Goal: Task Accomplishment & Management: Complete application form

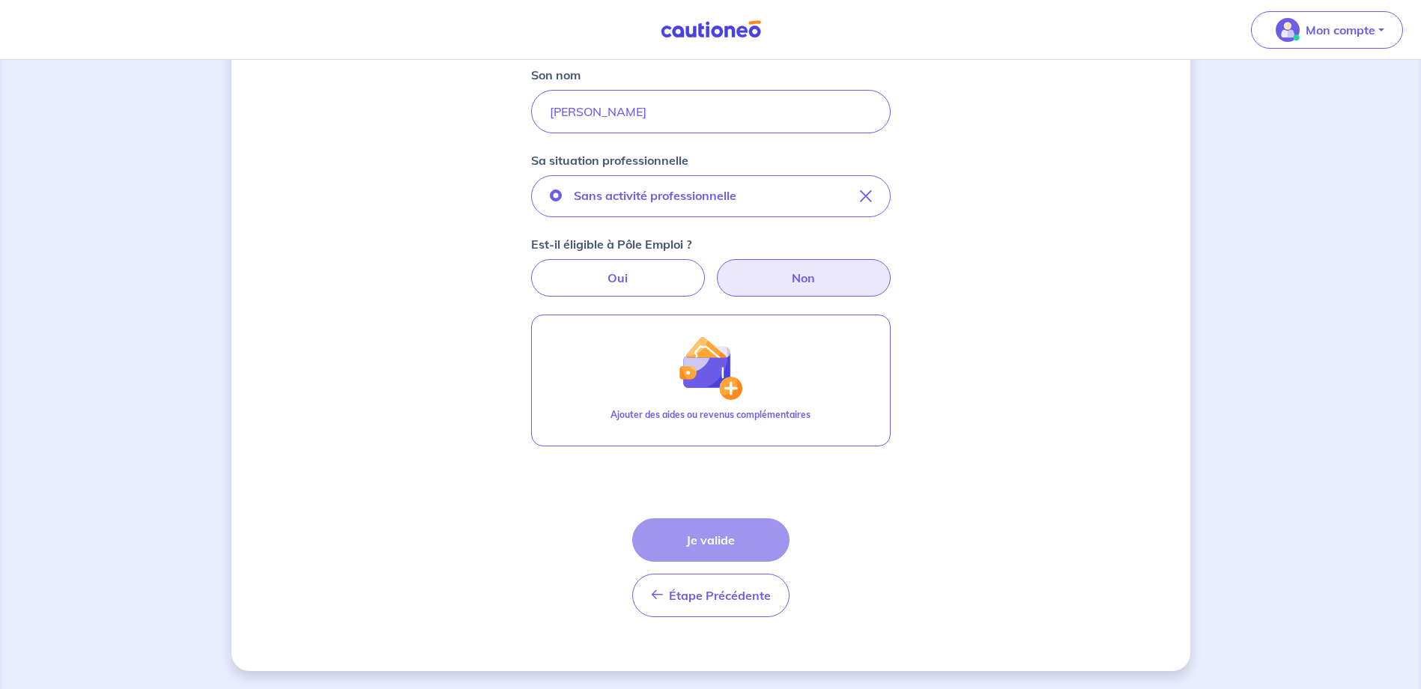
click at [802, 278] on label "Non" at bounding box center [804, 277] width 174 height 37
click at [715, 269] on input "Non" at bounding box center [711, 264] width 10 height 10
radio input "true"
click at [1036, 430] on div "Concernant vos locataires Locataire 2 Son prénom Véronique Son nom BIJOTAT Sa s…" at bounding box center [710, 210] width 959 height 921
click at [898, 529] on div "Concernant vos locataires Locataire 2 Son prénom Véronique Son nom BIJOTAT Sa s…" at bounding box center [710, 210] width 959 height 921
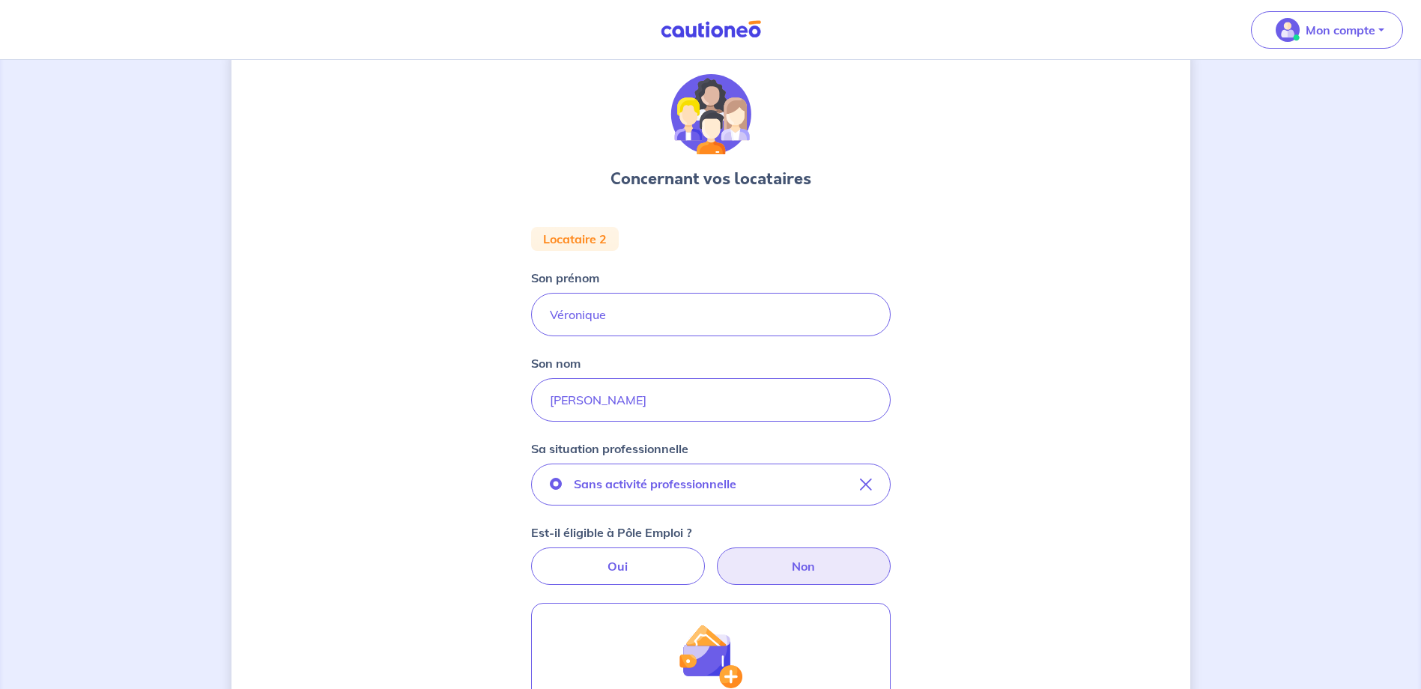
scroll to position [28, 0]
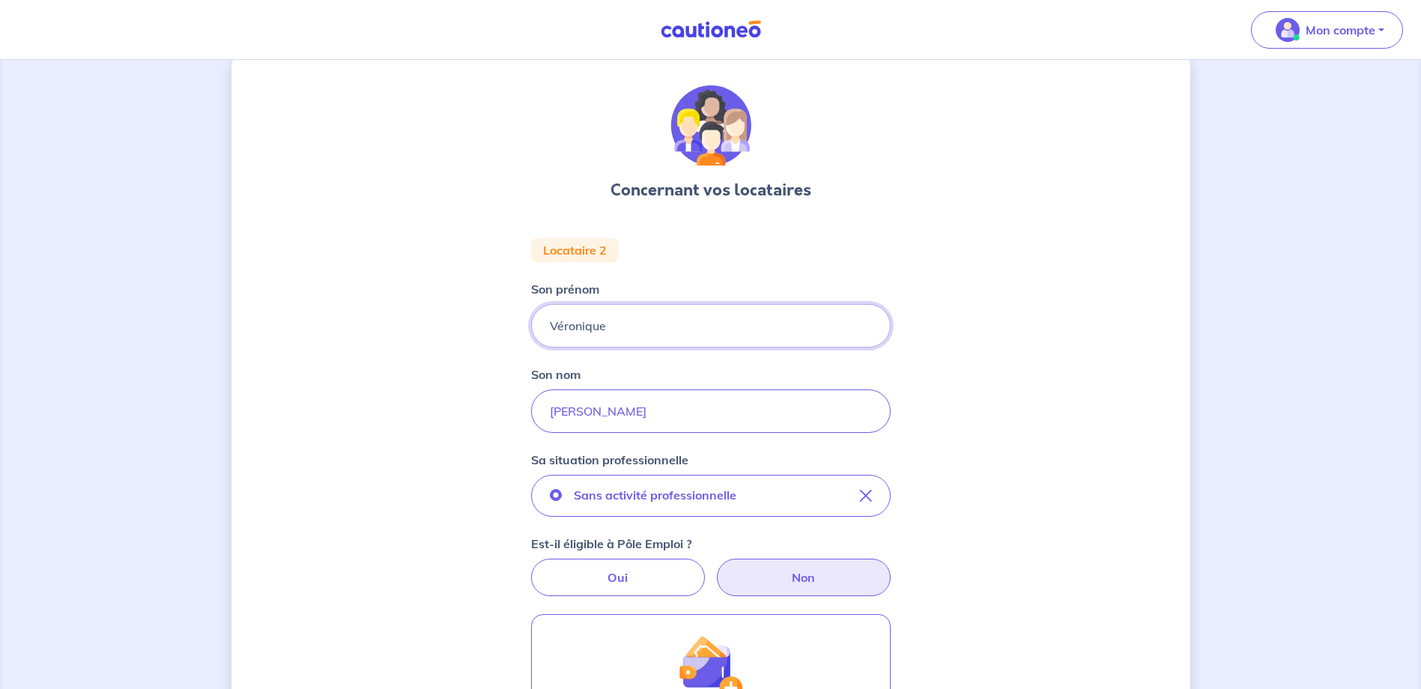
click at [645, 325] on input "Véronique" at bounding box center [711, 325] width 360 height 43
click at [1108, 391] on div "Concernant vos locataires Locataire 2 Son prénom Véronique Son nom BIJOTAT Sa s…" at bounding box center [710, 509] width 959 height 921
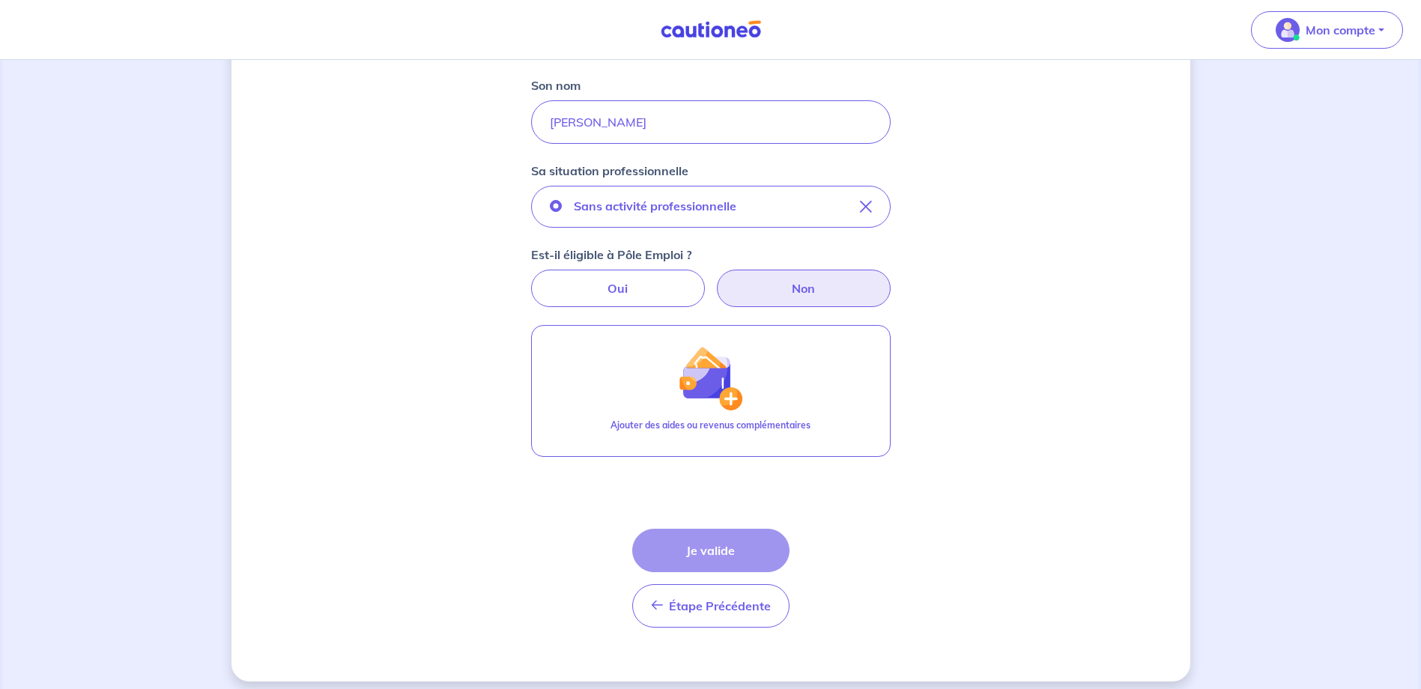
scroll to position [328, 0]
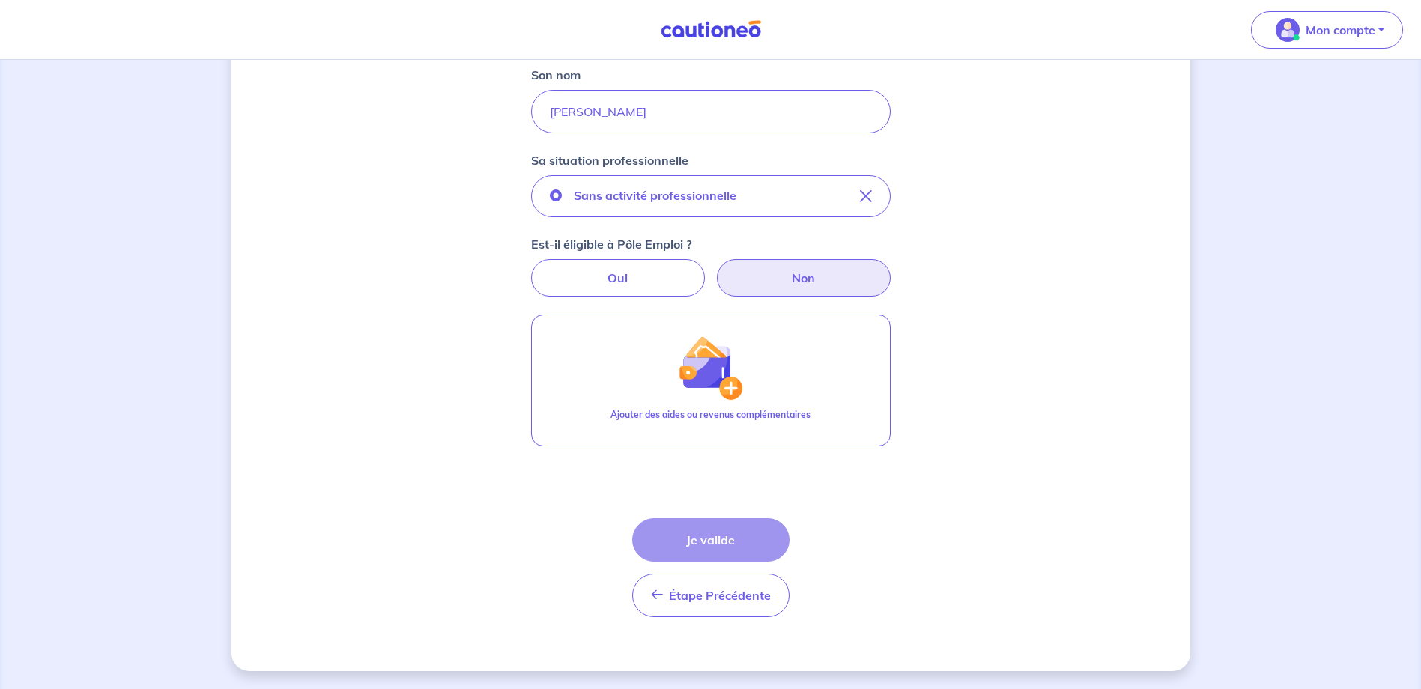
click at [733, 546] on div "Étape Précédente Précédent Je valide Je valide" at bounding box center [710, 567] width 157 height 99
drag, startPoint x: 706, startPoint y: 531, endPoint x: 724, endPoint y: 541, distance: 20.4
click at [709, 533] on div "Étape Précédente Précédent Je valide Je valide" at bounding box center [710, 567] width 157 height 99
click at [736, 602] on span "Étape Précédente" at bounding box center [720, 595] width 102 height 15
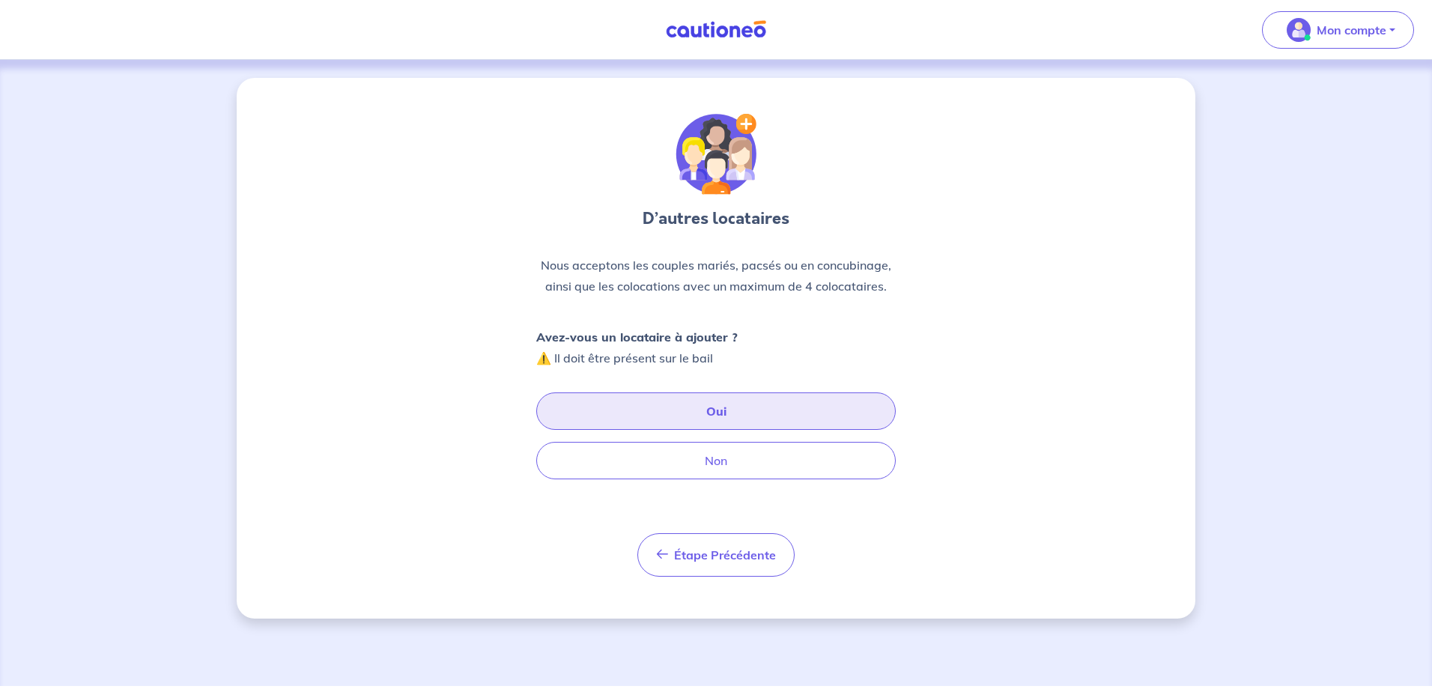
click at [777, 410] on button "Oui" at bounding box center [716, 411] width 360 height 37
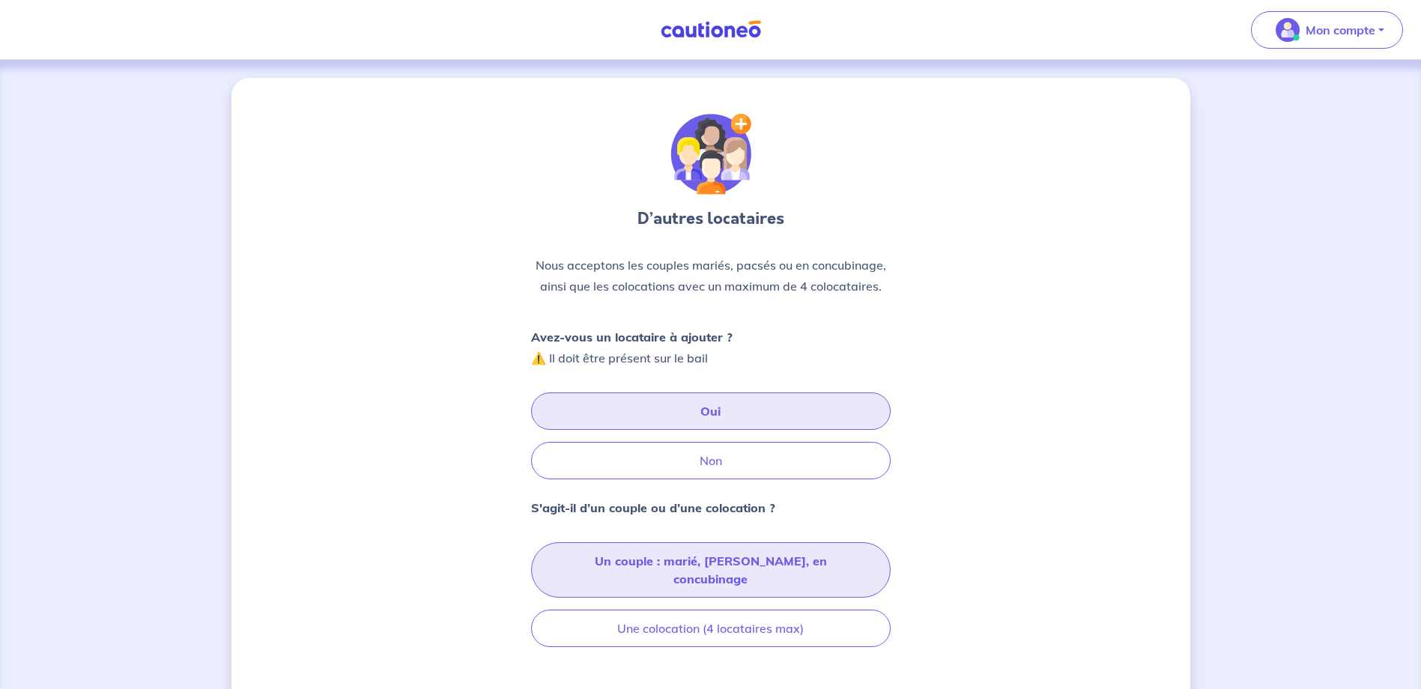
click at [760, 564] on button "Un couple : marié, pacsé, en concubinage" at bounding box center [711, 569] width 360 height 55
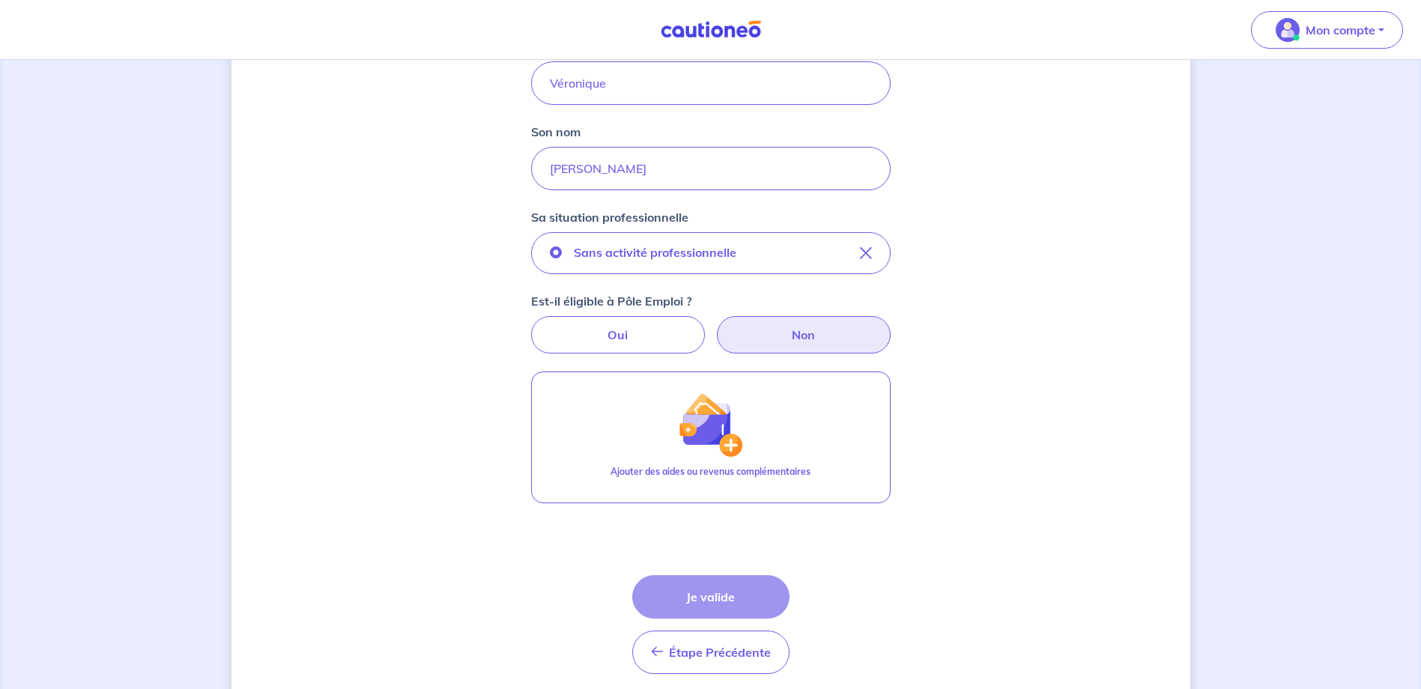
scroll to position [300, 0]
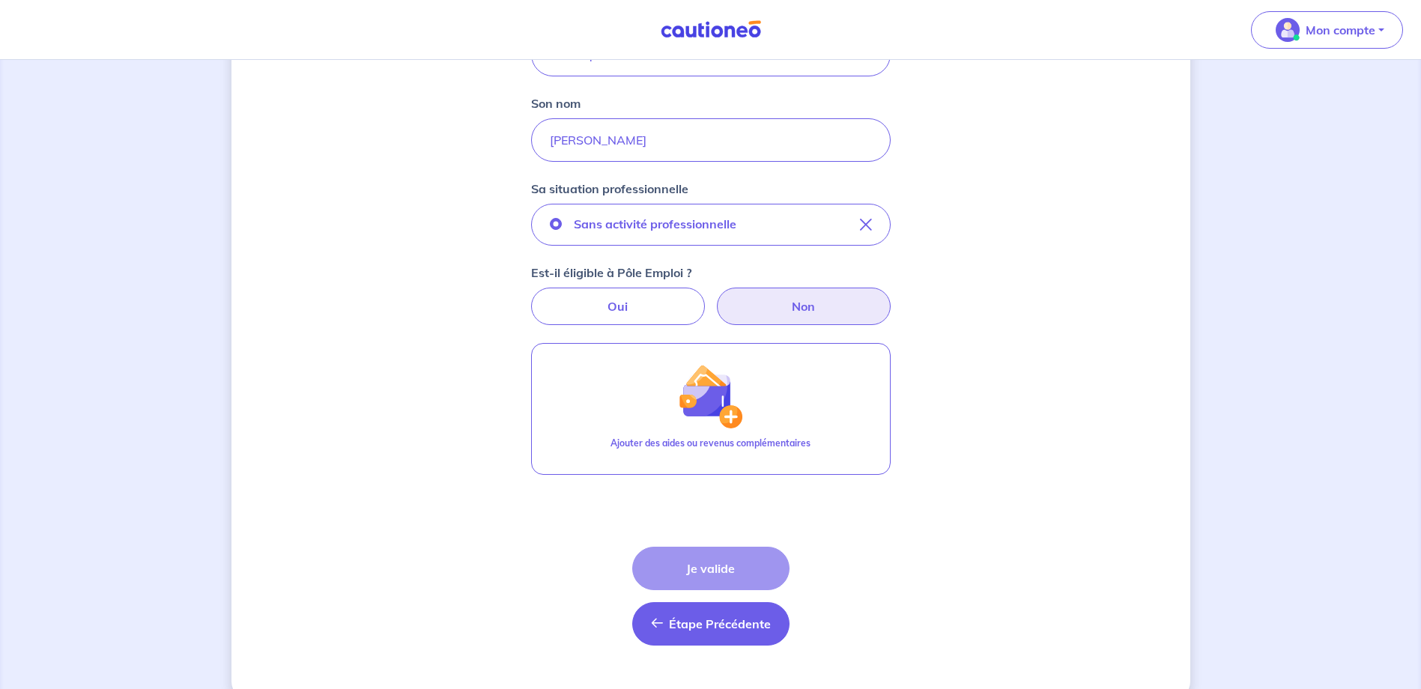
click at [712, 630] on span "Étape Précédente" at bounding box center [720, 623] width 102 height 15
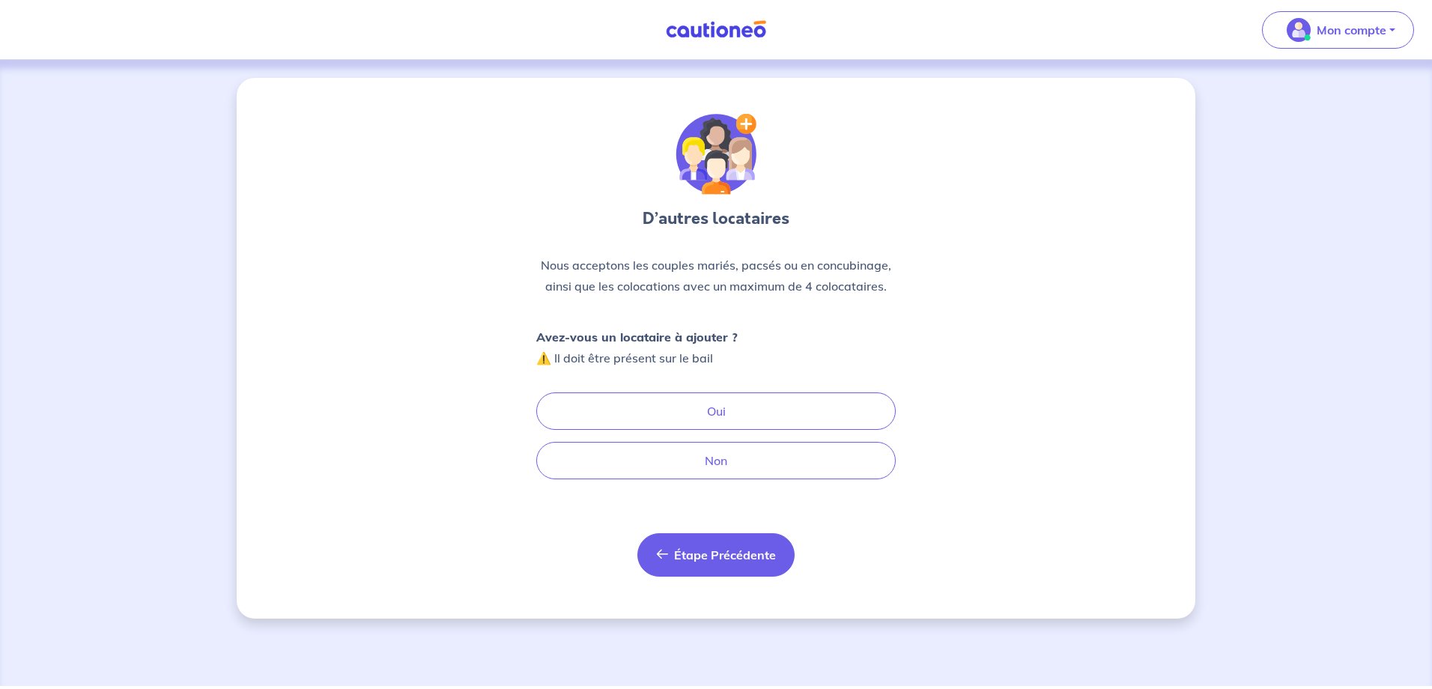
click at [739, 566] on button "Étape Précédente Précédent" at bounding box center [715, 554] width 157 height 43
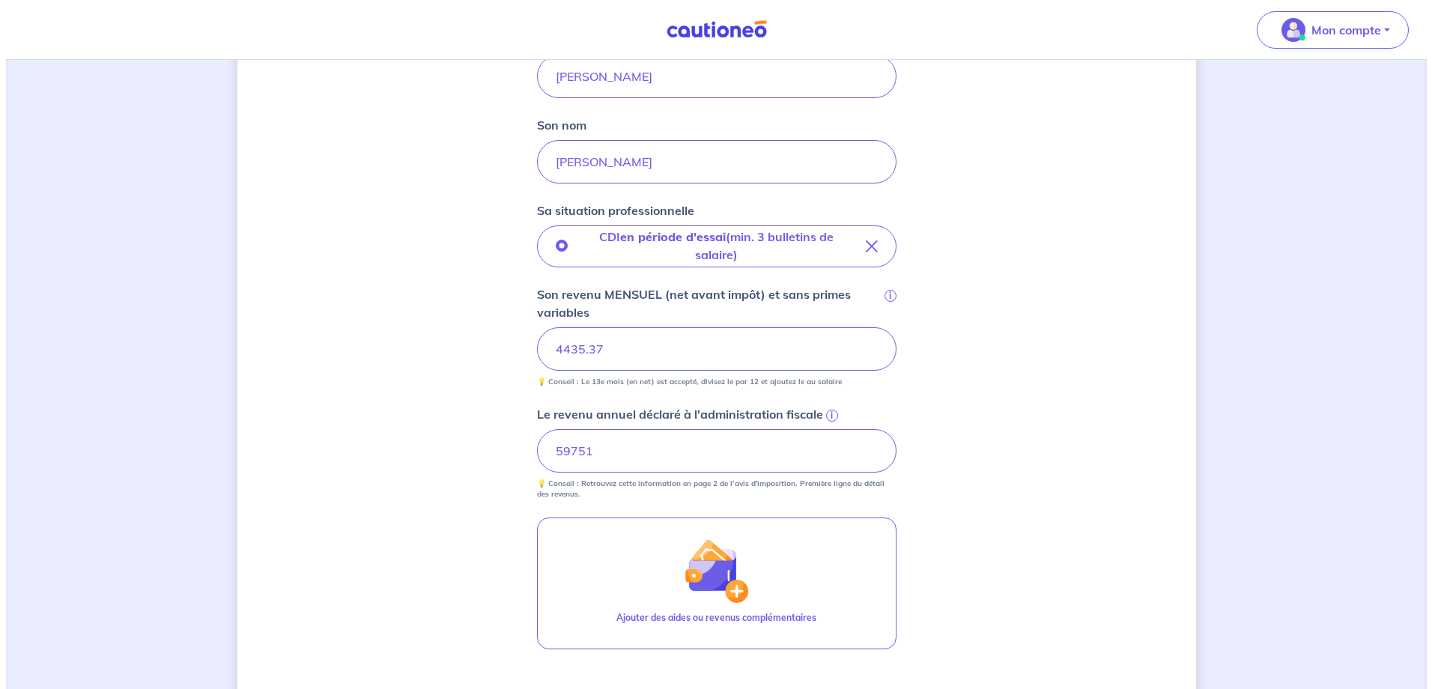
scroll to position [375, 0]
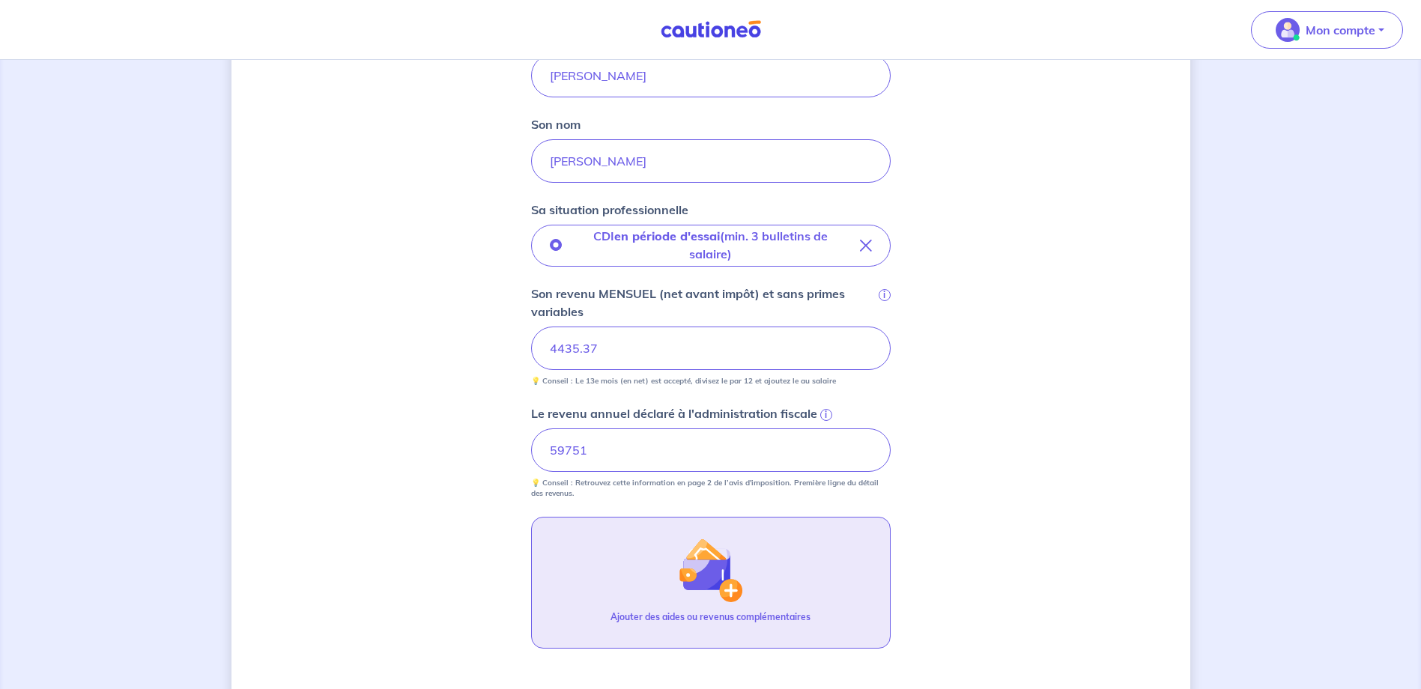
click at [728, 590] on img "button" at bounding box center [710, 570] width 64 height 64
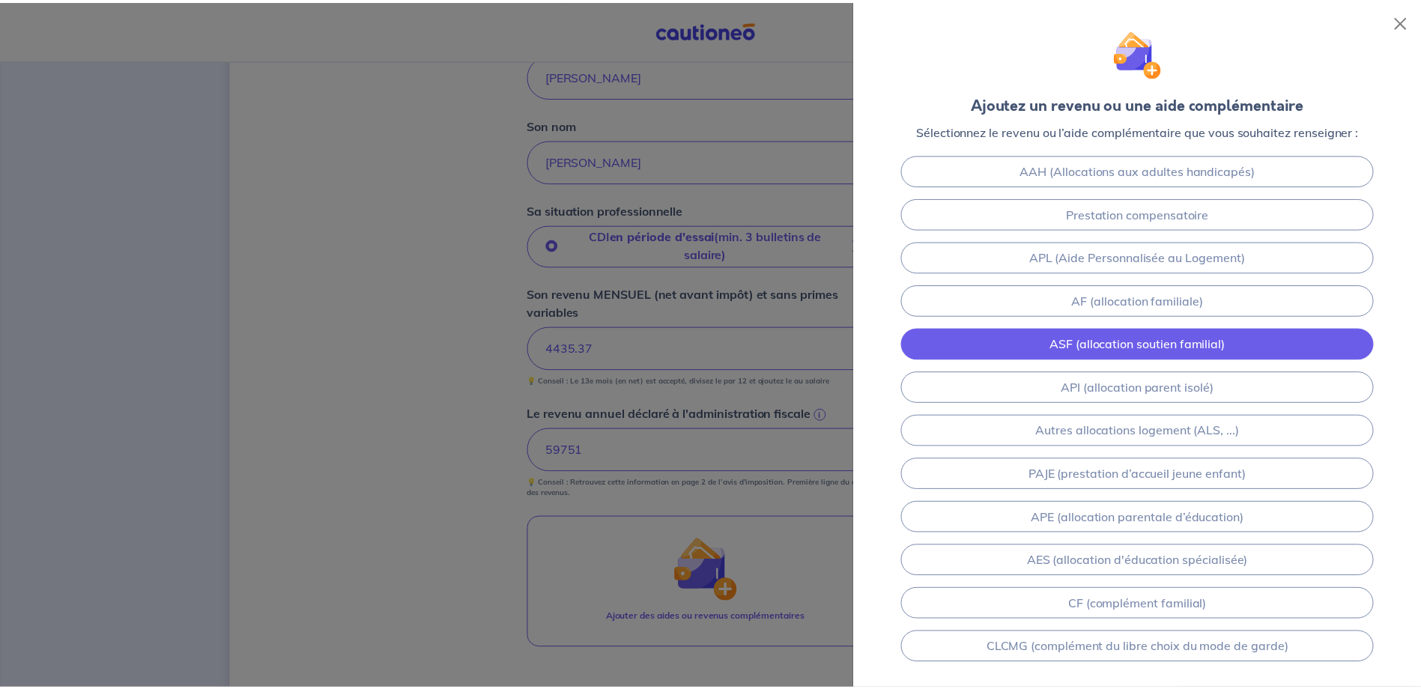
scroll to position [0, 0]
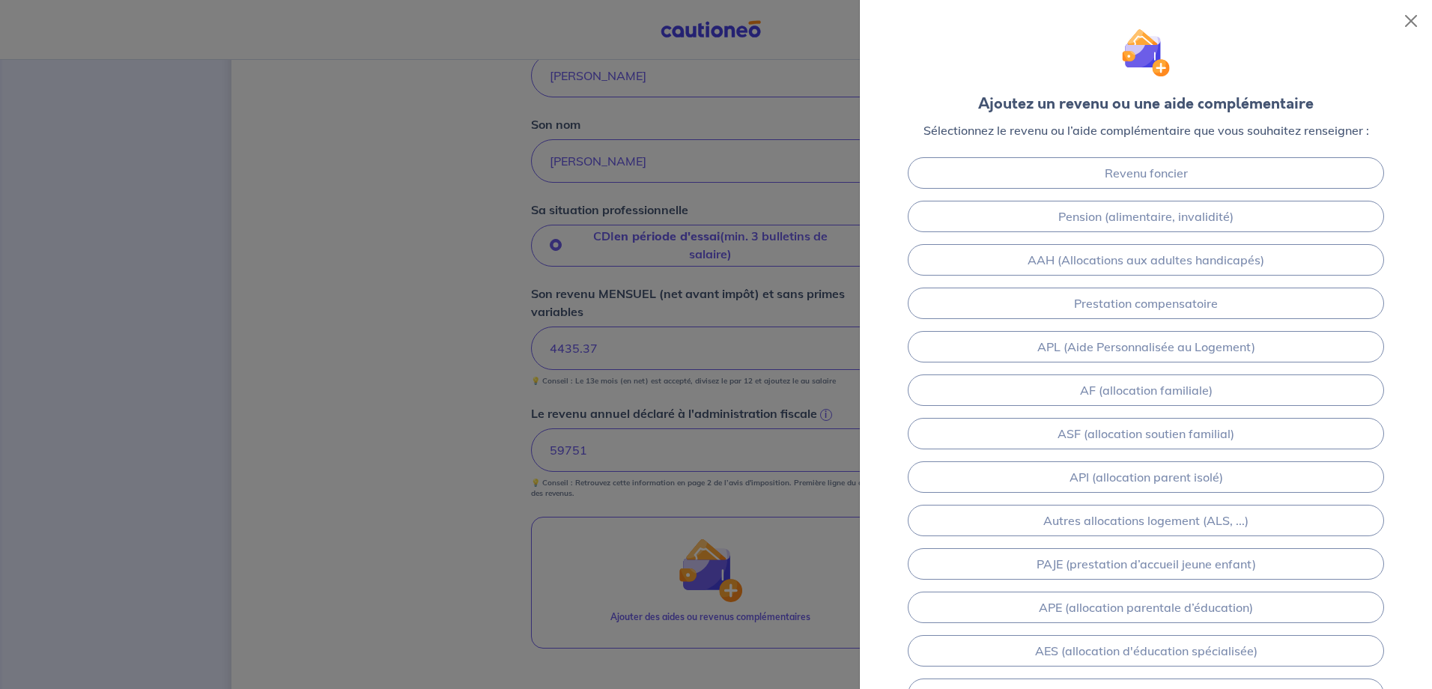
click at [429, 360] on div at bounding box center [716, 344] width 1432 height 689
click at [1418, 20] on button "Close" at bounding box center [1411, 21] width 24 height 24
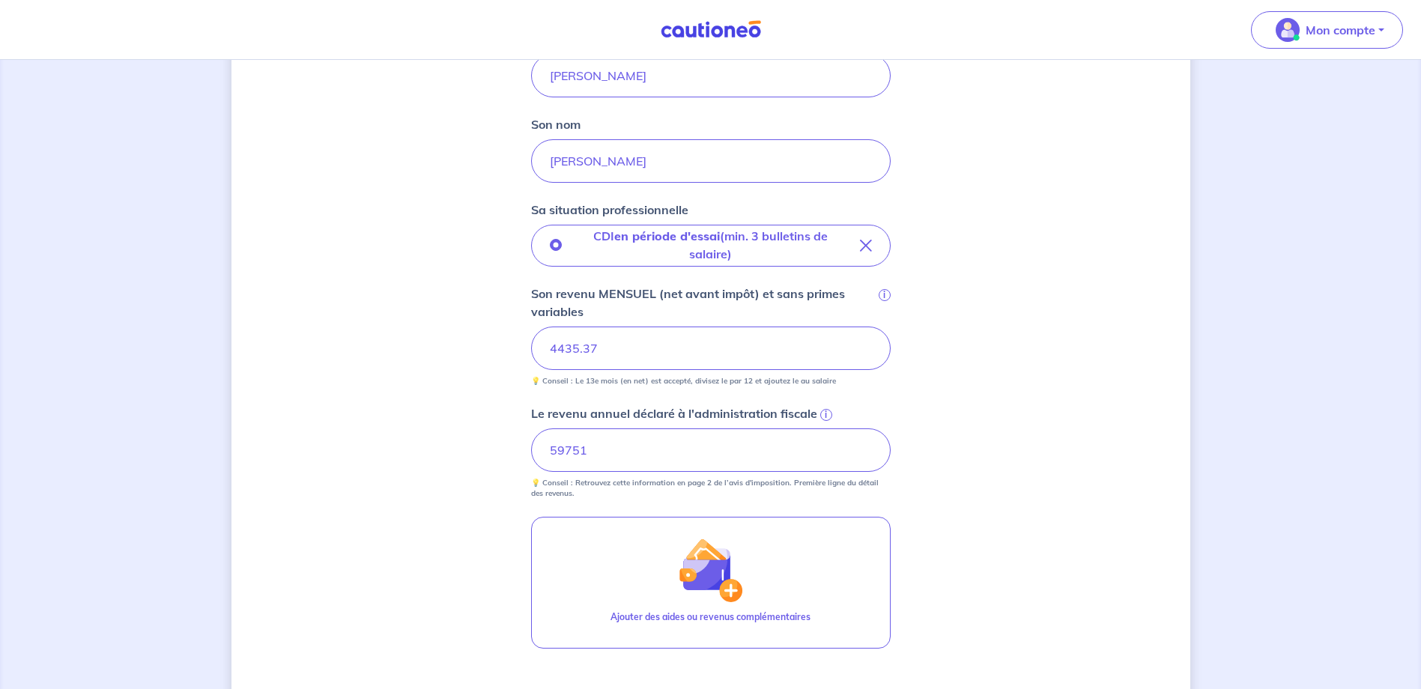
click at [1068, 335] on div "Concernant vos locataires 💡 Pour info : nous acceptons les personnes seules, le…" at bounding box center [710, 288] width 959 height 1170
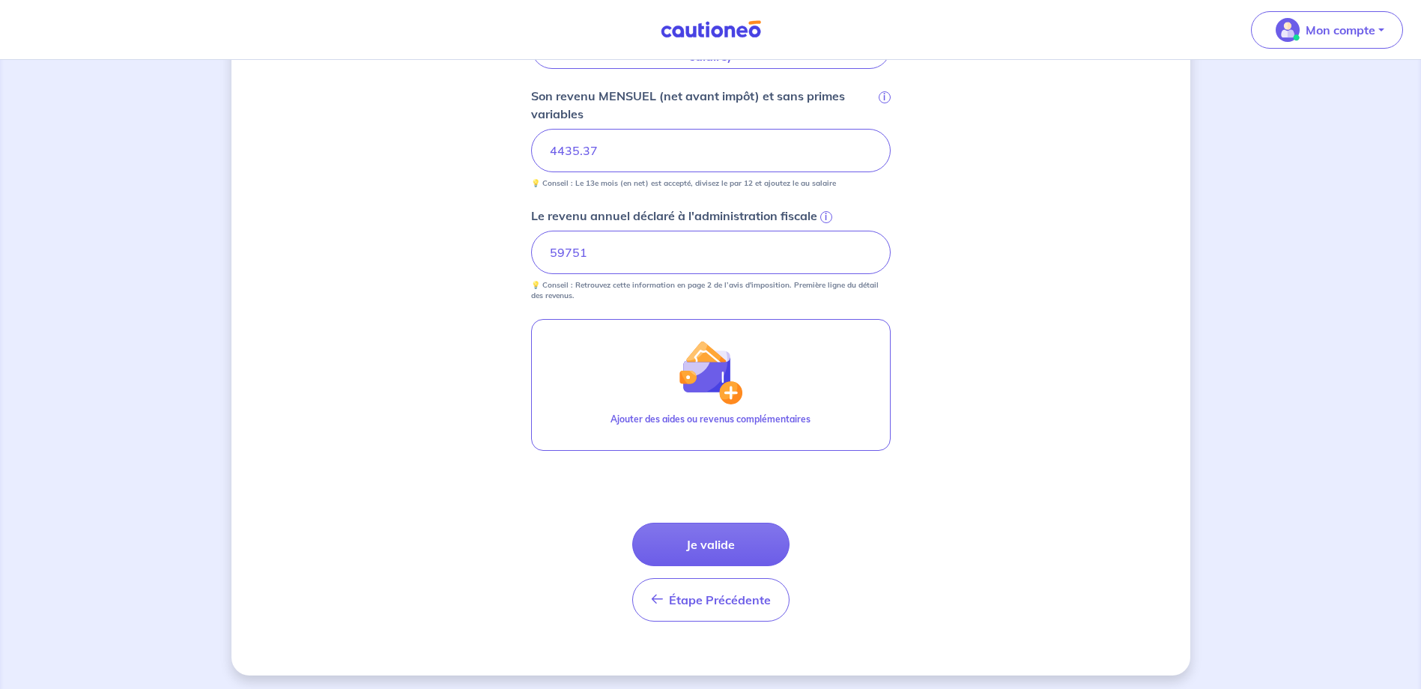
scroll to position [577, 0]
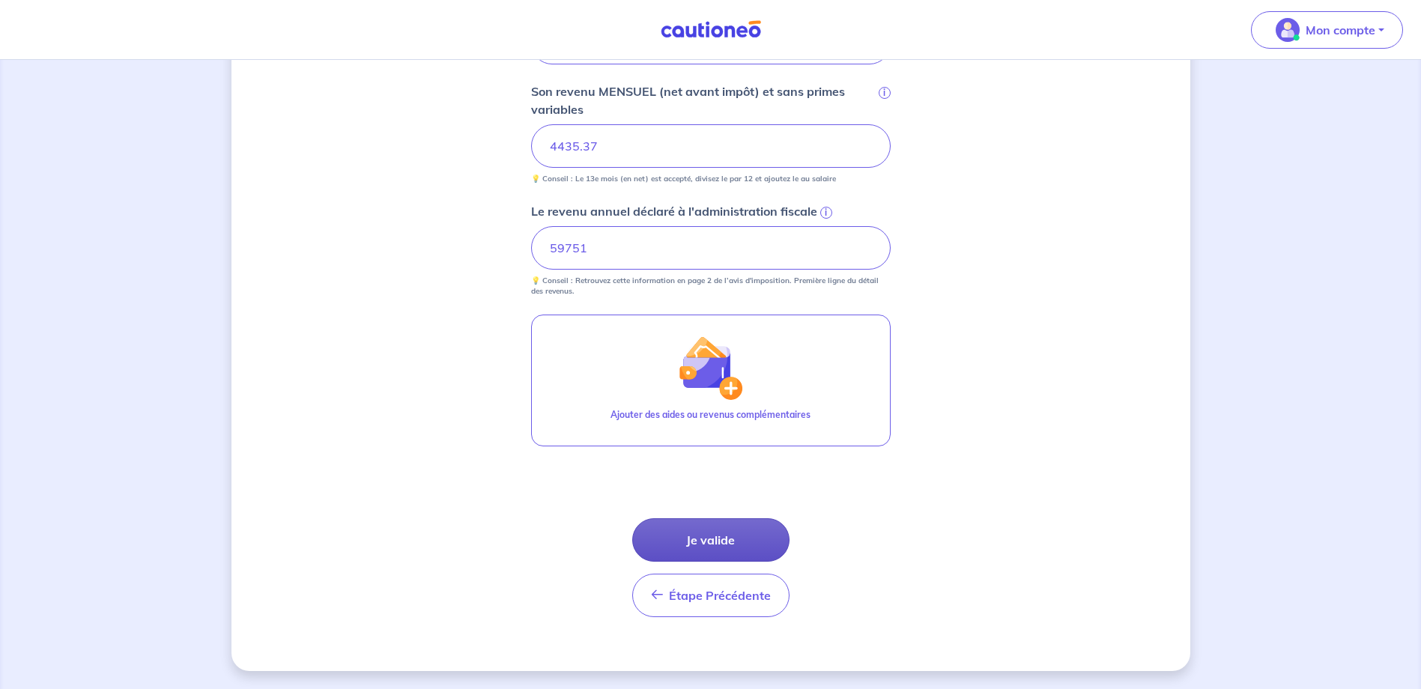
click at [752, 539] on button "Je valide" at bounding box center [710, 539] width 157 height 43
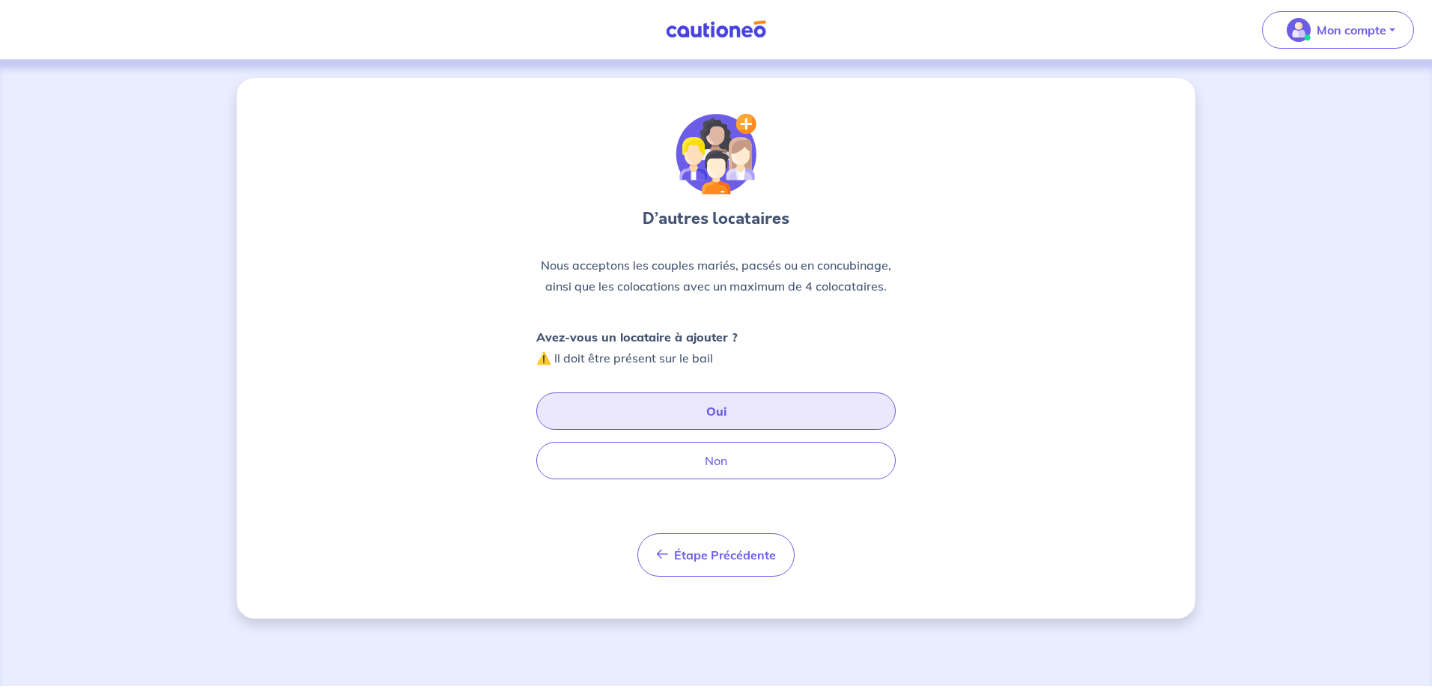
click at [738, 406] on button "Oui" at bounding box center [716, 411] width 360 height 37
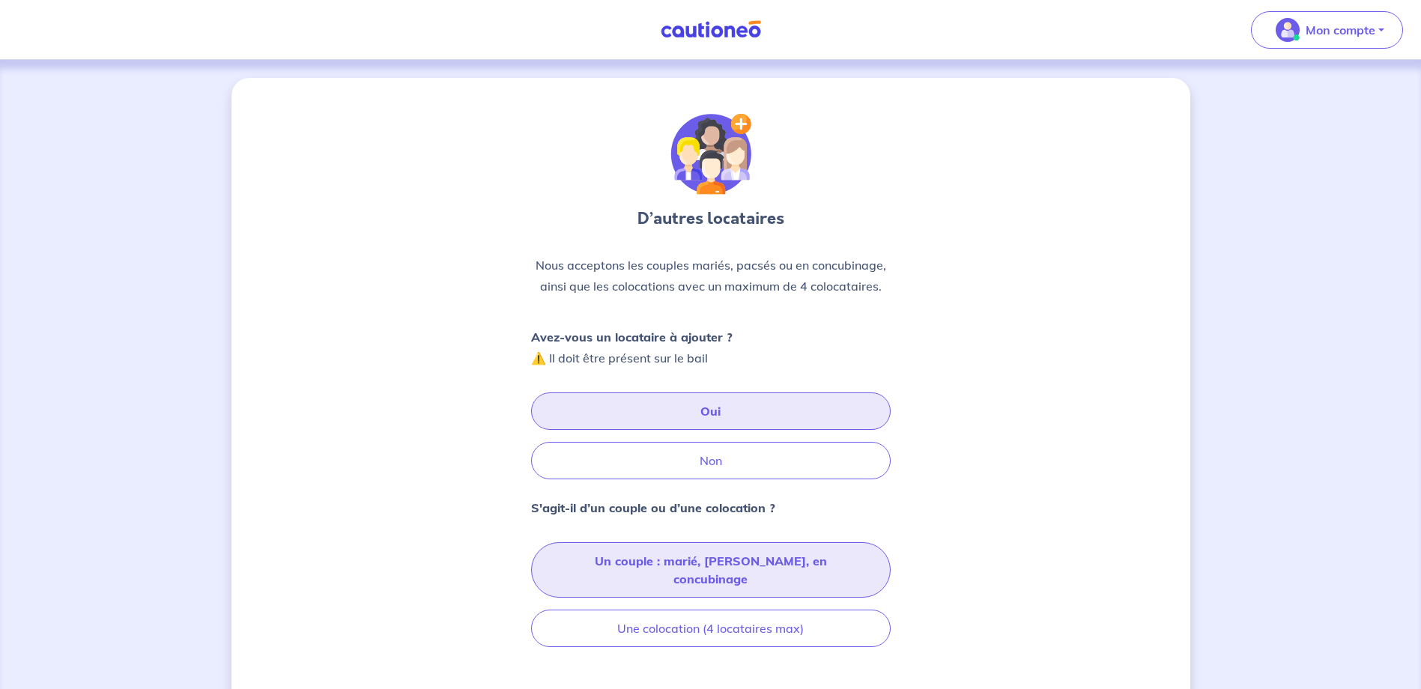
click at [718, 563] on button "Un couple : marié, pacsé, en concubinage" at bounding box center [711, 569] width 360 height 55
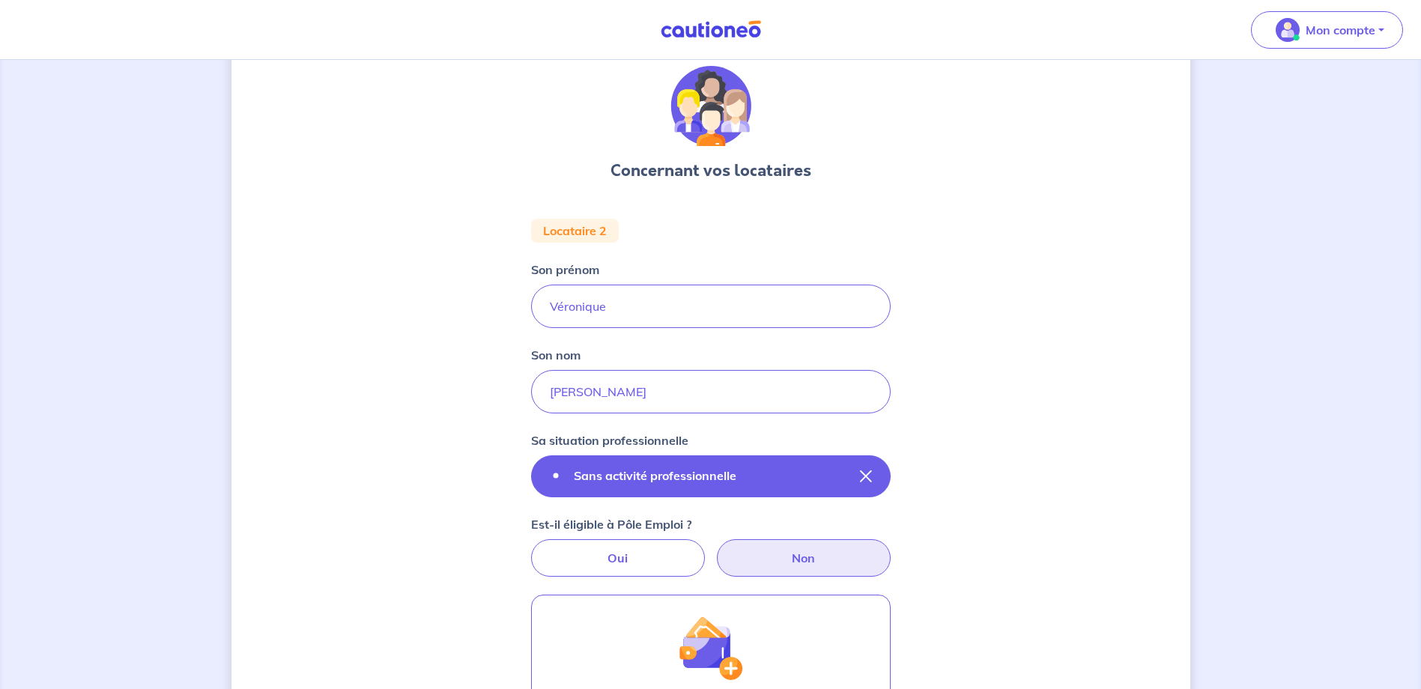
scroll to position [150, 0]
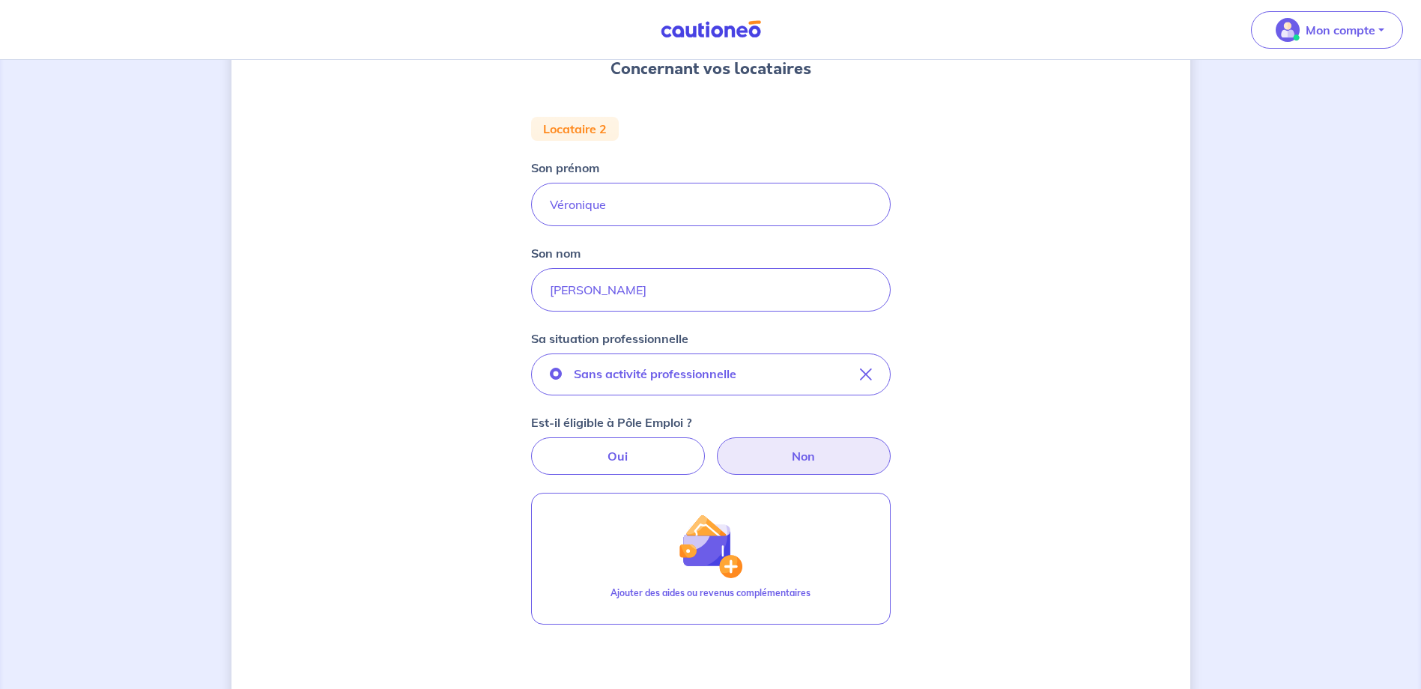
click at [867, 464] on label "Non" at bounding box center [804, 455] width 174 height 37
click at [715, 447] on input "Non" at bounding box center [711, 442] width 10 height 10
click at [985, 506] on div "Concernant vos locataires Locataire 2 Son prénom Véronique Son nom BIJOTAT Sa s…" at bounding box center [710, 388] width 959 height 921
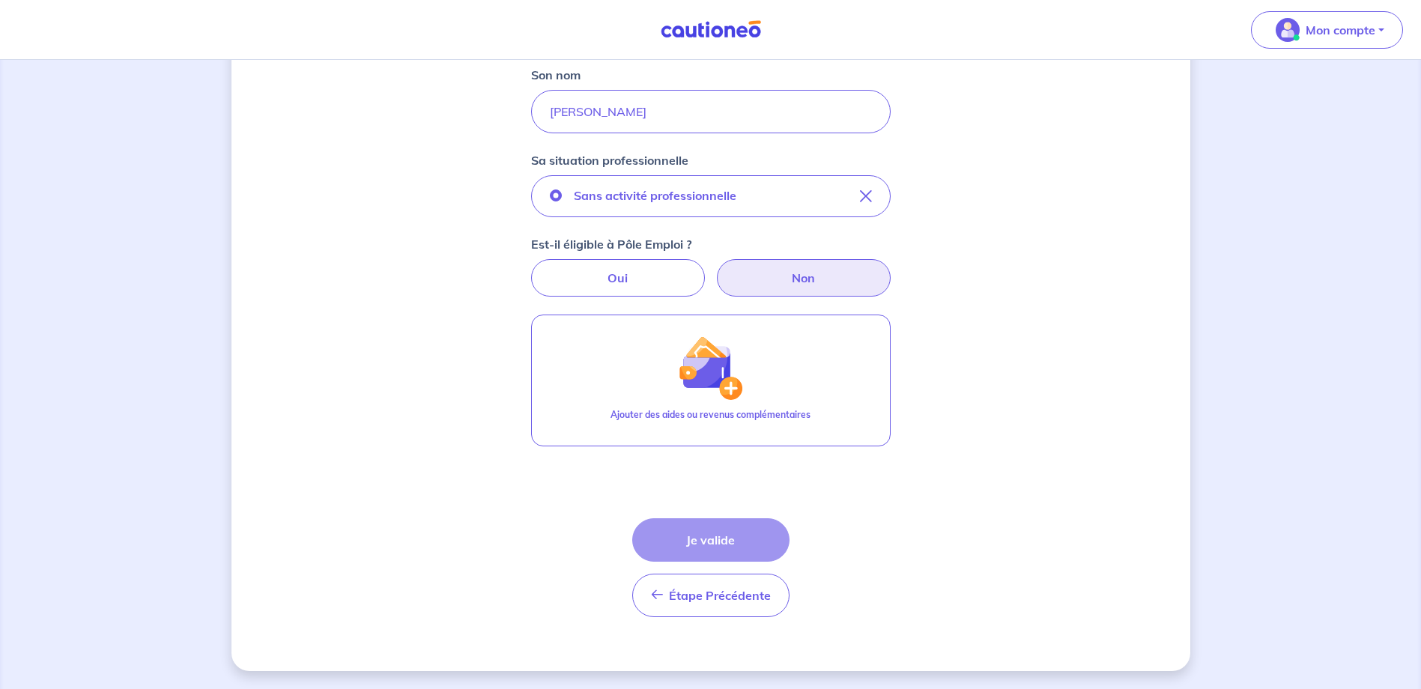
click at [752, 545] on div "Étape Précédente Précédent Je valide Je valide" at bounding box center [710, 567] width 157 height 99
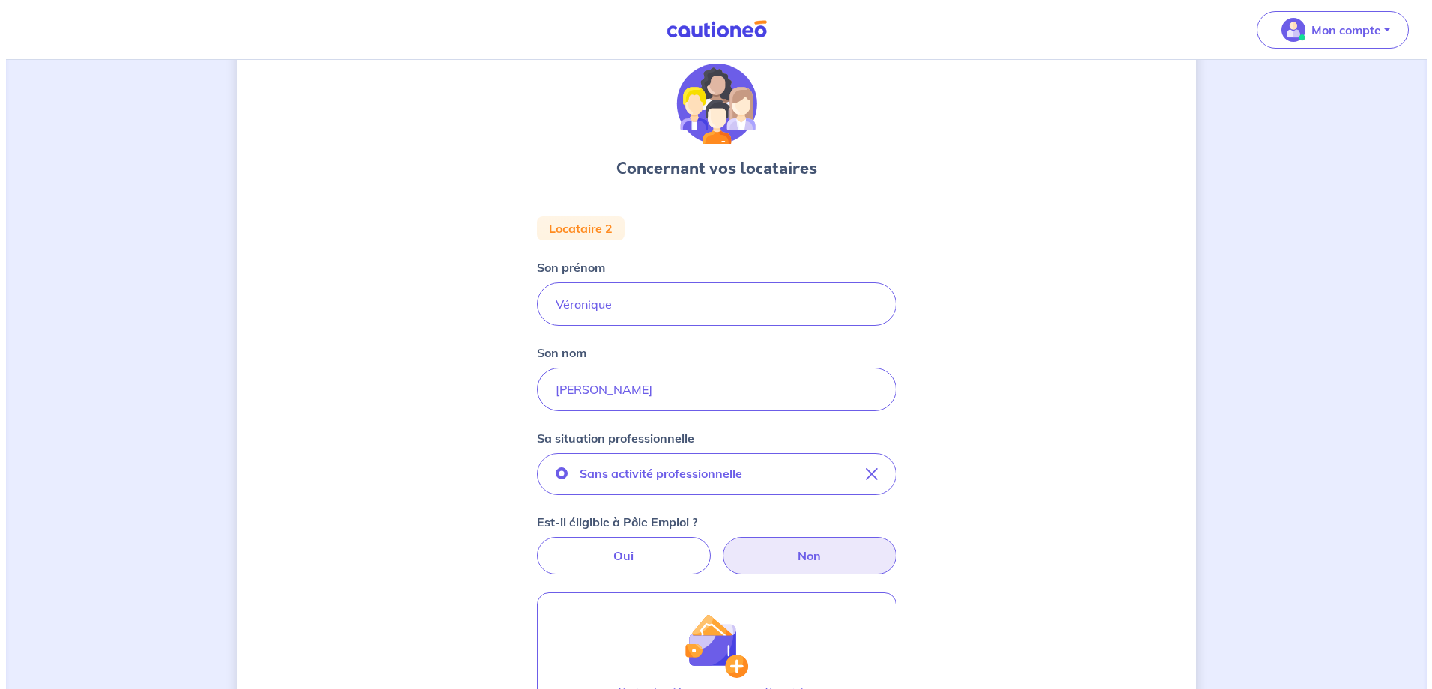
scroll to position [0, 0]
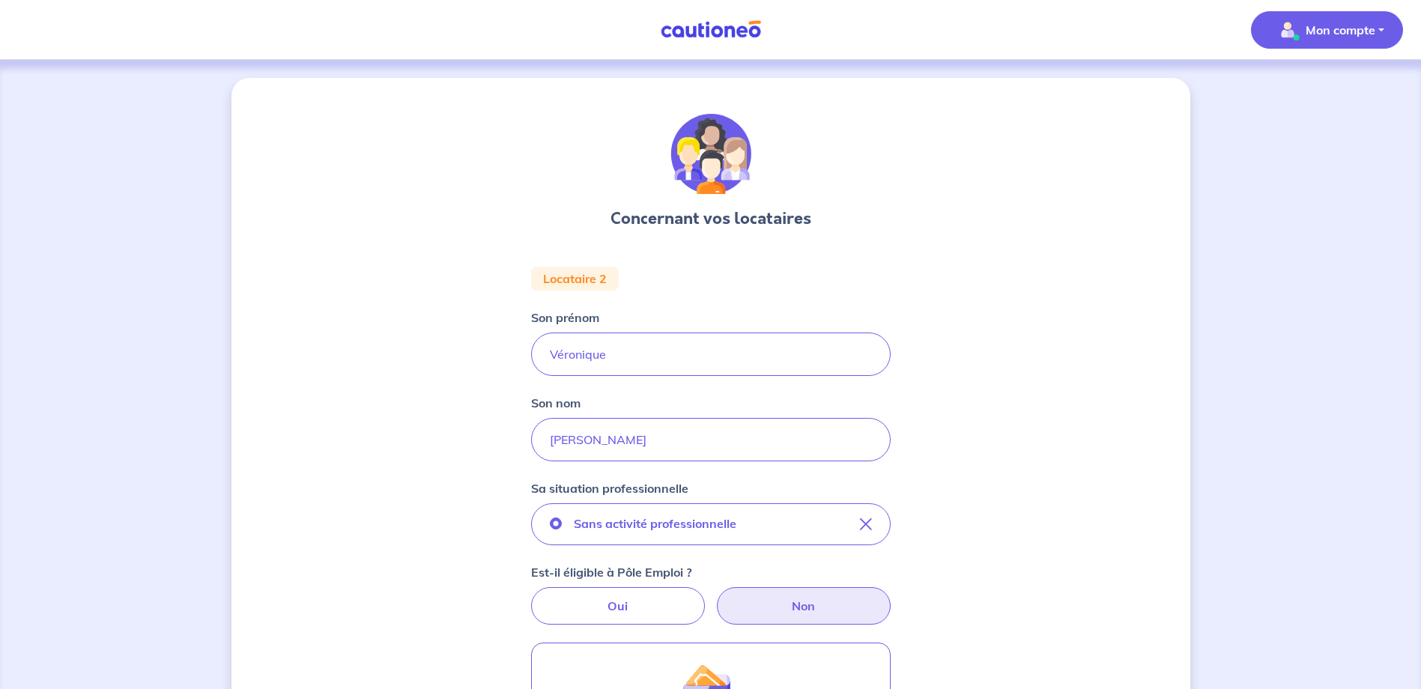
click at [1331, 30] on p "Mon compte" at bounding box center [1341, 30] width 70 height 18
click at [1346, 32] on p "Mon compte" at bounding box center [1341, 30] width 70 height 18
click at [1346, 31] on p "Mon compte" at bounding box center [1341, 30] width 70 height 18
click at [1315, 135] on link "Me déconnecter" at bounding box center [1312, 129] width 121 height 24
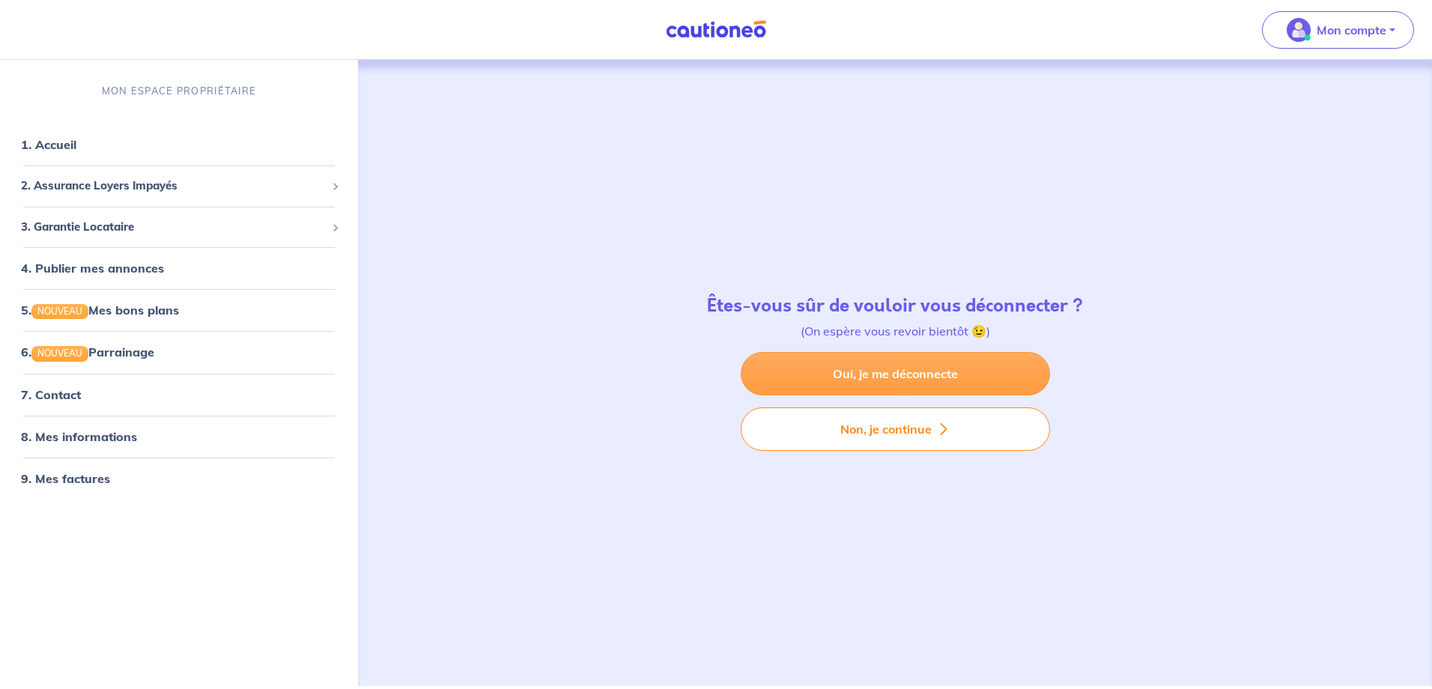
click at [868, 369] on link "Oui, je me déconnecte" at bounding box center [895, 373] width 309 height 43
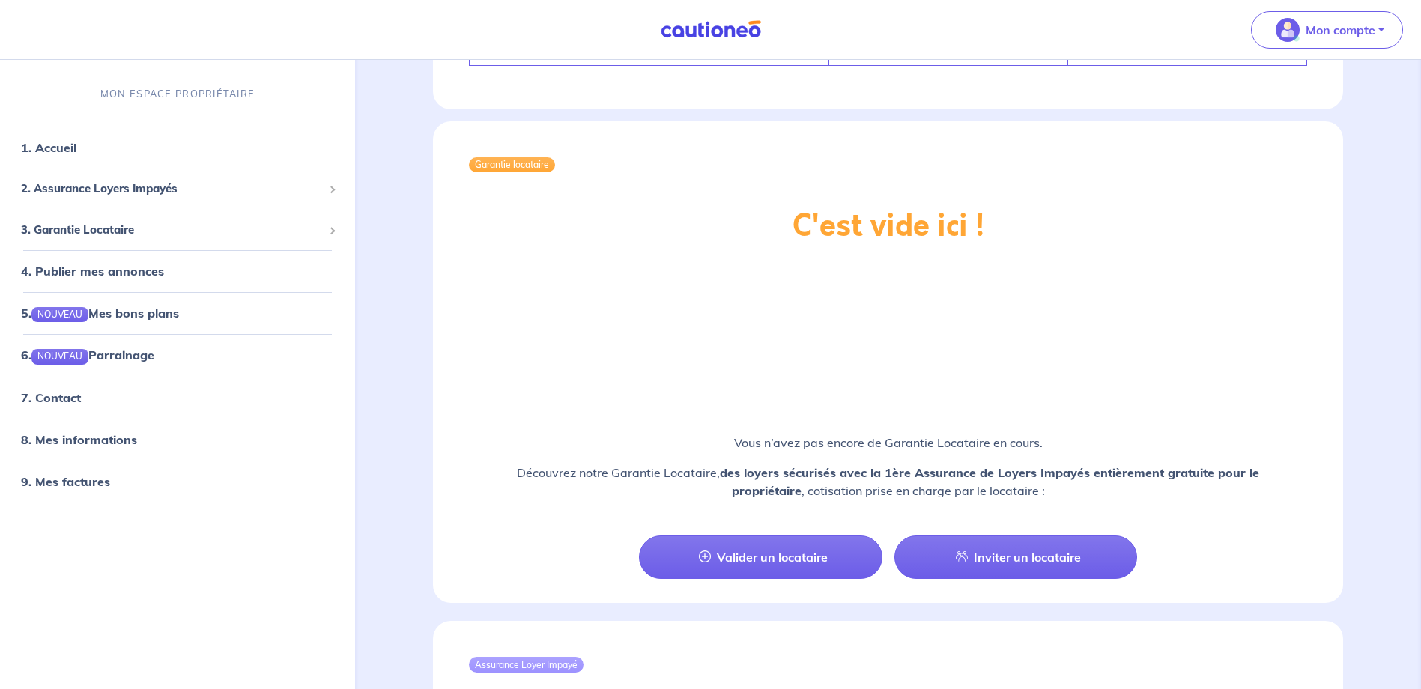
scroll to position [1061, 0]
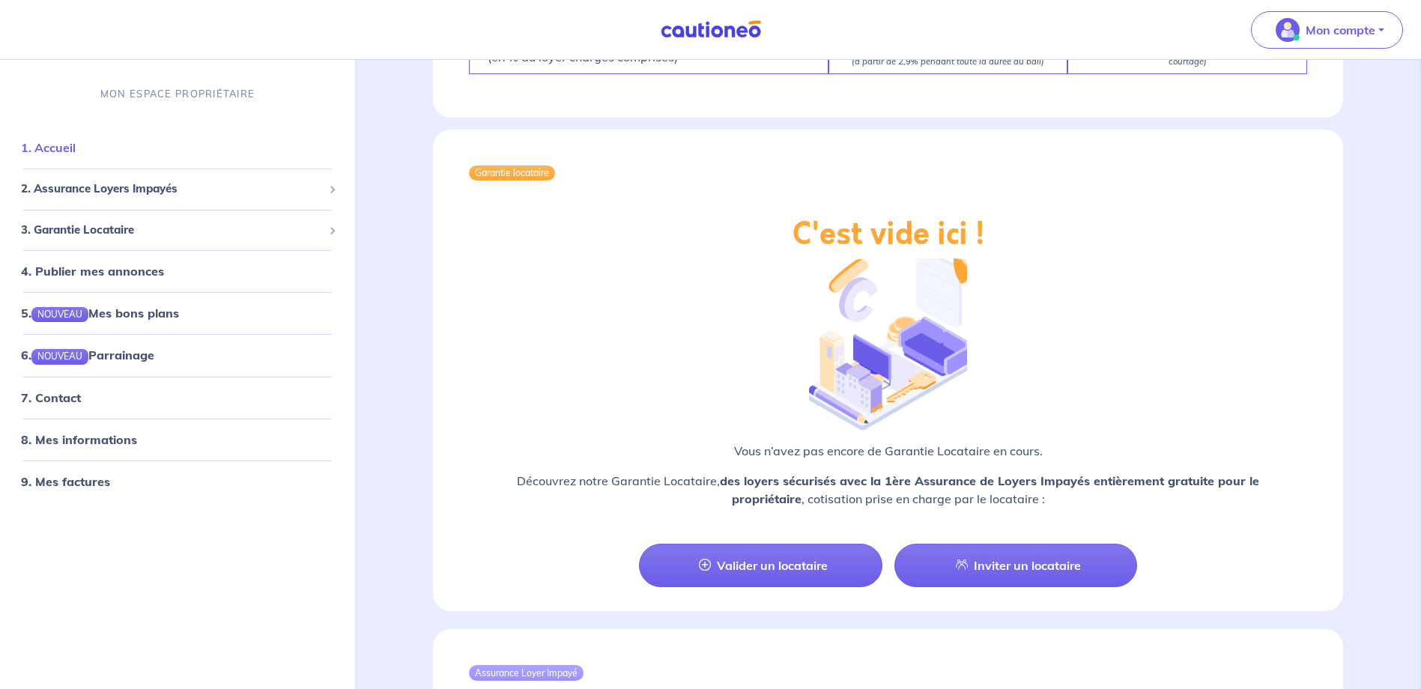
click at [66, 147] on link "1. Accueil" at bounding box center [48, 147] width 55 height 15
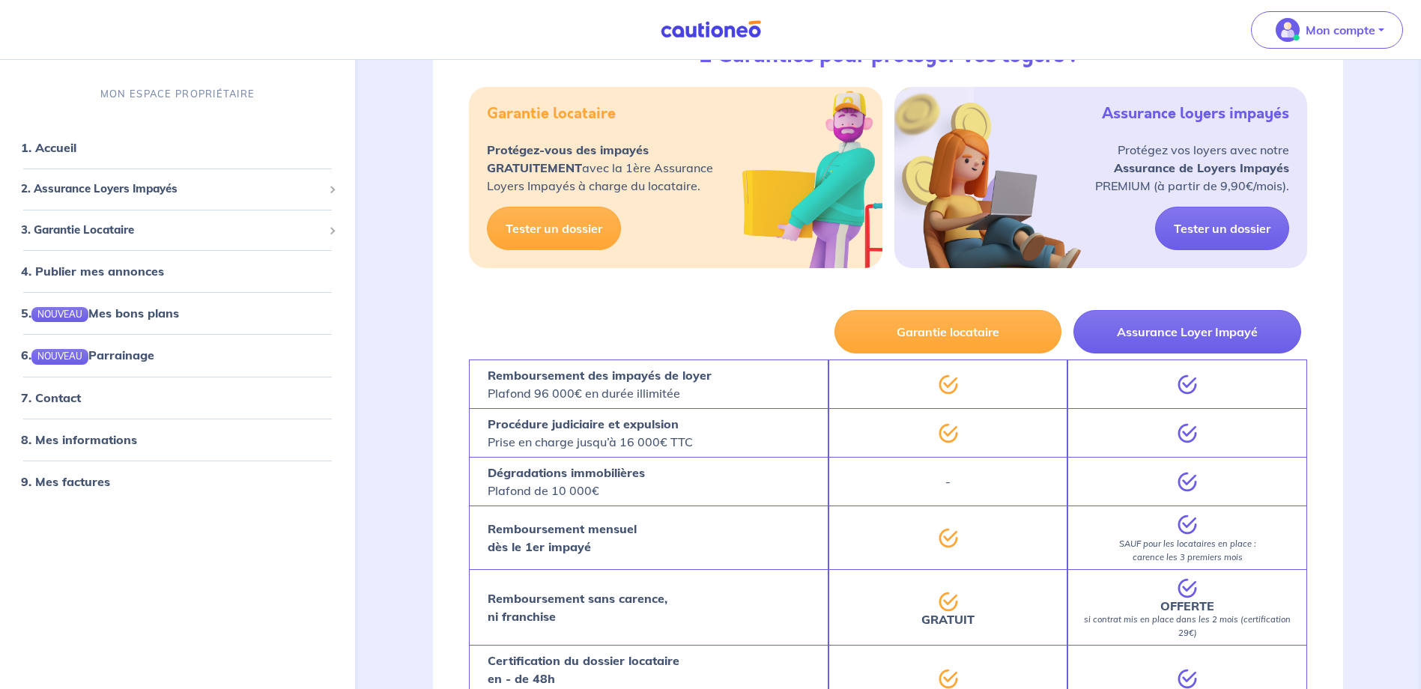
scroll to position [225, 0]
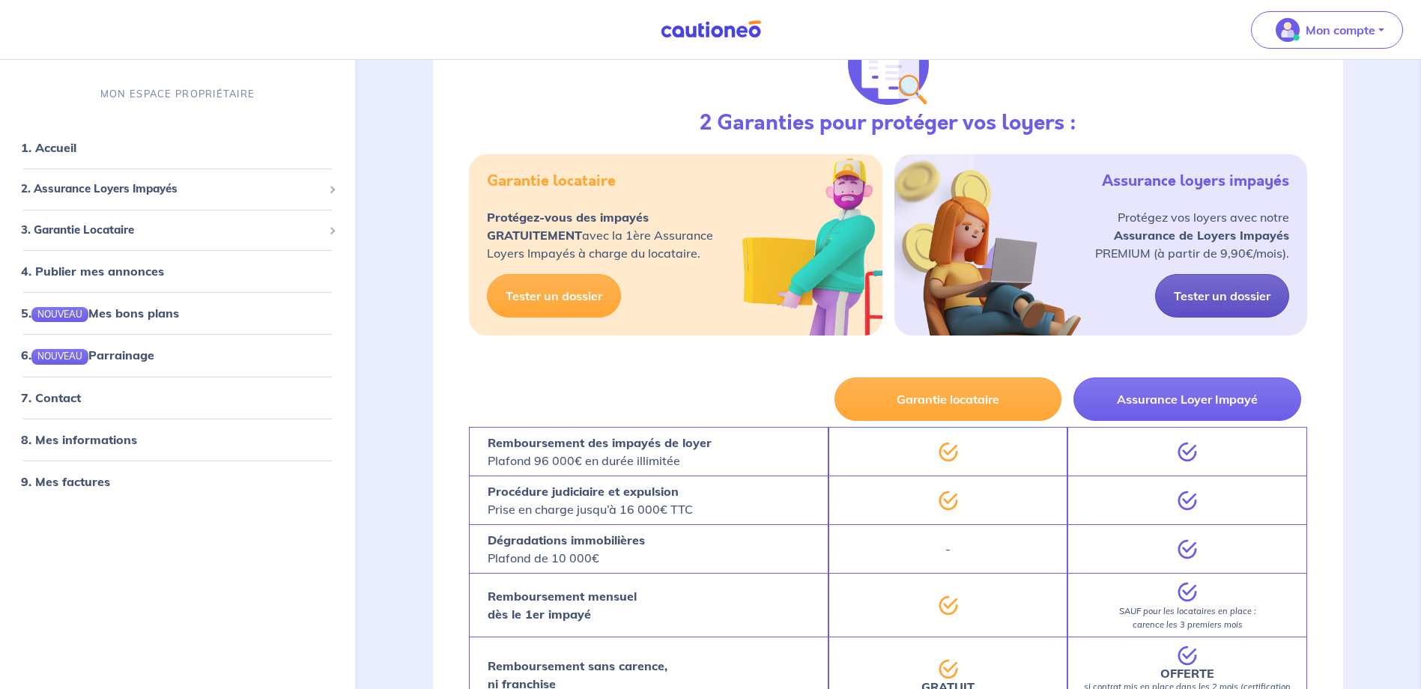
click at [1216, 292] on link "Tester un dossier" at bounding box center [1222, 295] width 134 height 43
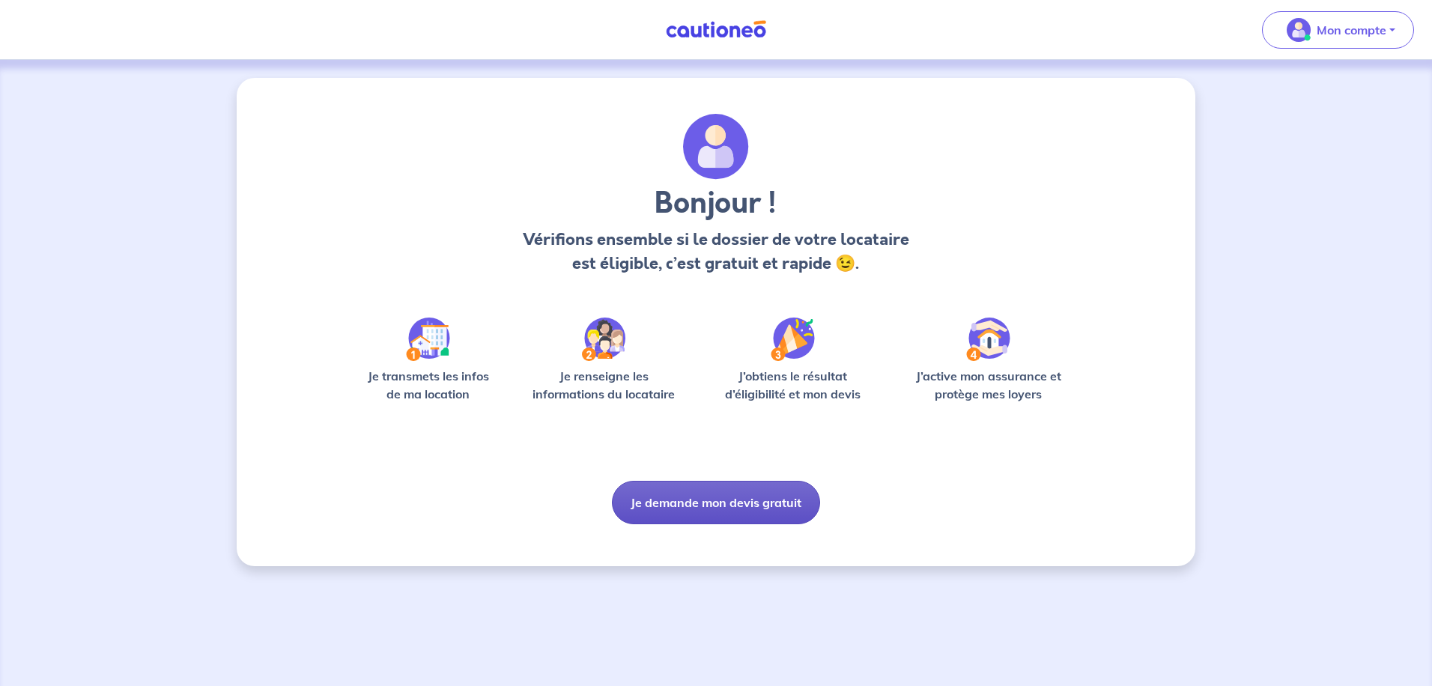
click at [721, 503] on button "Je demande mon devis gratuit" at bounding box center [716, 502] width 208 height 43
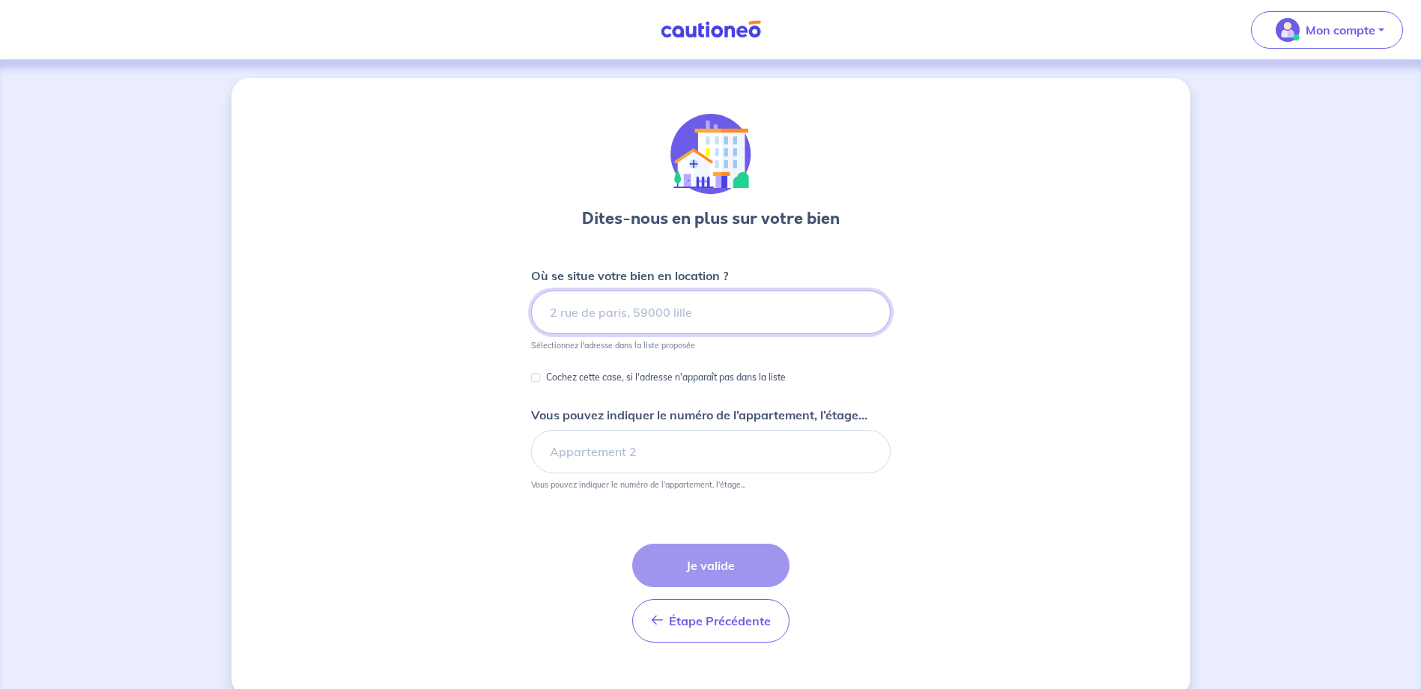
click at [714, 313] on input at bounding box center [711, 312] width 360 height 43
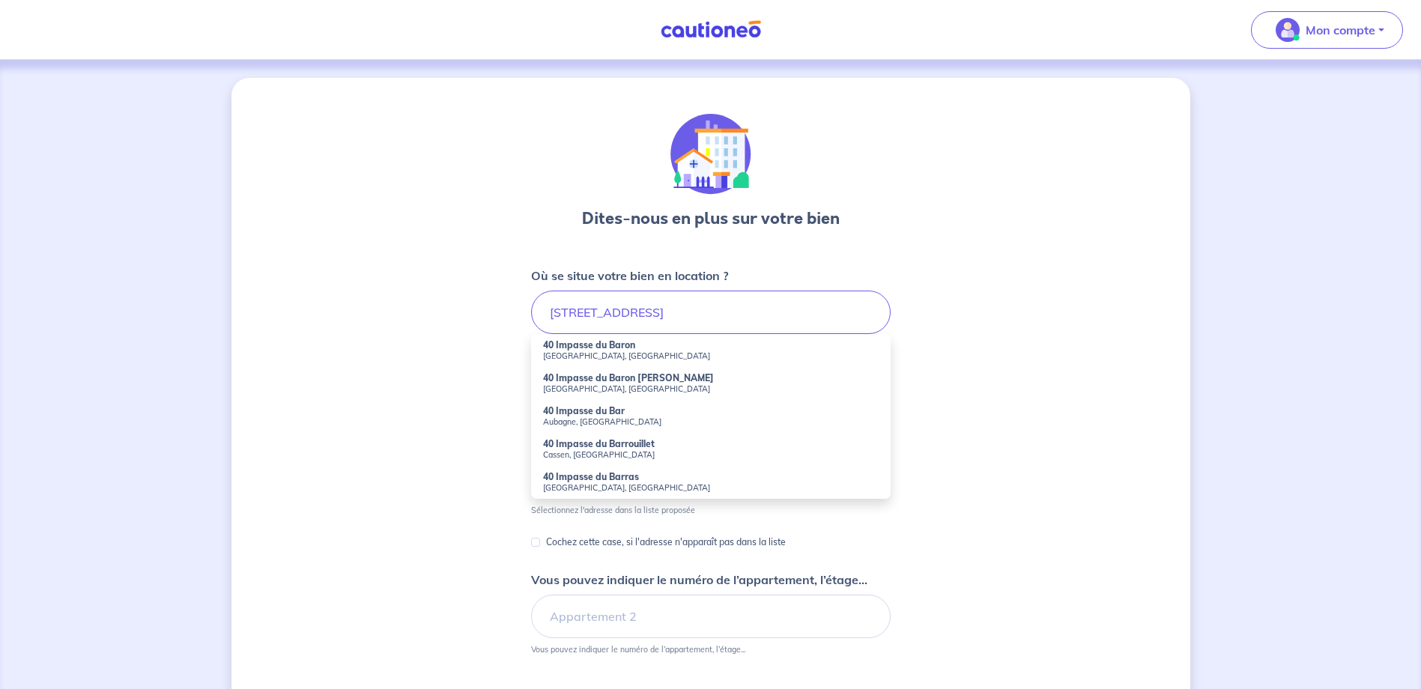
click at [601, 413] on strong "40 Impasse du Bar" at bounding box center [584, 410] width 82 height 11
type input "40 Impasse du Bar, Aubagne, France"
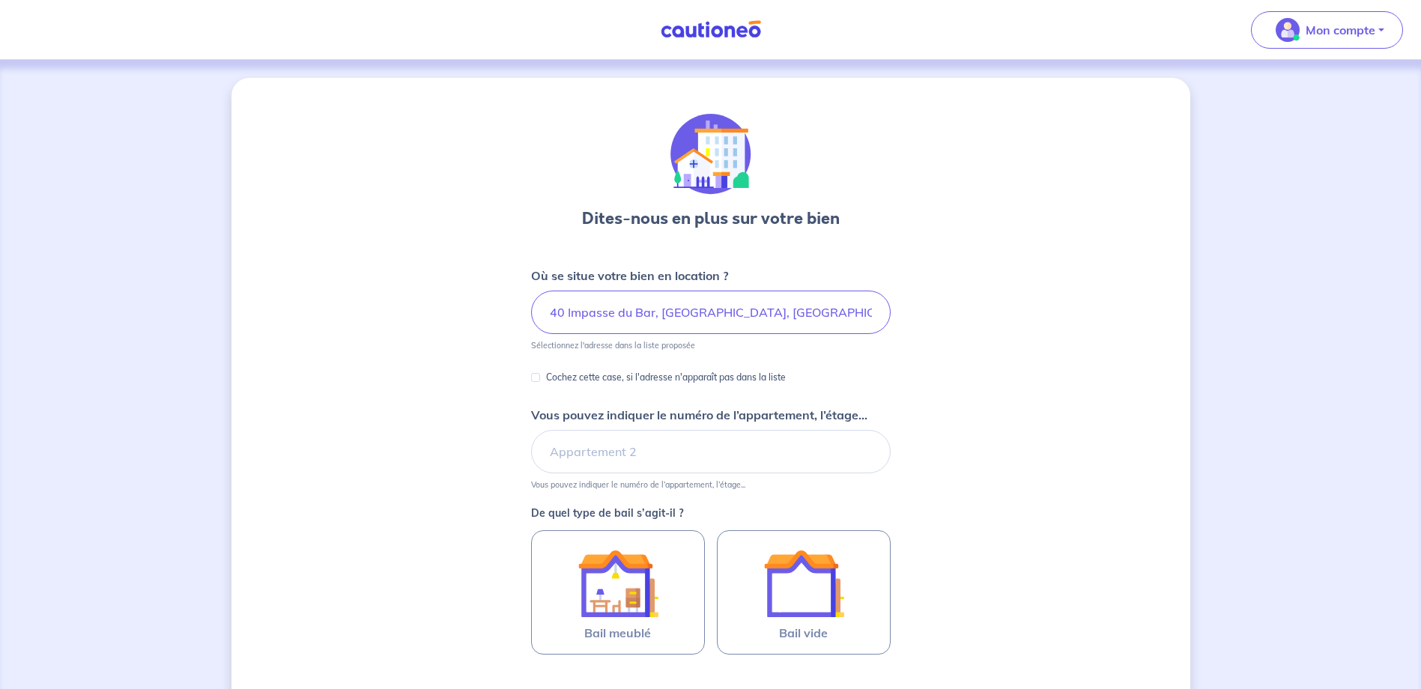
click at [943, 374] on div "Dites-nous en plus sur votre bien Où se situe votre bien en location ? 40 Impas…" at bounding box center [710, 470] width 959 height 785
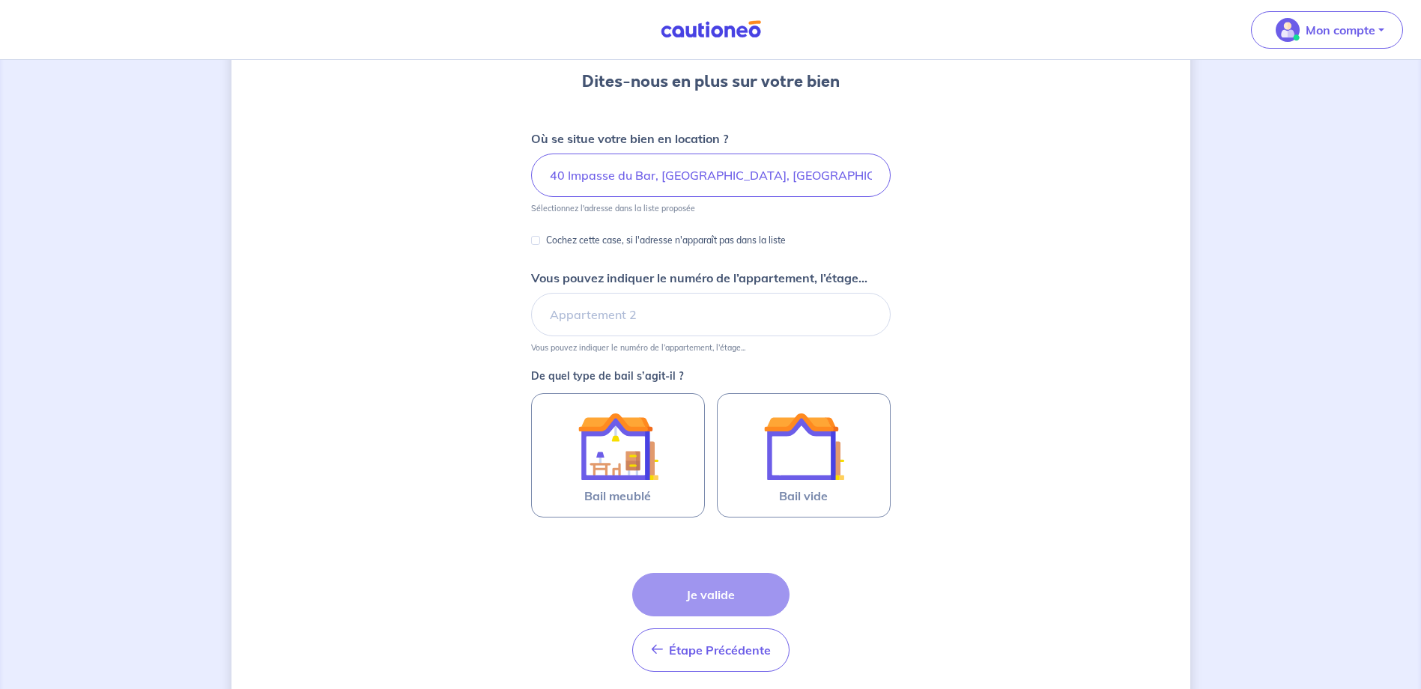
scroll to position [150, 0]
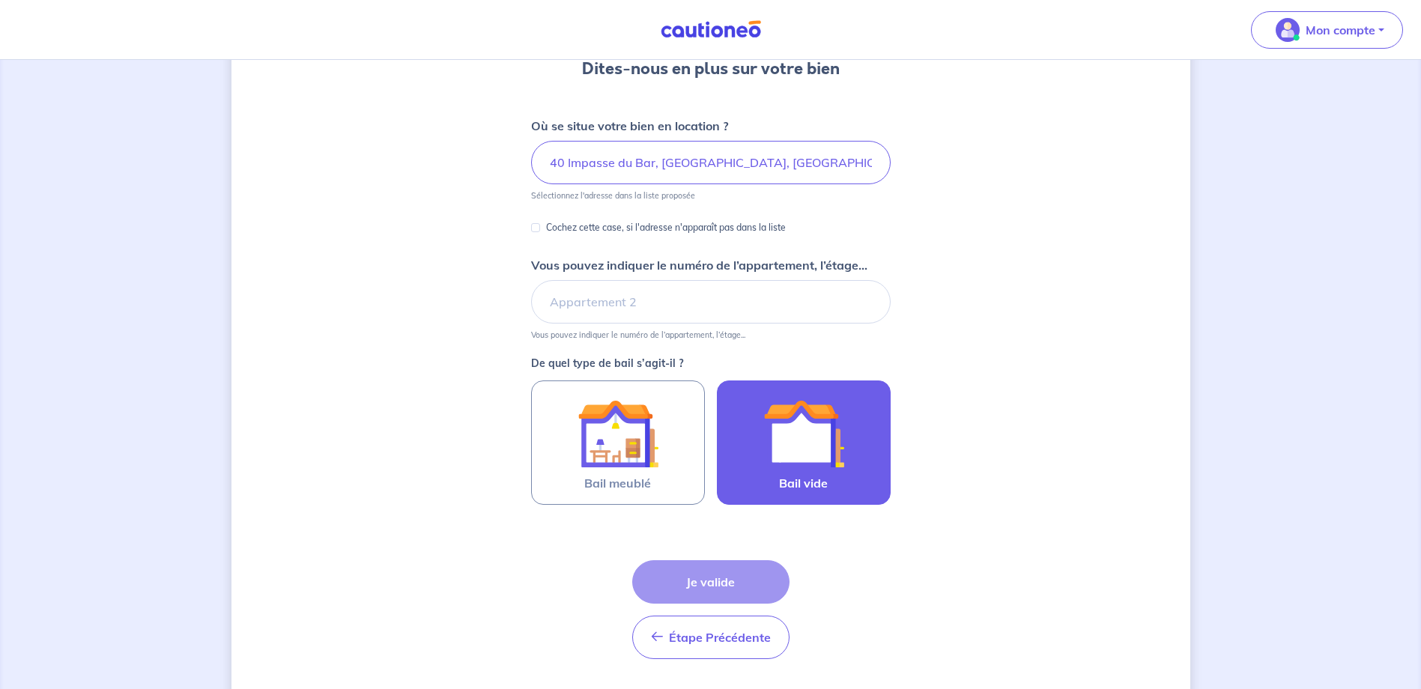
click at [828, 482] on label "Bail vide" at bounding box center [804, 443] width 174 height 124
click at [0, 0] on input "Bail vide" at bounding box center [0, 0] width 0 height 0
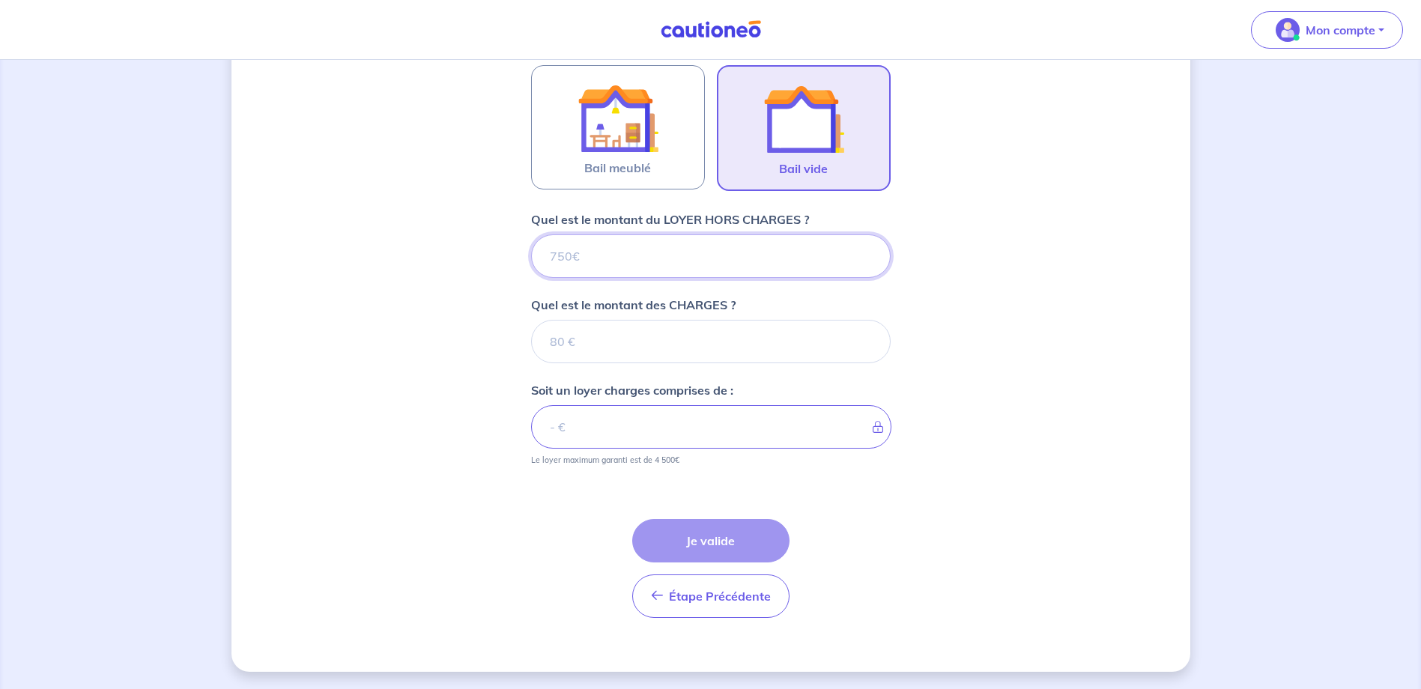
scroll to position [466, 0]
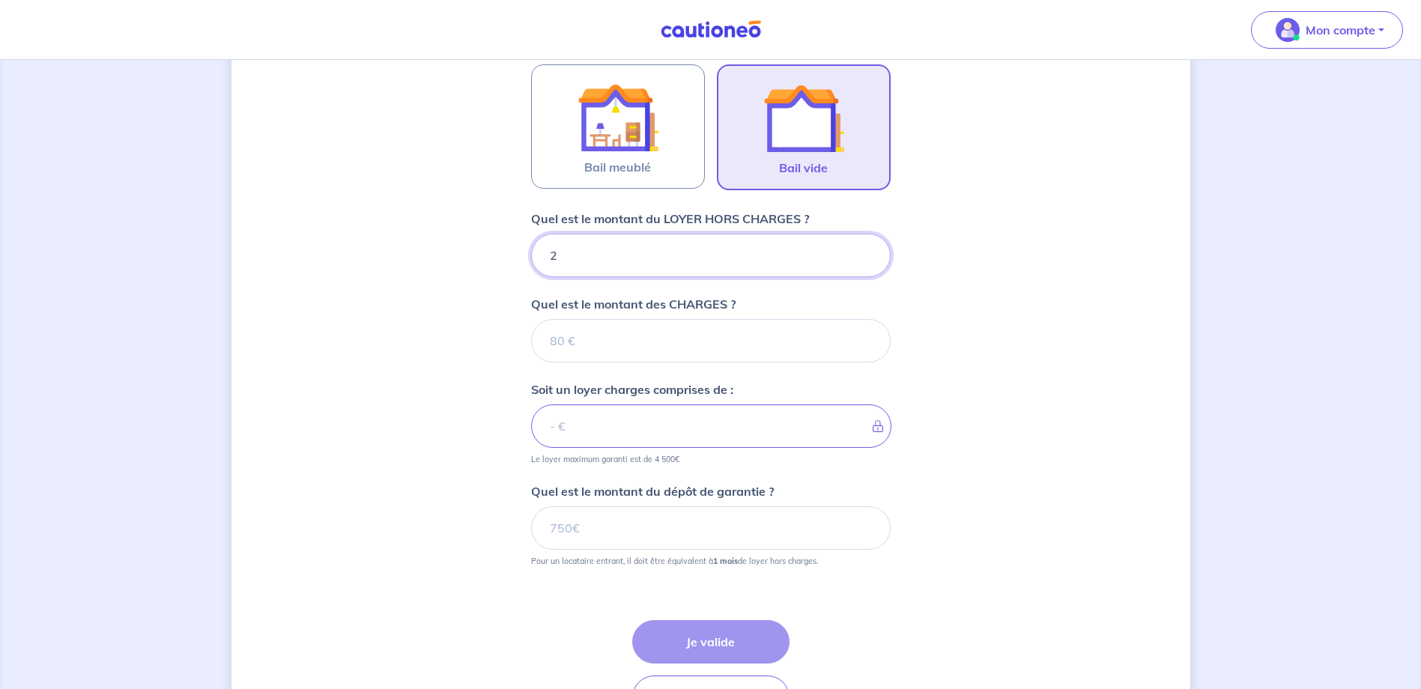
type input "20"
type input "2000"
click at [560, 353] on input "Quel est le montant des CHARGES ?" at bounding box center [711, 340] width 360 height 43
type input "0"
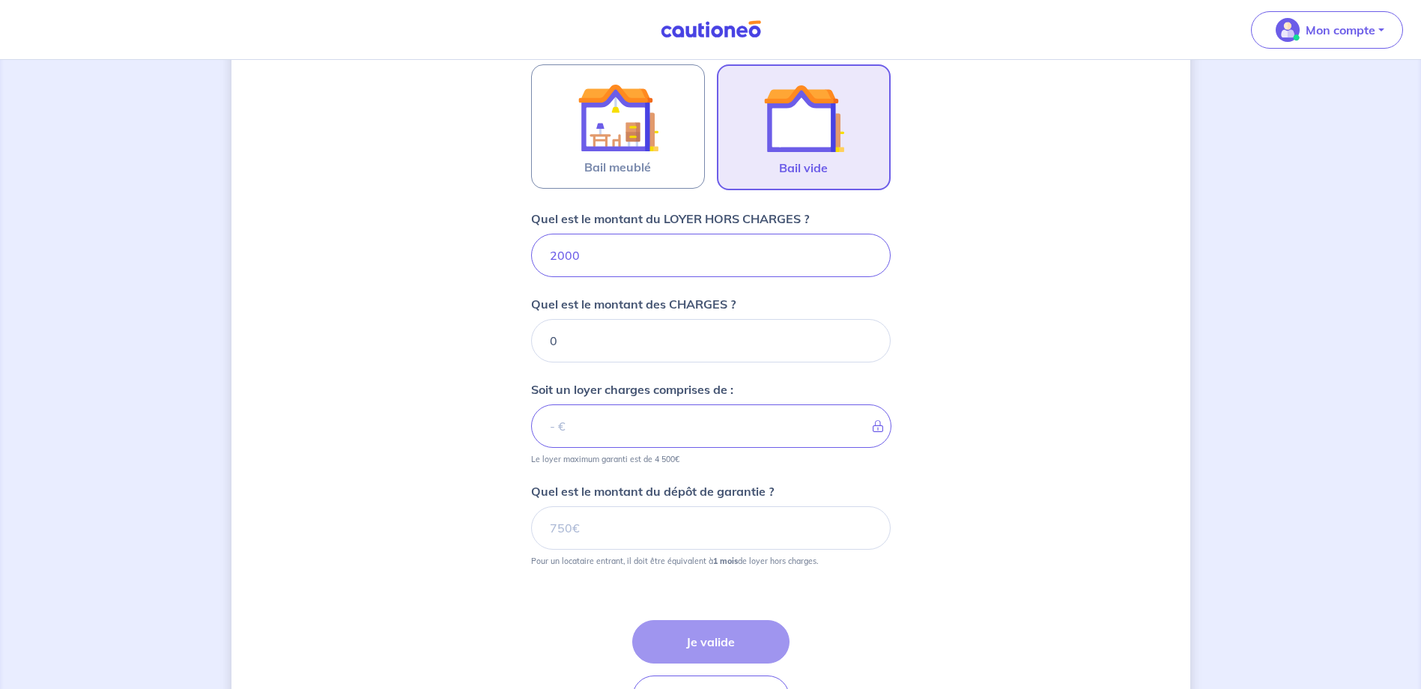
type input "2000"
click at [1101, 431] on div "Dites-nous en plus sur votre bien Où se situe votre bien en location ? 40 Impas…" at bounding box center [710, 192] width 959 height 1161
click at [575, 529] on input "Quel est le montant du dépôt de garantie ?" at bounding box center [711, 527] width 360 height 43
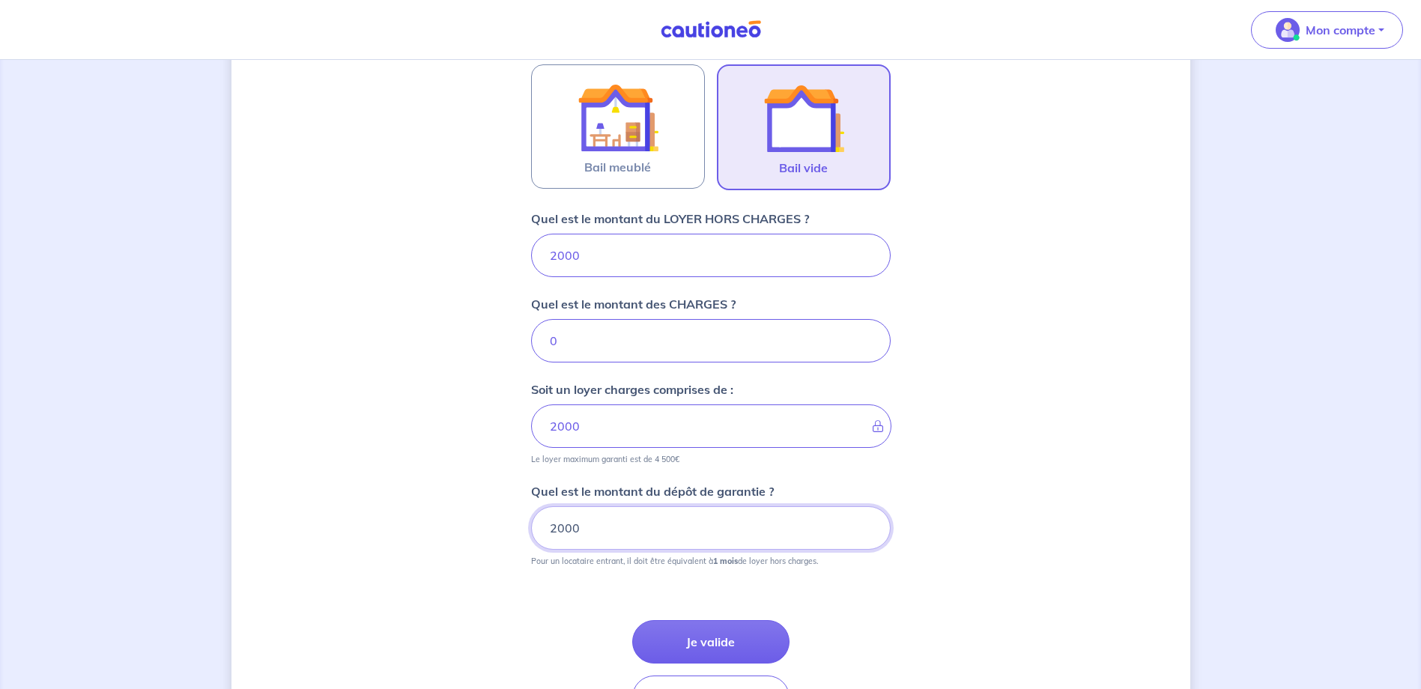
type input "2000"
click at [1045, 505] on div "Dites-nous en plus sur votre bien Où se situe votre bien en location ? 40 Impas…" at bounding box center [710, 192] width 959 height 1161
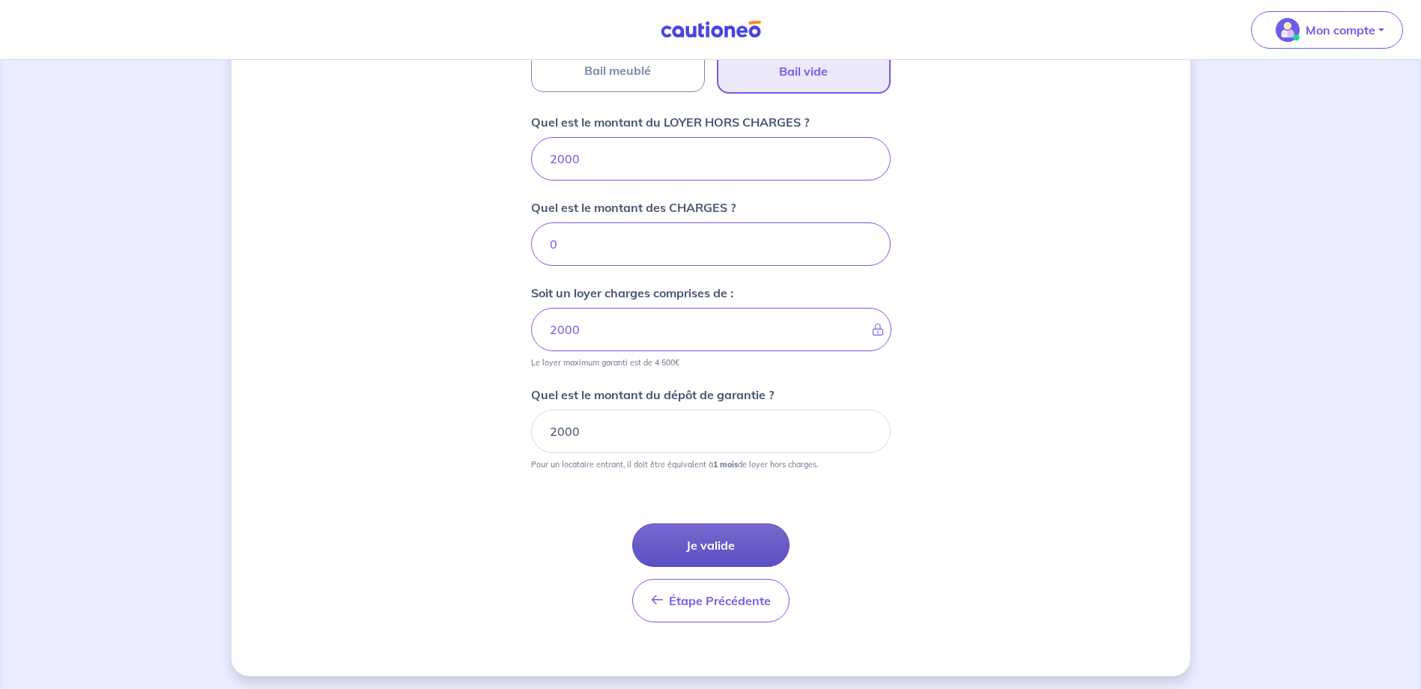
scroll to position [568, 0]
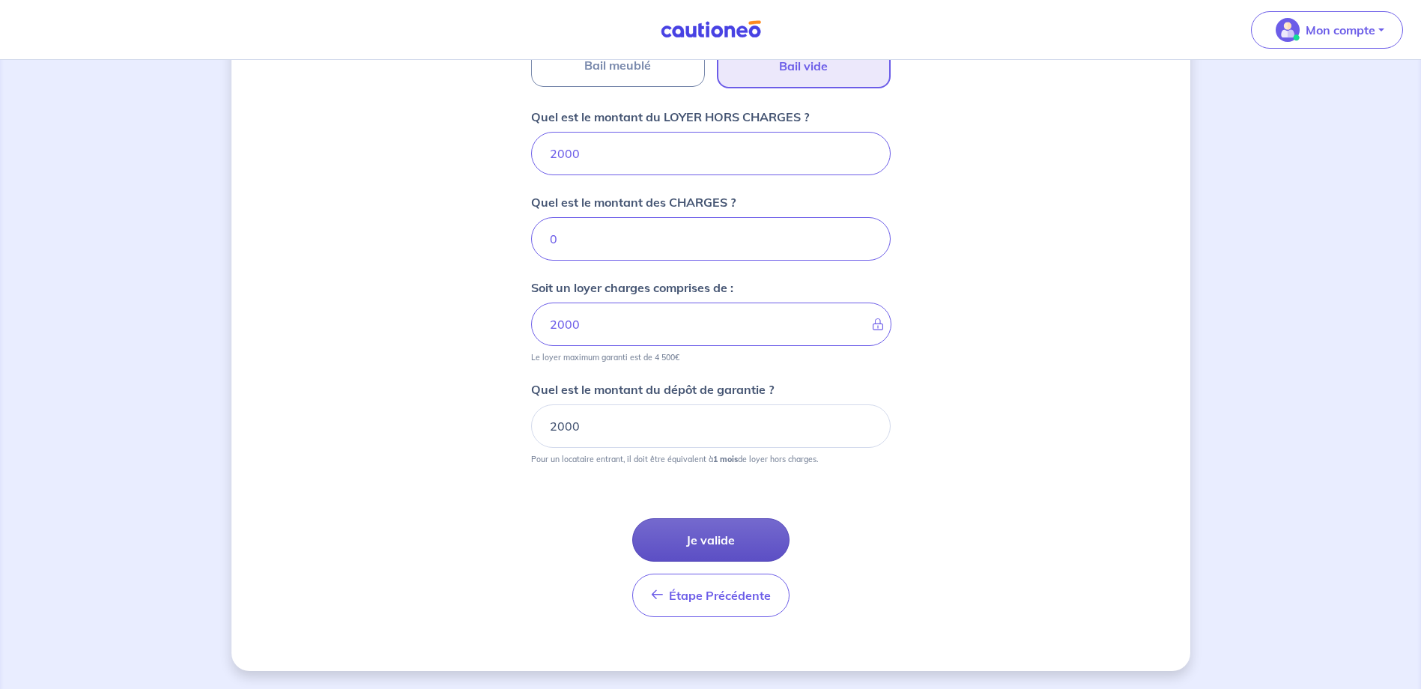
click at [707, 540] on button "Je valide" at bounding box center [710, 539] width 157 height 43
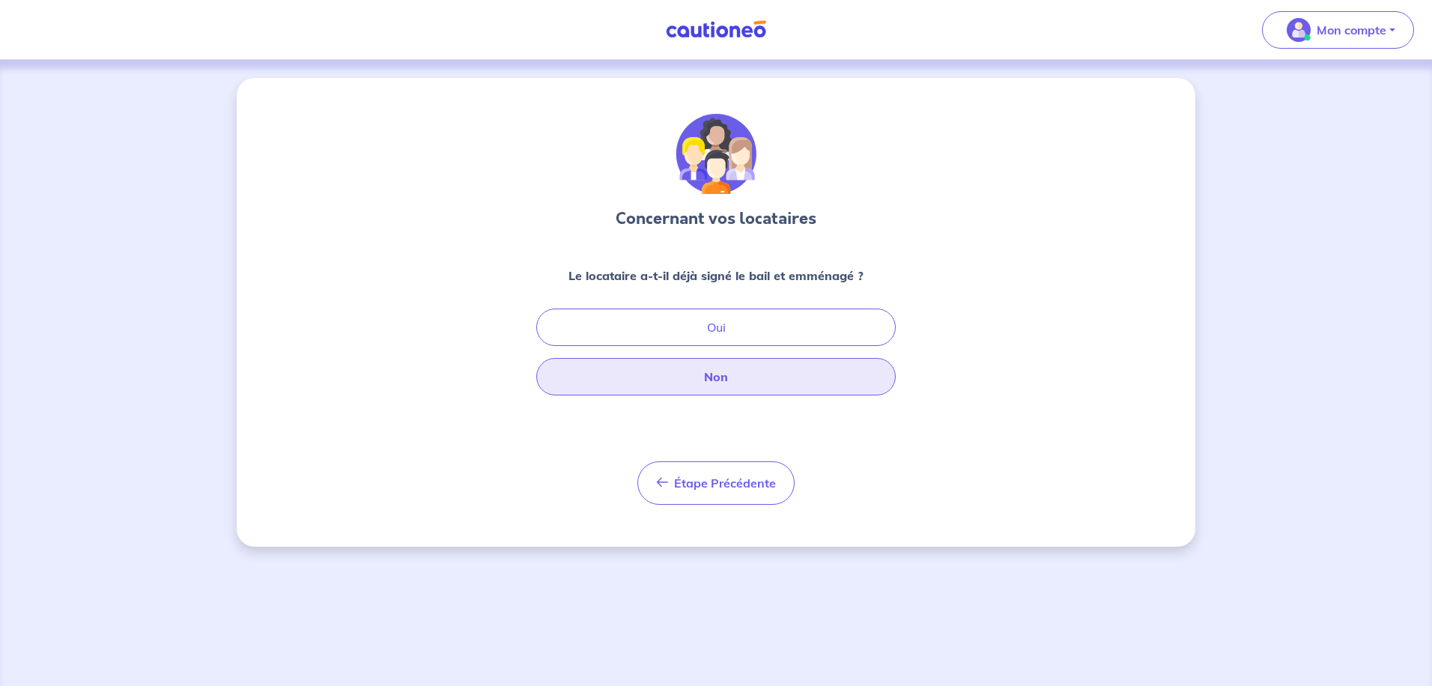
click at [743, 380] on button "Non" at bounding box center [716, 376] width 360 height 37
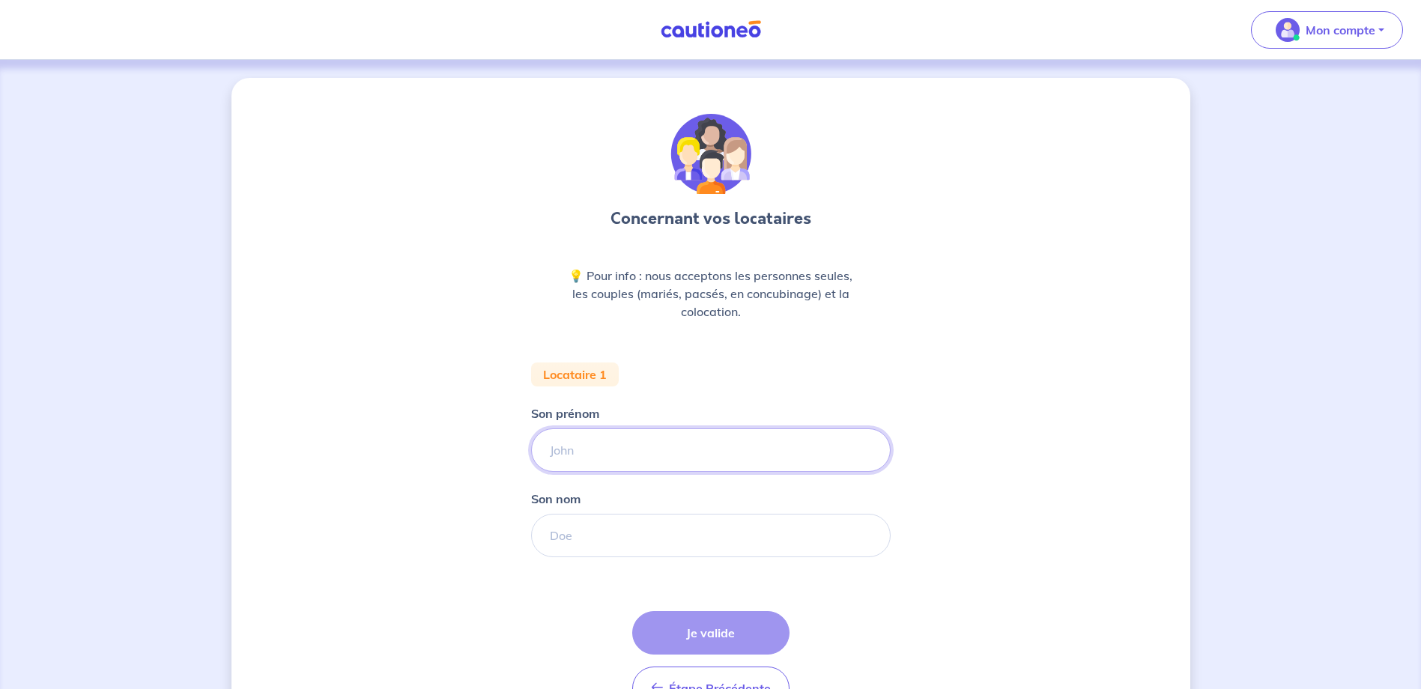
click at [647, 460] on input "Son prénom" at bounding box center [711, 449] width 360 height 43
type input "Olivier"
click at [603, 552] on input "Son nom" at bounding box center [711, 535] width 360 height 43
type input "BIJOTAT"
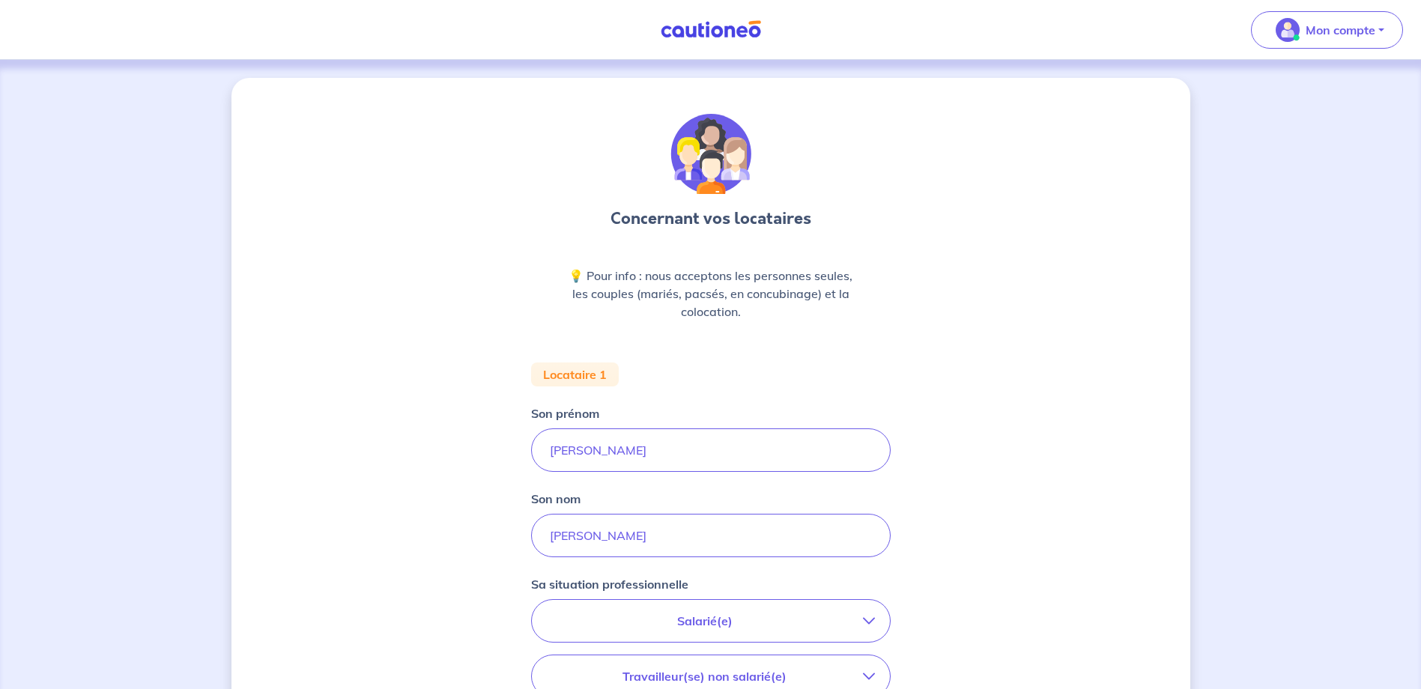
click at [962, 570] on div "Concernant vos locataires 💡 Pour info : nous acceptons les personnes seules, le…" at bounding box center [710, 551] width 959 height 946
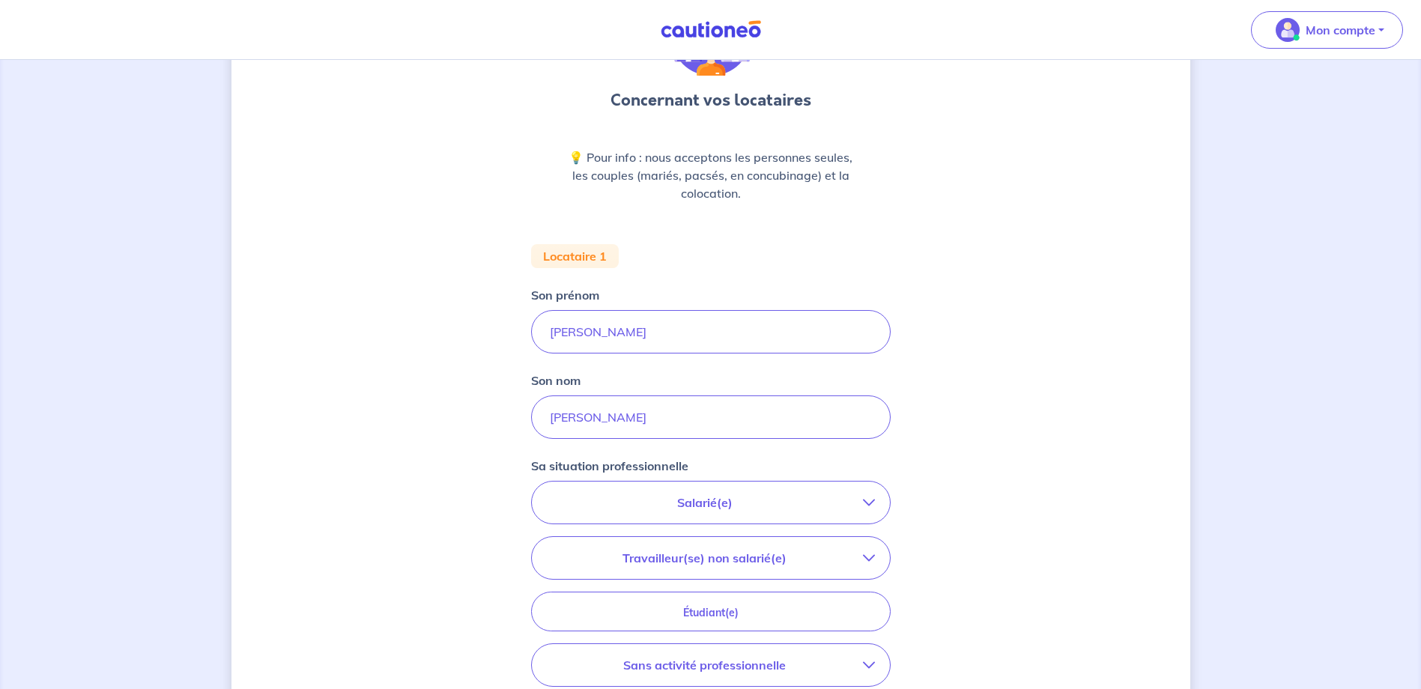
scroll to position [150, 0]
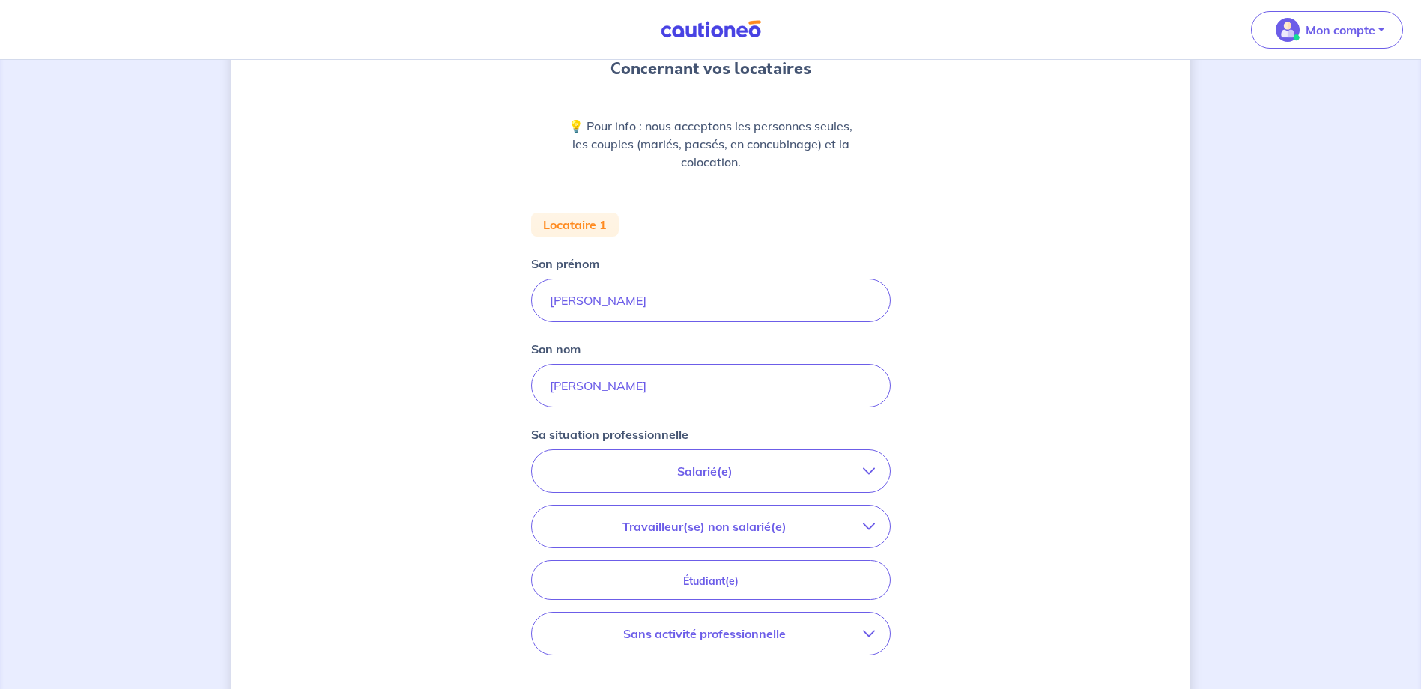
click at [763, 467] on p "Salarié(e)" at bounding box center [705, 471] width 316 height 18
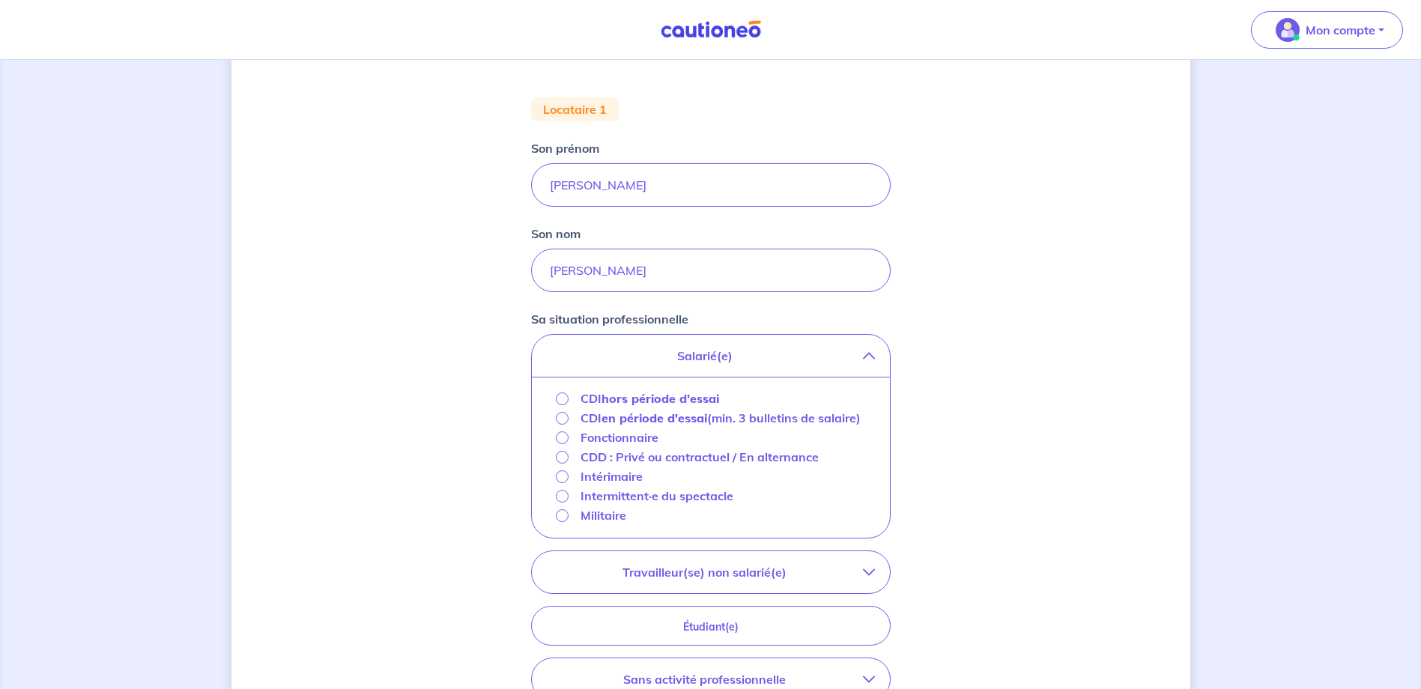
scroll to position [300, 0]
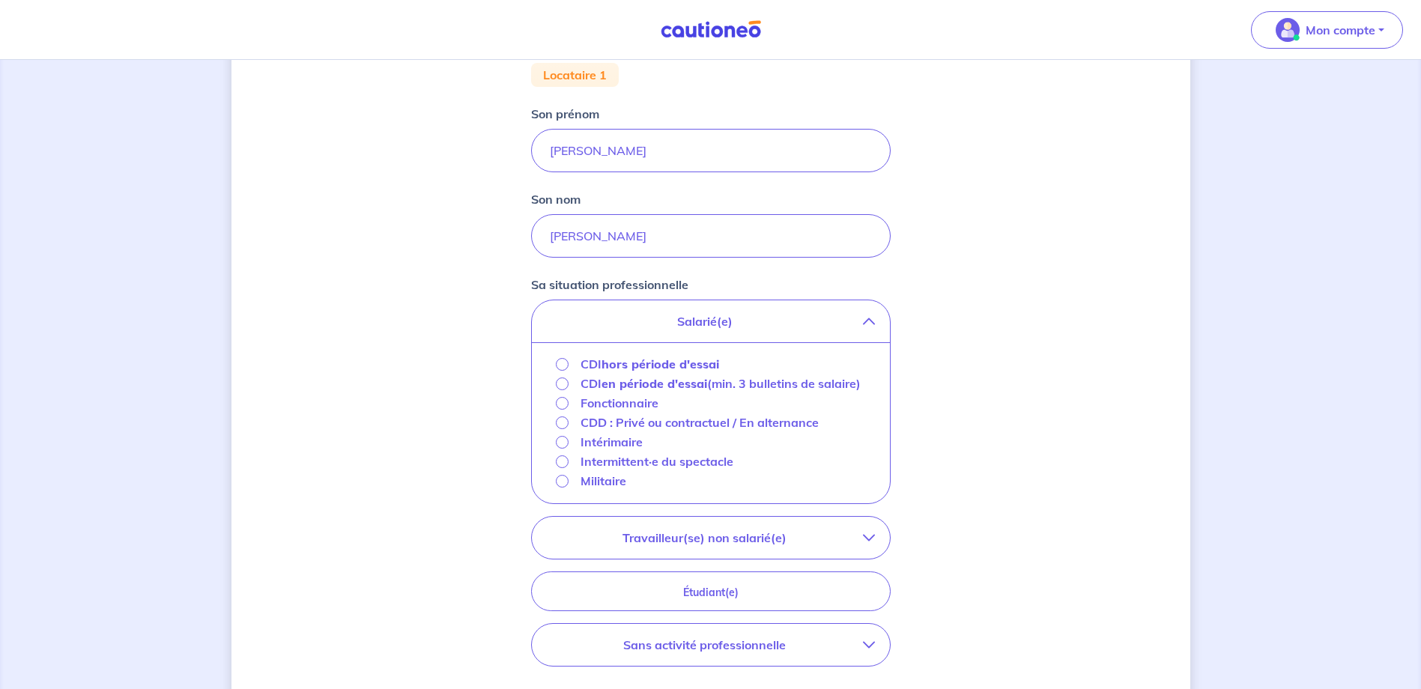
click at [656, 386] on strong "en période d'essai" at bounding box center [655, 383] width 106 height 15
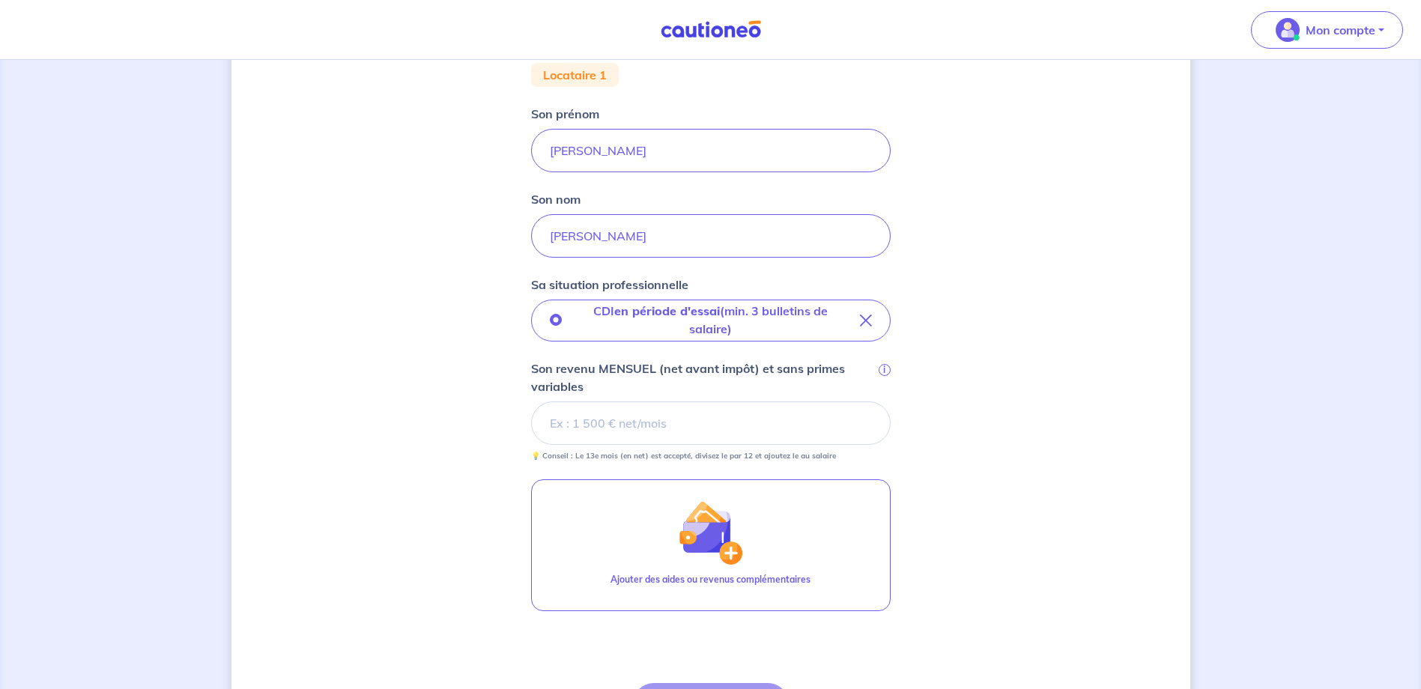
click at [714, 422] on input "Son revenu MENSUEL (net avant impôt) et sans primes variables i" at bounding box center [711, 423] width 360 height 43
click at [721, 436] on input "Son revenu MENSUEL (net avant impôt) et sans primes variables i" at bounding box center [711, 423] width 360 height 43
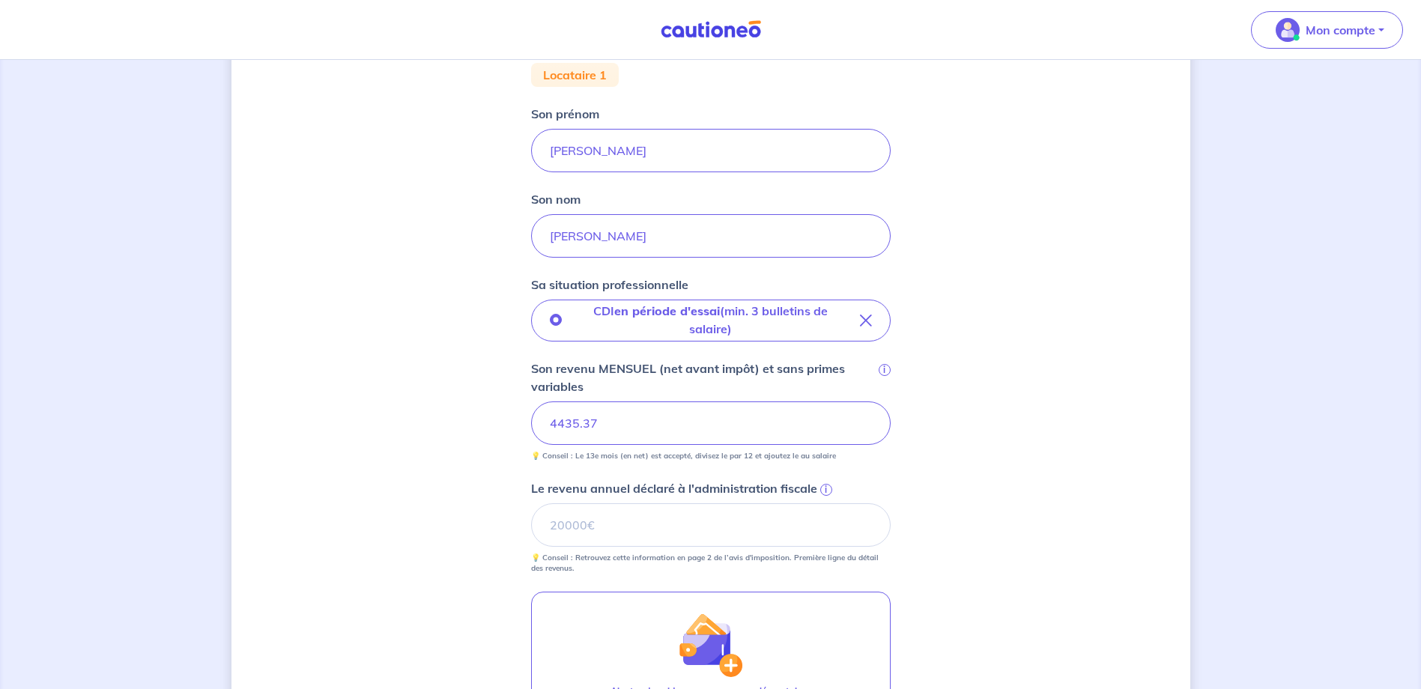
click at [969, 455] on div "Concernant vos locataires 💡 Pour info : nous acceptons les personnes seules, le…" at bounding box center [710, 363] width 959 height 1170
click at [695, 516] on input "Le revenu annuel déclaré à l'administration fiscale i" at bounding box center [711, 524] width 360 height 43
type input "59751"
click at [1073, 518] on div "Concernant vos locataires 💡 Pour info : nous acceptons les personnes seules, le…" at bounding box center [710, 363] width 959 height 1170
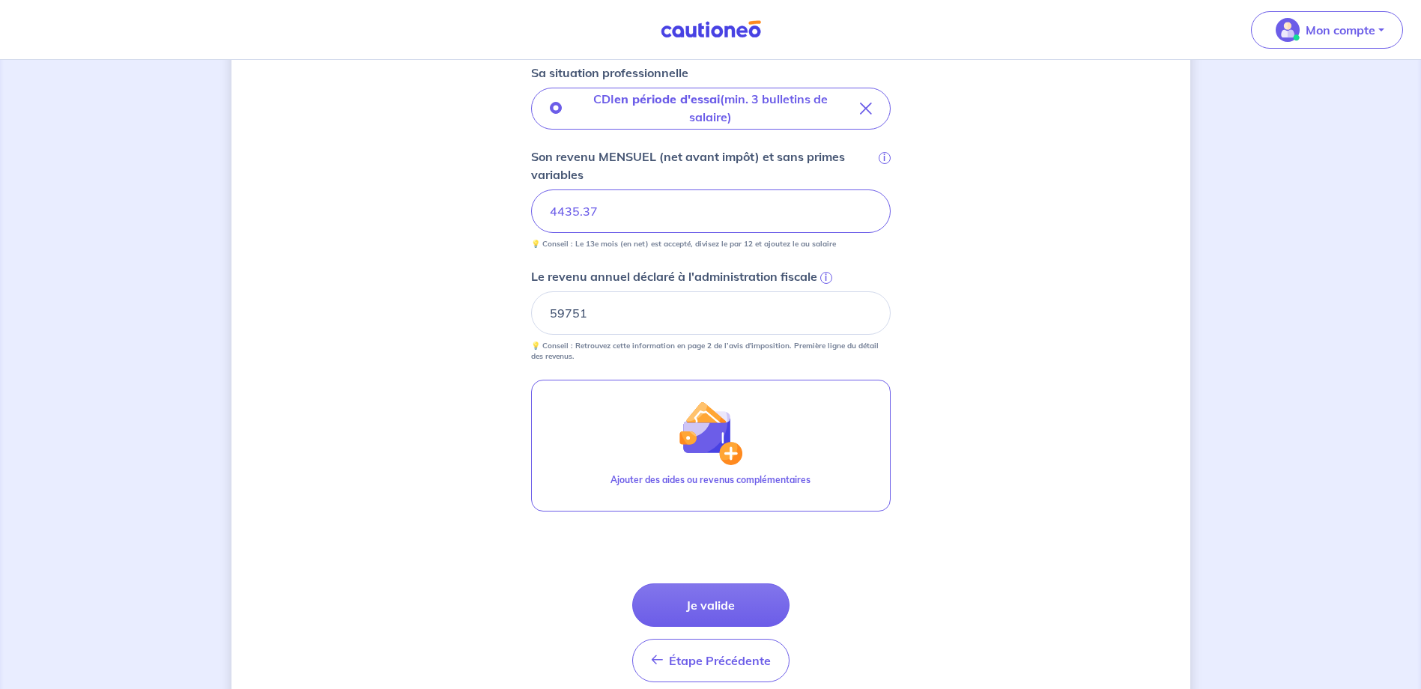
scroll to position [577, 0]
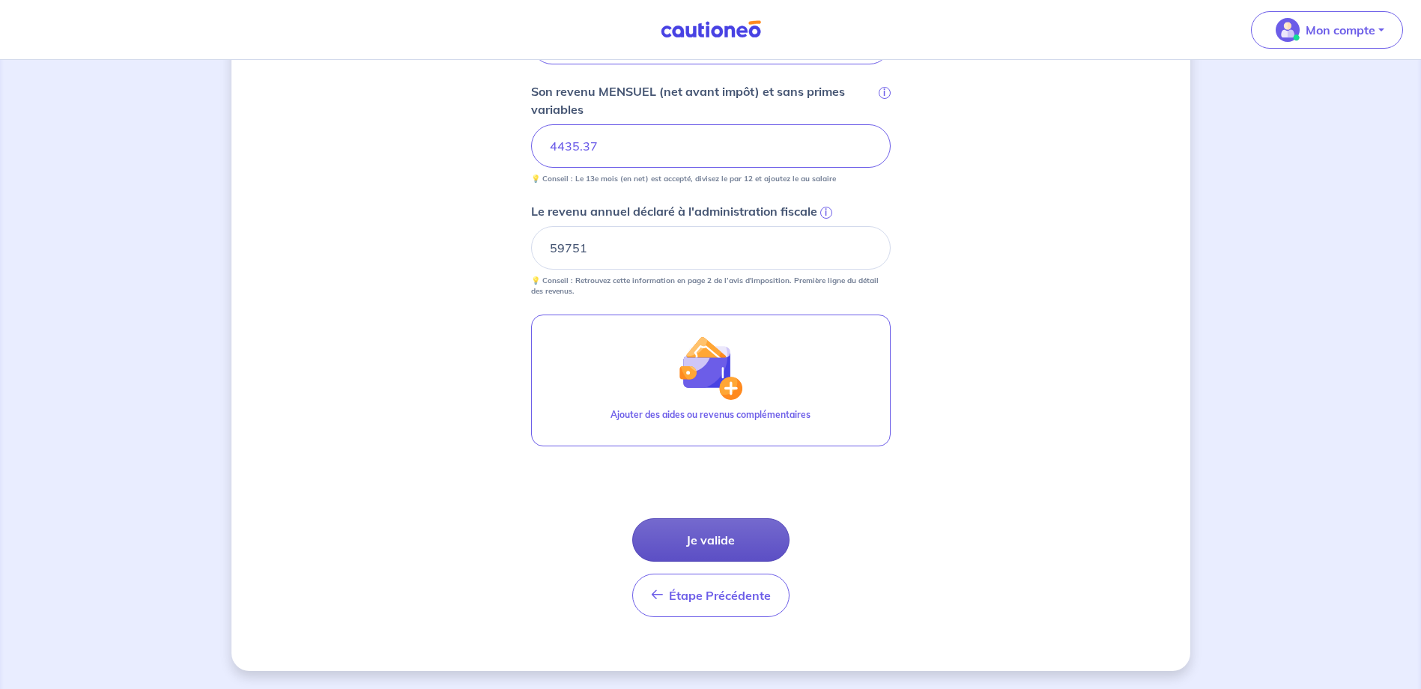
click at [706, 545] on button "Je valide" at bounding box center [710, 539] width 157 height 43
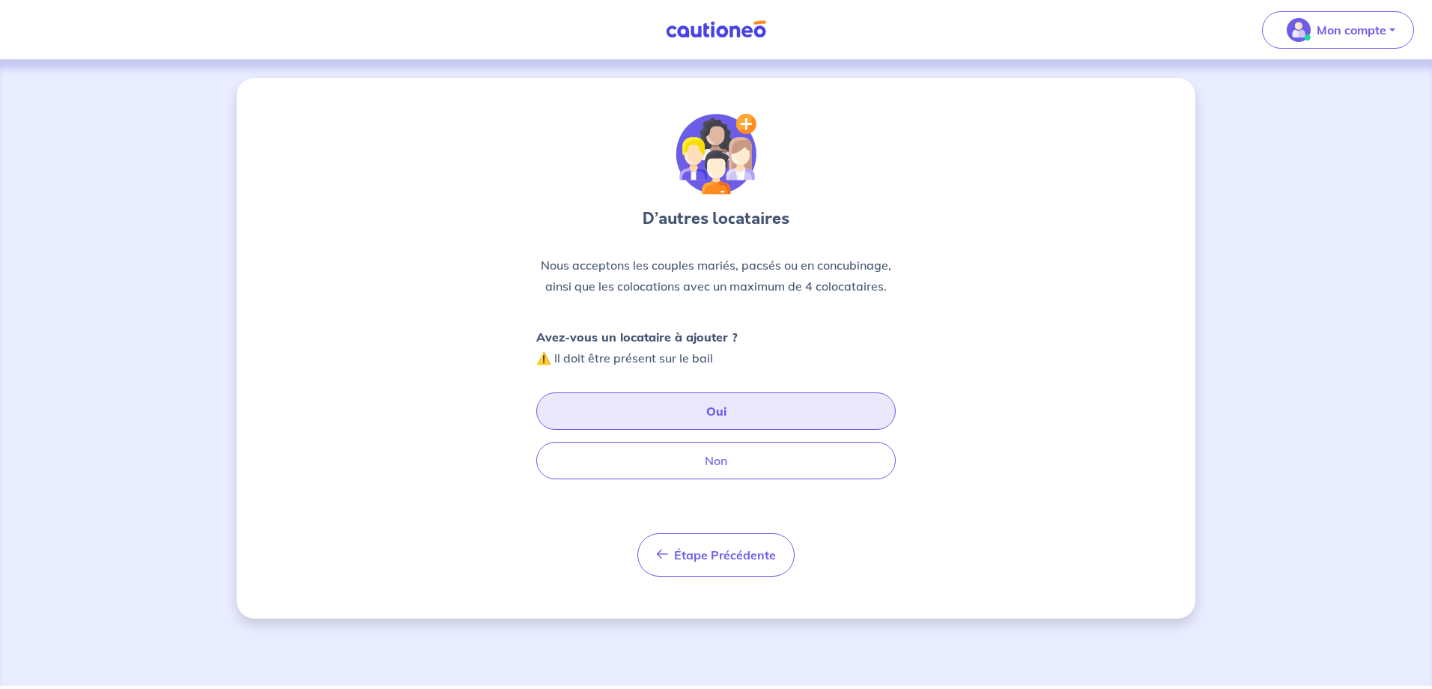
click at [733, 413] on button "Oui" at bounding box center [716, 411] width 360 height 37
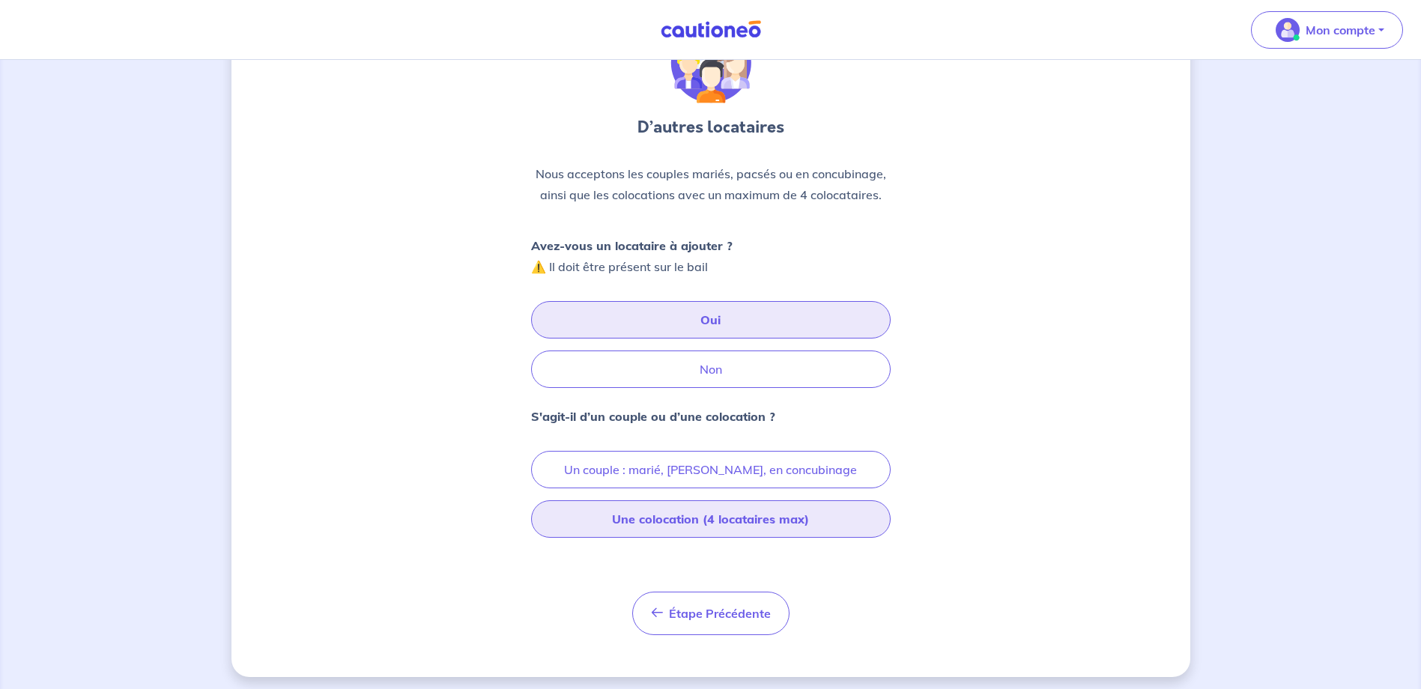
scroll to position [97, 0]
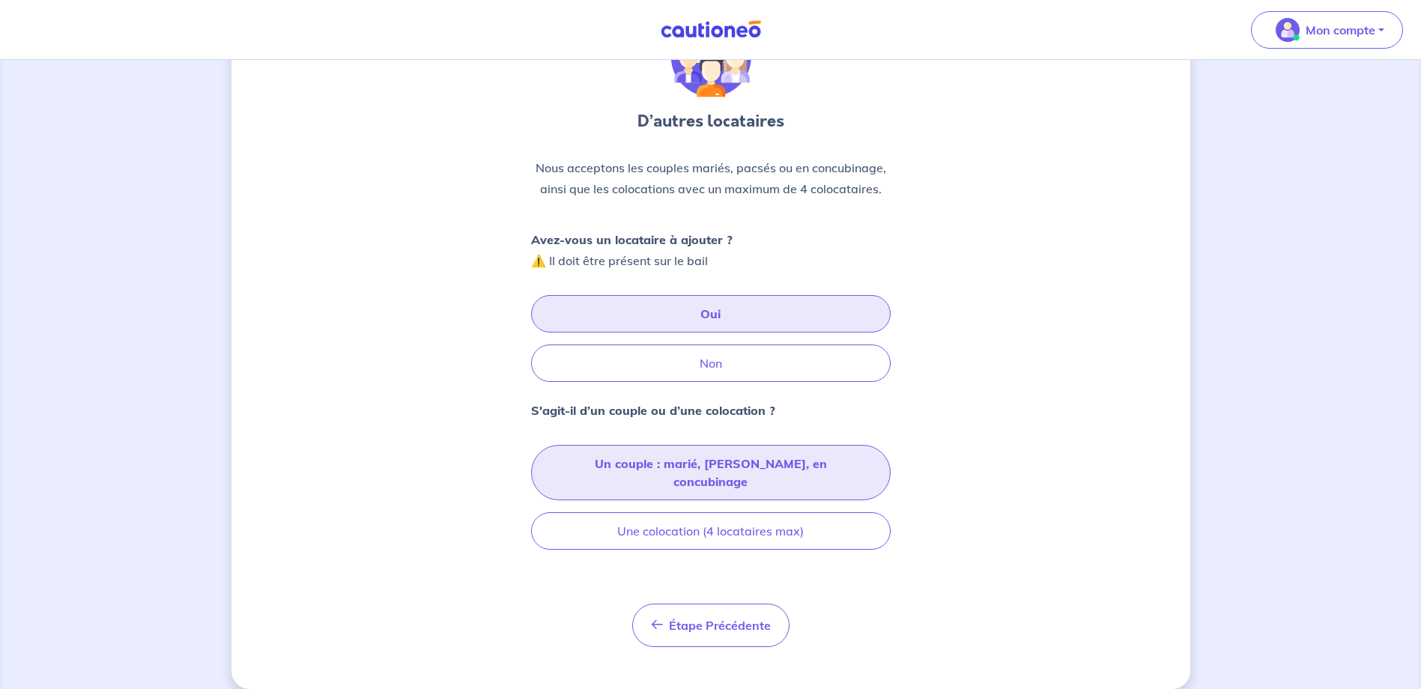
click at [730, 467] on button "Un couple : marié, pacsé, en concubinage" at bounding box center [711, 472] width 360 height 55
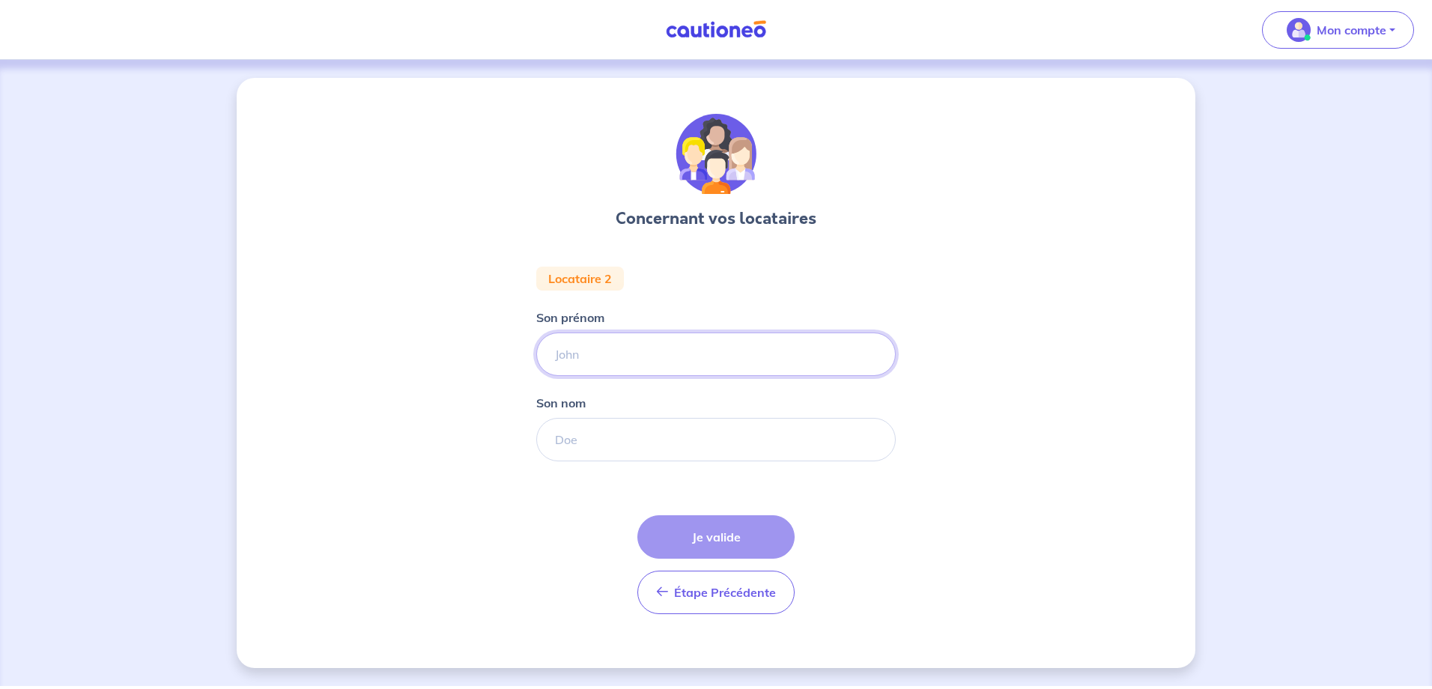
drag, startPoint x: 608, startPoint y: 340, endPoint x: 622, endPoint y: 370, distance: 33.2
click at [608, 340] on input "Son prénom" at bounding box center [716, 354] width 360 height 43
type input "Véronique"
click at [615, 434] on input "Son nom" at bounding box center [716, 439] width 360 height 43
type input "BIJOTAT"
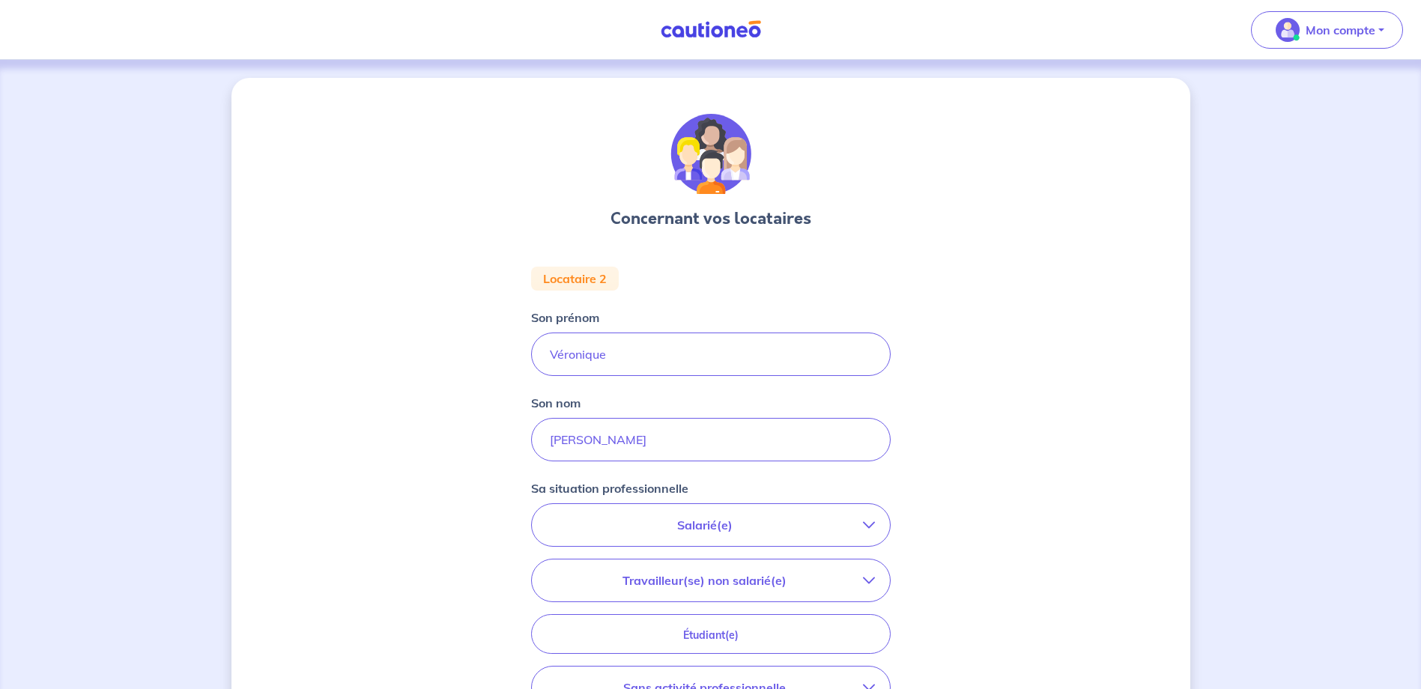
drag, startPoint x: 916, startPoint y: 491, endPoint x: 920, endPoint y: 500, distance: 9.7
click at [916, 491] on div "Concernant vos locataires Locataire 2 Son prénom Véronique Son nom BIJOTAT Sa s…" at bounding box center [710, 503] width 959 height 850
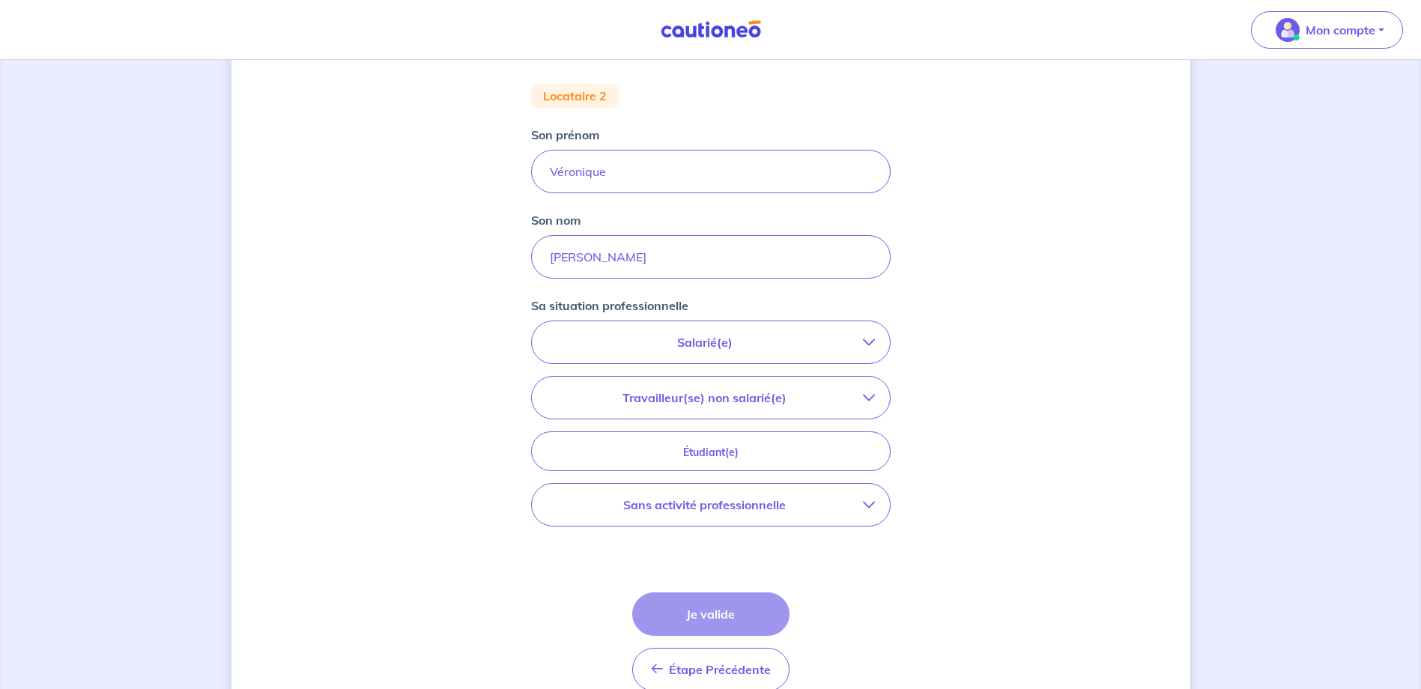
scroll to position [225, 0]
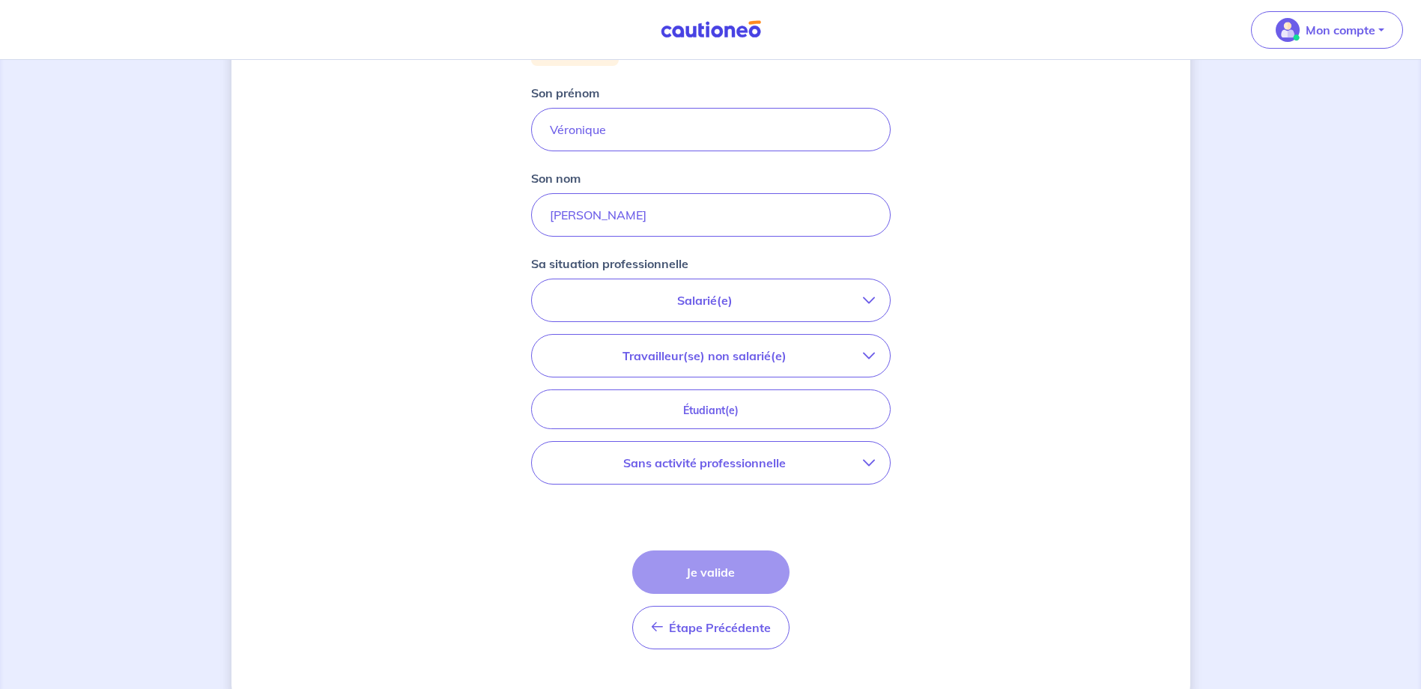
click at [723, 470] on p "Sans activité professionnelle" at bounding box center [705, 463] width 316 height 18
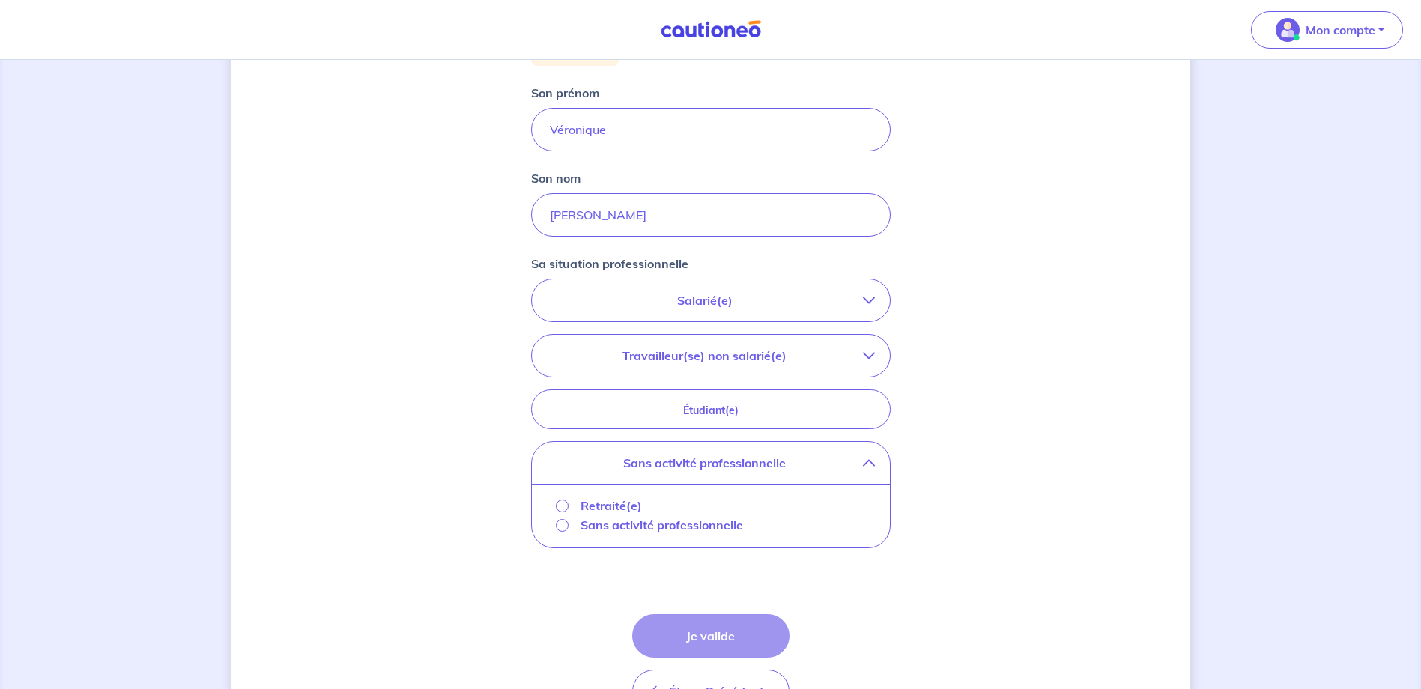
click at [652, 525] on p "Sans activité professionnelle" at bounding box center [662, 525] width 163 height 18
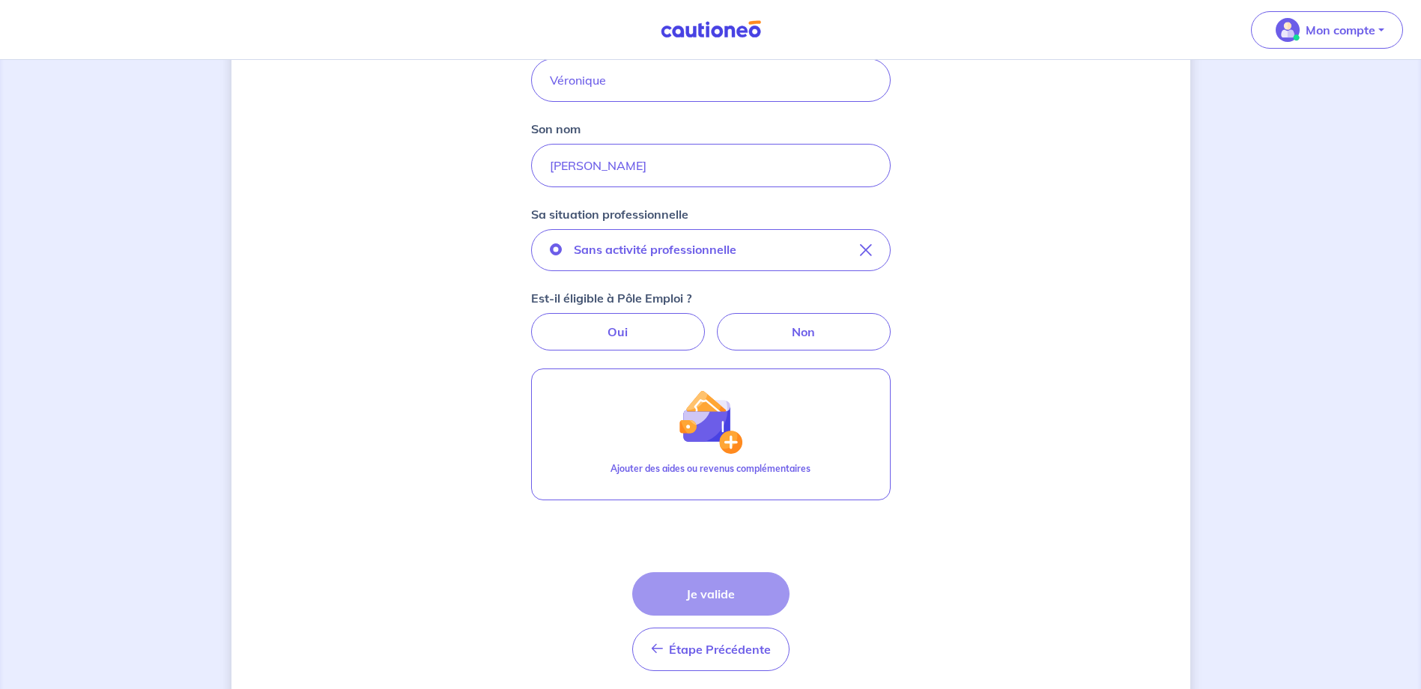
scroll to position [300, 0]
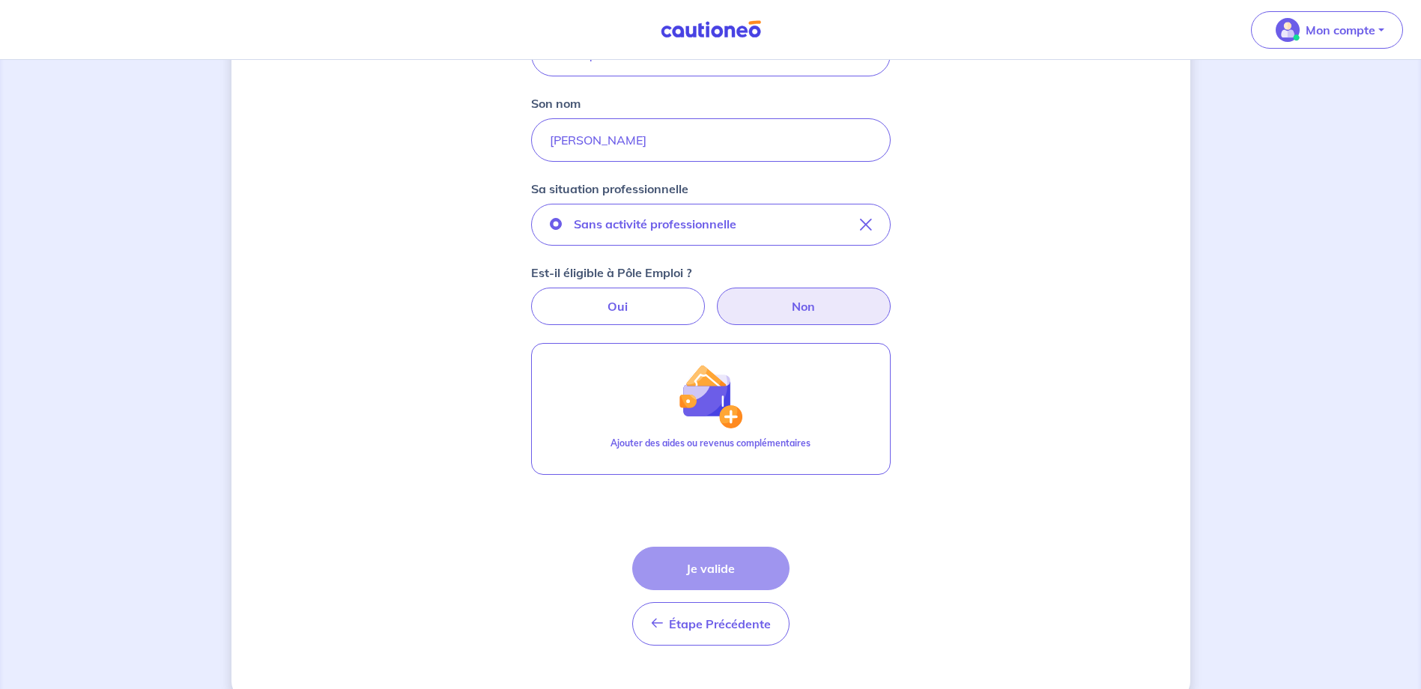
click at [799, 307] on label "Non" at bounding box center [804, 306] width 174 height 37
click at [715, 297] on input "Non" at bounding box center [711, 293] width 10 height 10
radio input "true"
click at [999, 462] on div "Concernant vos locataires Locataire 2 Son prénom Véronique Son nom BIJOTAT Sa s…" at bounding box center [710, 238] width 959 height 921
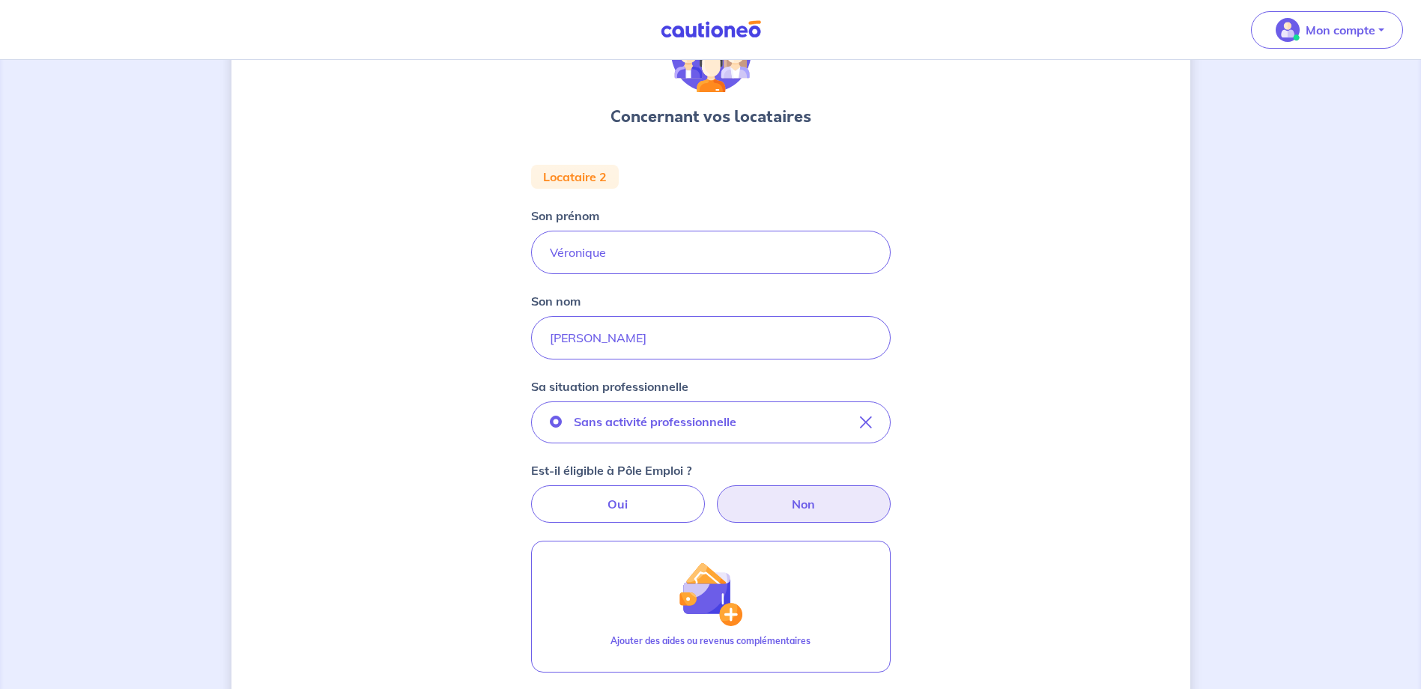
scroll to position [328, 0]
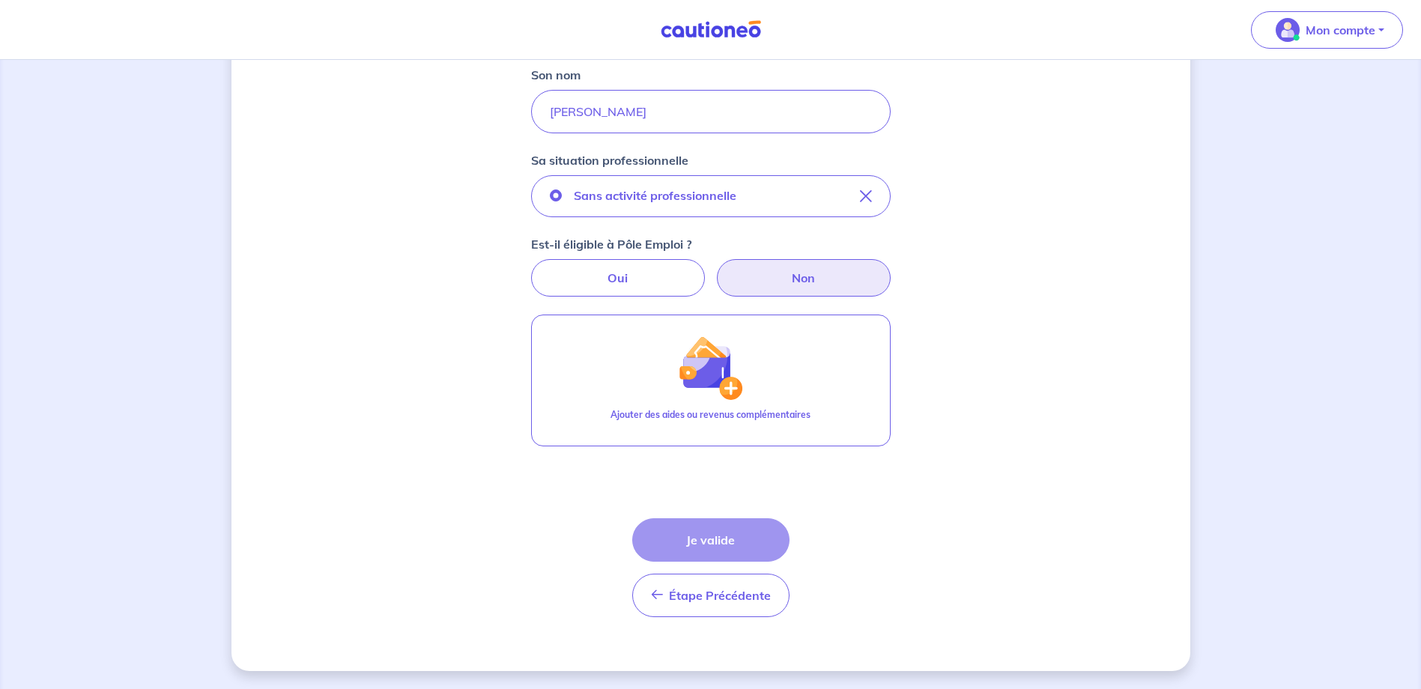
click at [734, 534] on div "Étape Précédente Précédent Je valide Je valide" at bounding box center [710, 567] width 157 height 99
click at [643, 265] on label "Oui" at bounding box center [618, 277] width 174 height 37
click at [706, 265] on input "Oui" at bounding box center [711, 264] width 10 height 10
radio input "true"
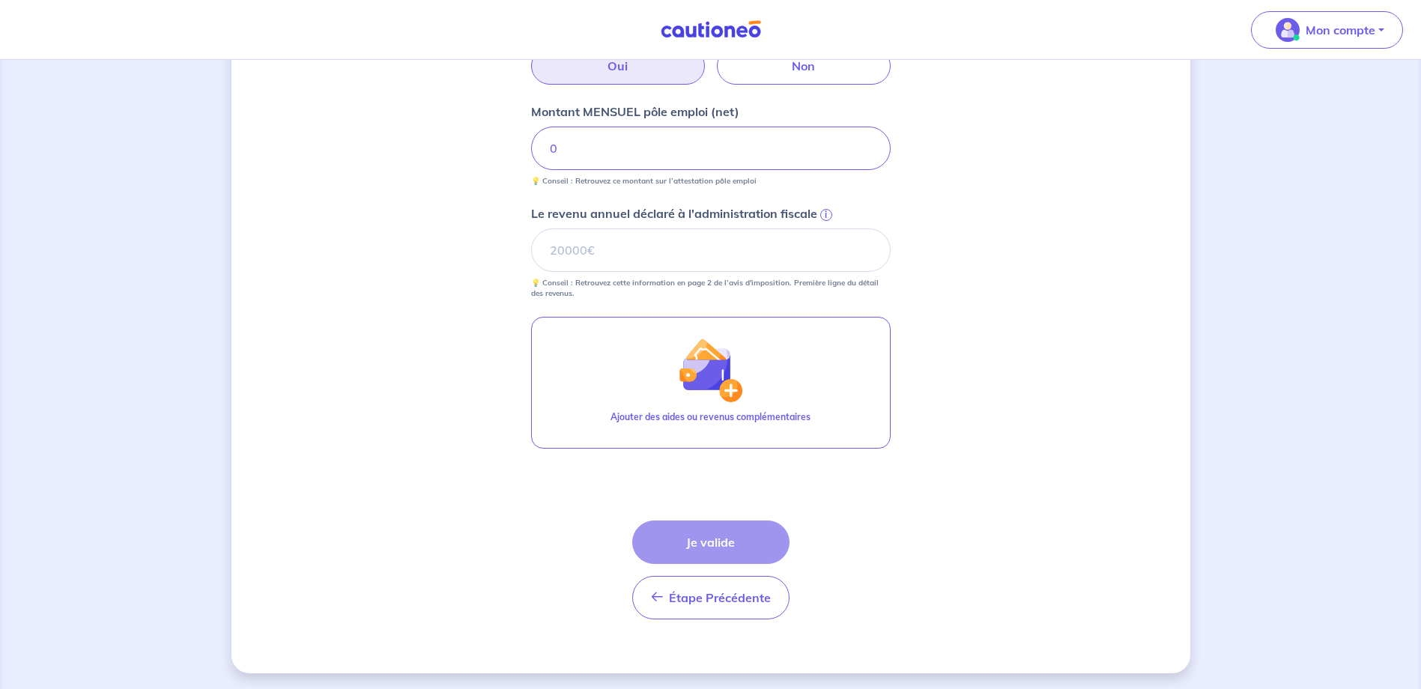
scroll to position [542, 0]
click at [610, 254] on input "Le revenu annuel déclaré à l'administration fiscale i" at bounding box center [711, 247] width 360 height 43
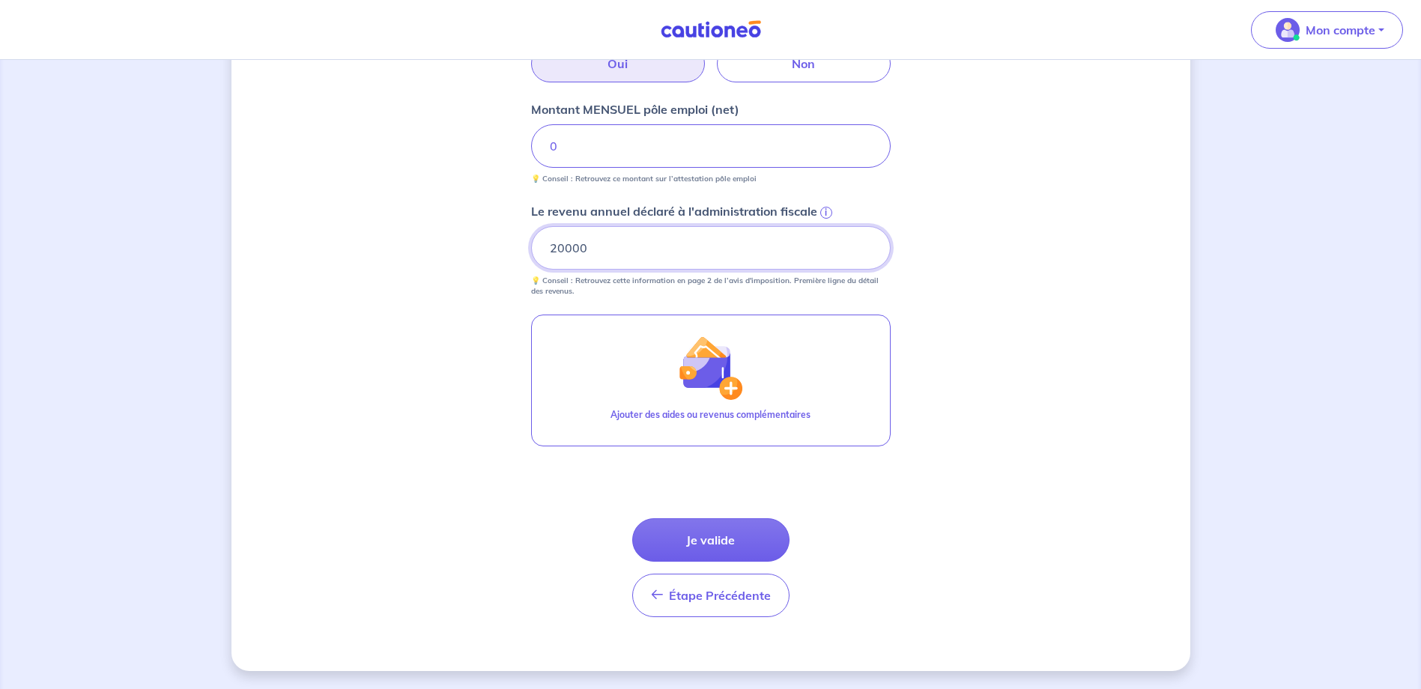
type input "20000"
click at [979, 350] on div "Concernant vos locataires Locataire 2 Son prénom Véronique Son nom BIJOTAT Sa s…" at bounding box center [710, 104] width 959 height 1136
click at [506, 245] on div "Concernant vos locataires Locataire 2 Son prénom Véronique Son nom BIJOTAT Sa s…" at bounding box center [710, 104] width 959 height 1136
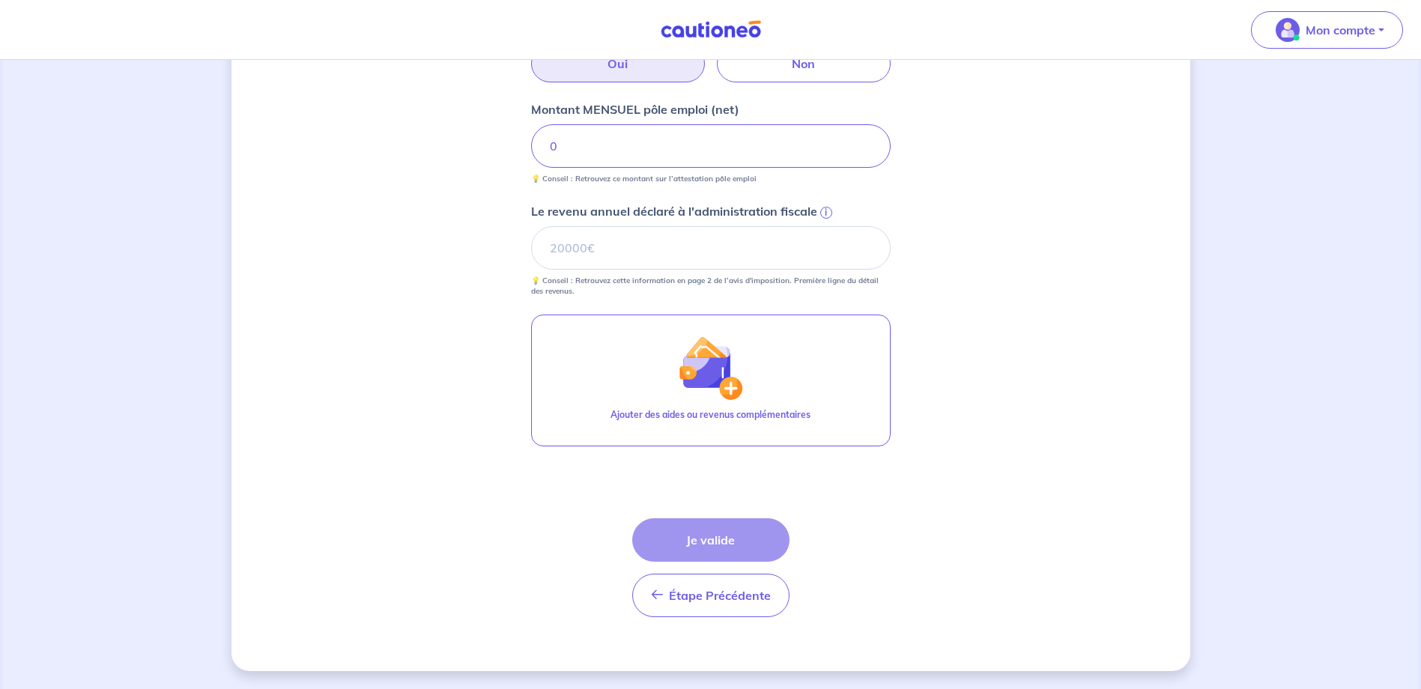
click at [969, 257] on div "Concernant vos locataires Locataire 2 Son prénom Véronique Son nom BIJOTAT Sa s…" at bounding box center [710, 104] width 959 height 1136
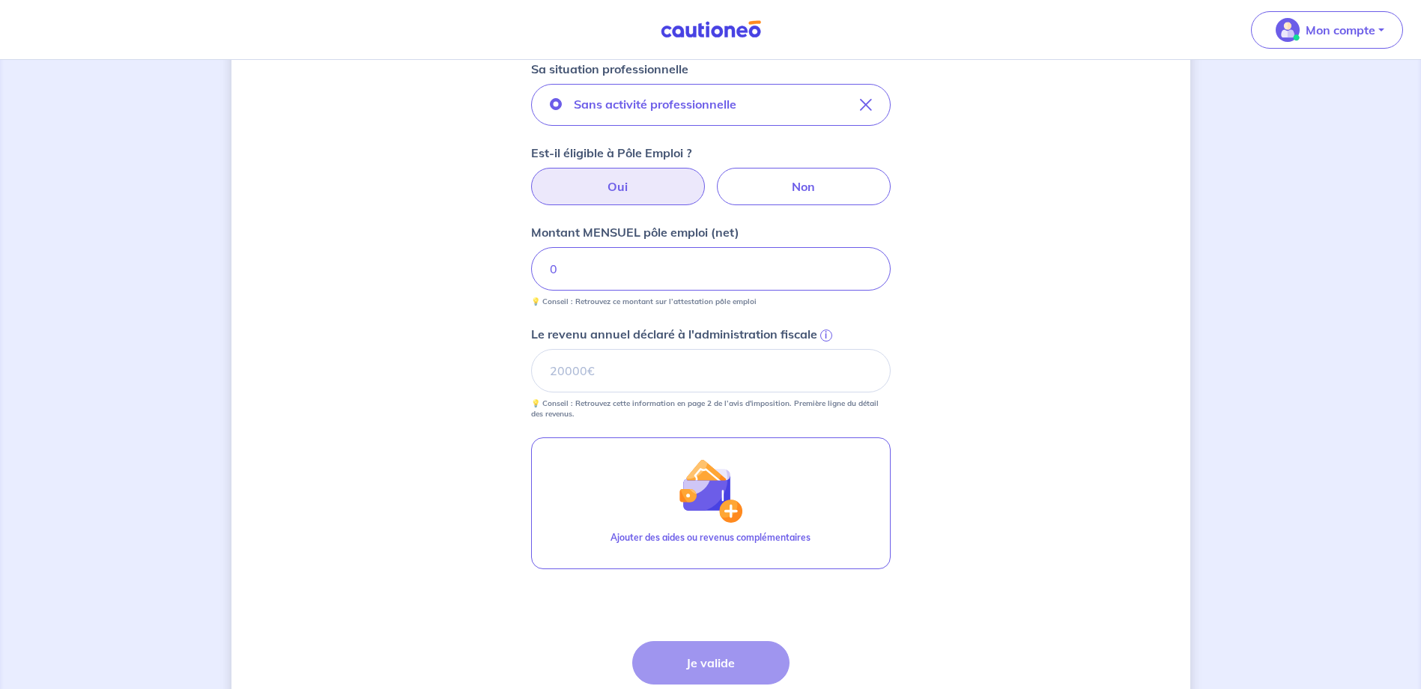
scroll to position [393, 0]
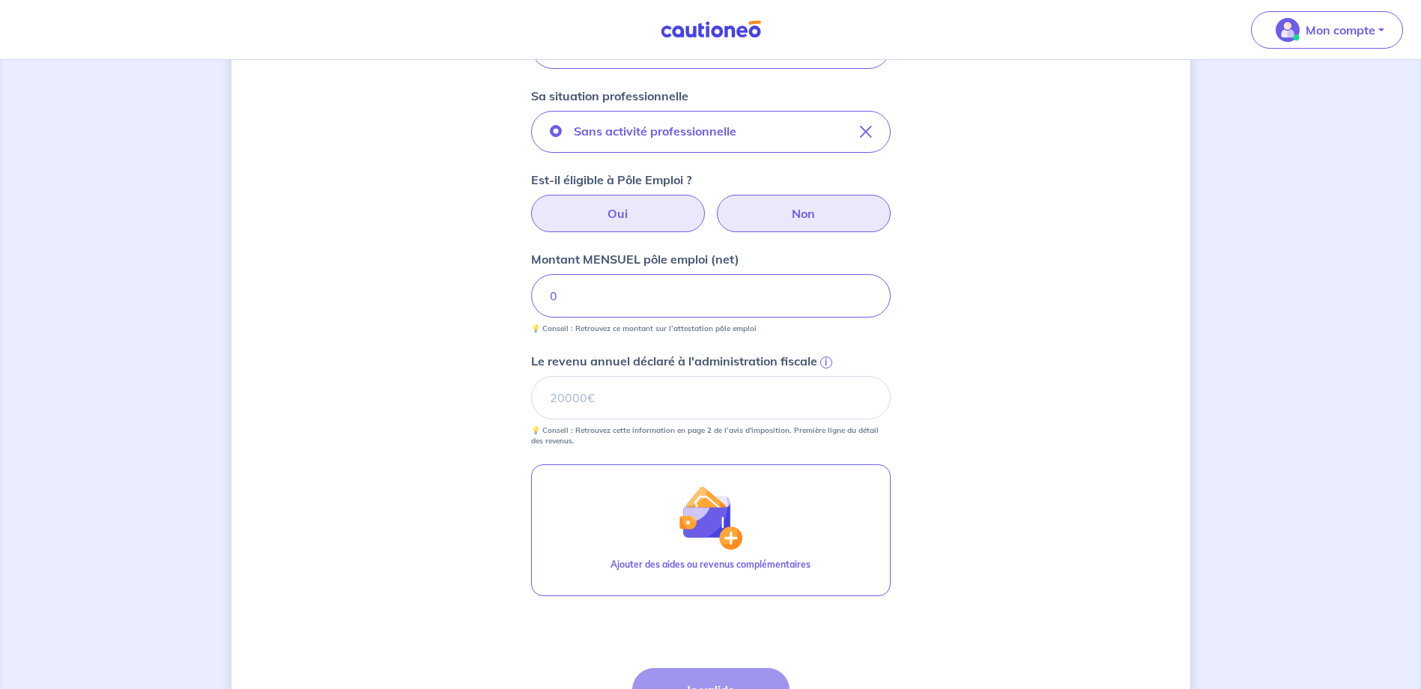
click at [813, 221] on label "Non" at bounding box center [804, 213] width 174 height 37
click at [715, 204] on input "Non" at bounding box center [711, 200] width 10 height 10
radio input "true"
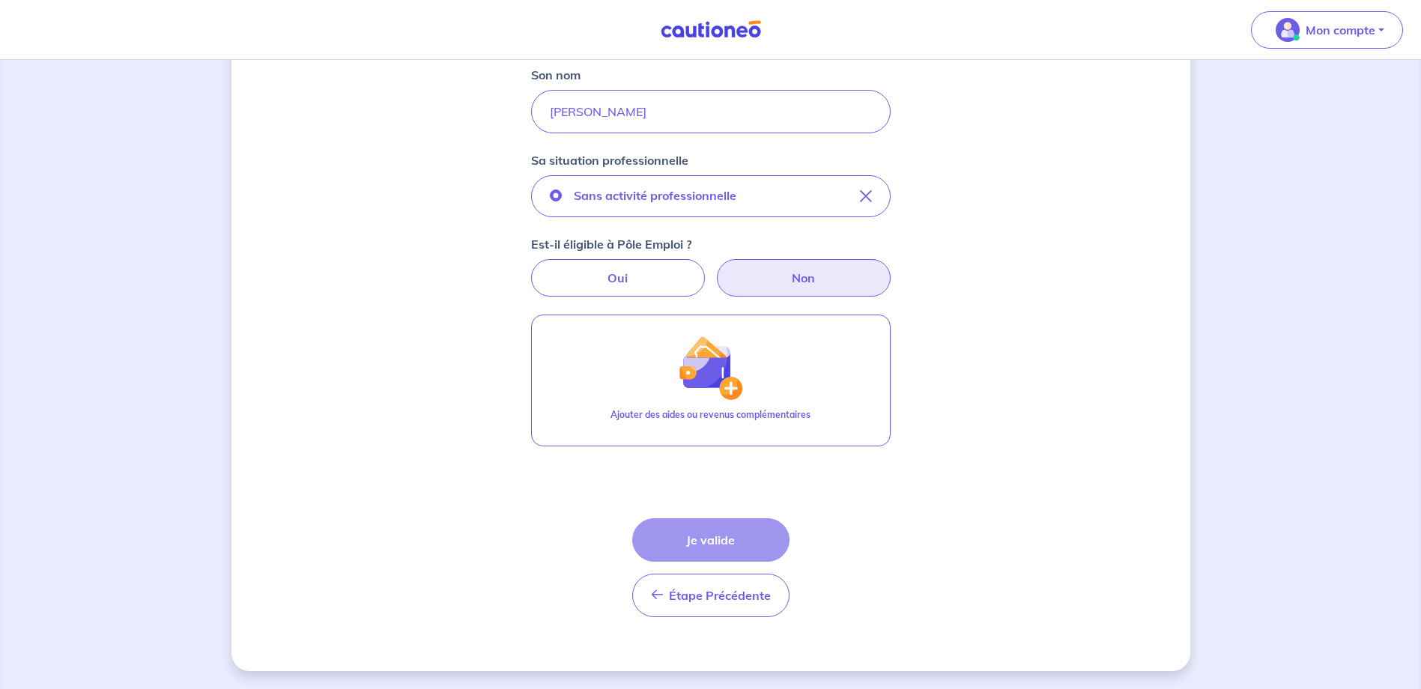
click at [966, 324] on div "Concernant vos locataires Locataire 2 Son prénom Véronique Son nom BIJOTAT Sa s…" at bounding box center [710, 210] width 959 height 921
click at [716, 533] on div "Étape Précédente Précédent Je valide Je valide" at bounding box center [710, 567] width 157 height 99
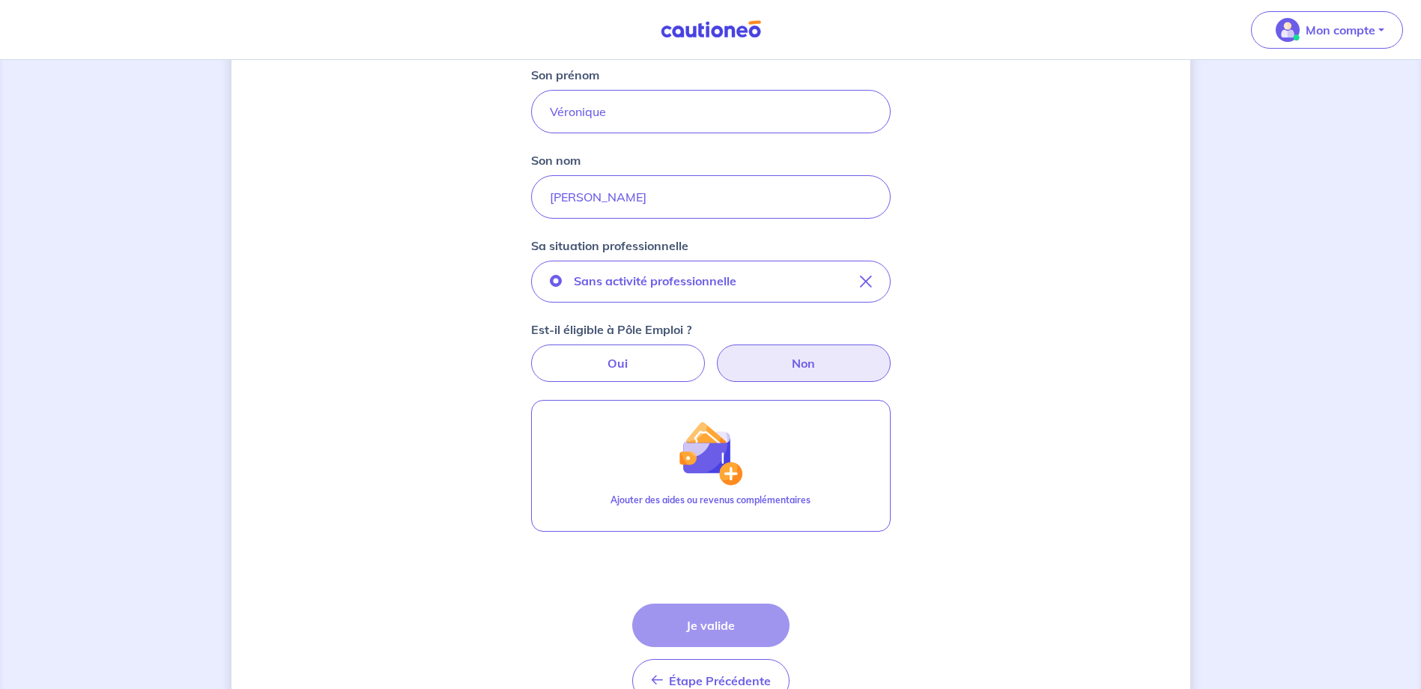
scroll to position [0, 0]
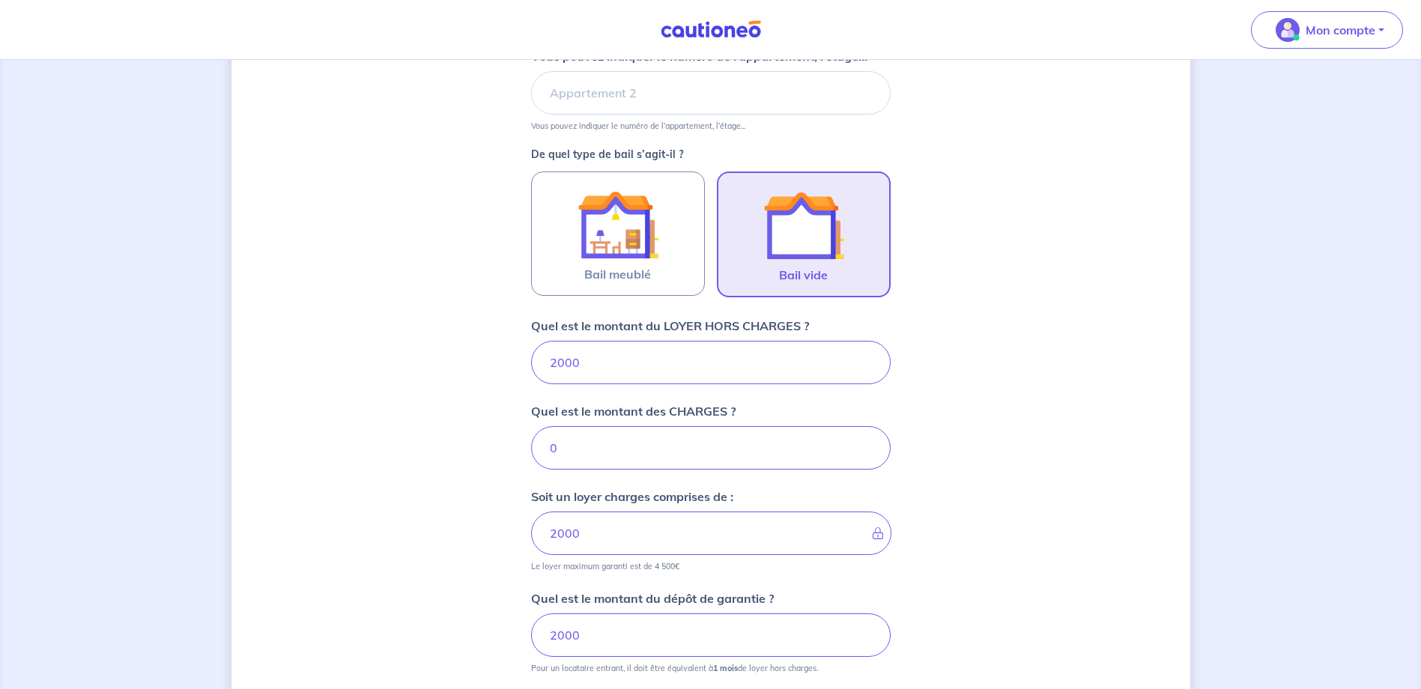
scroll to position [377, 0]
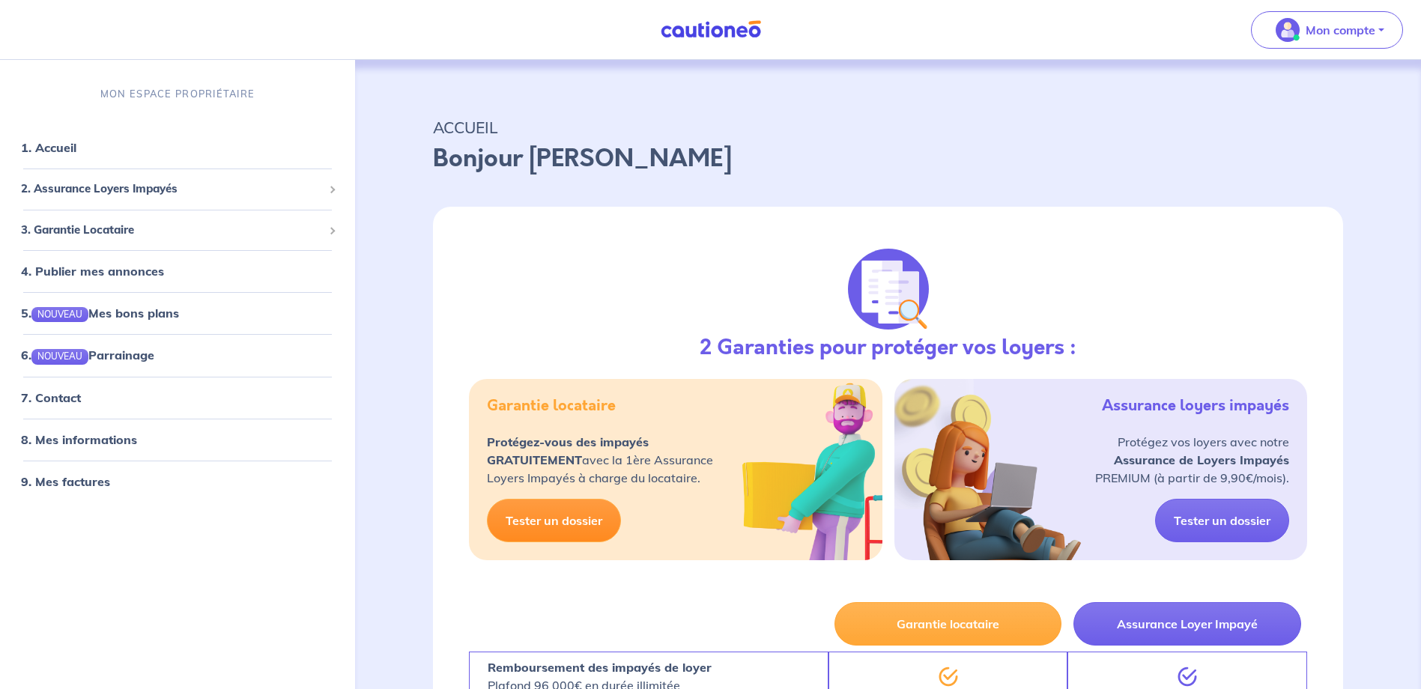
click at [556, 520] on link "Tester un dossier" at bounding box center [554, 520] width 134 height 43
